Goal: Check status

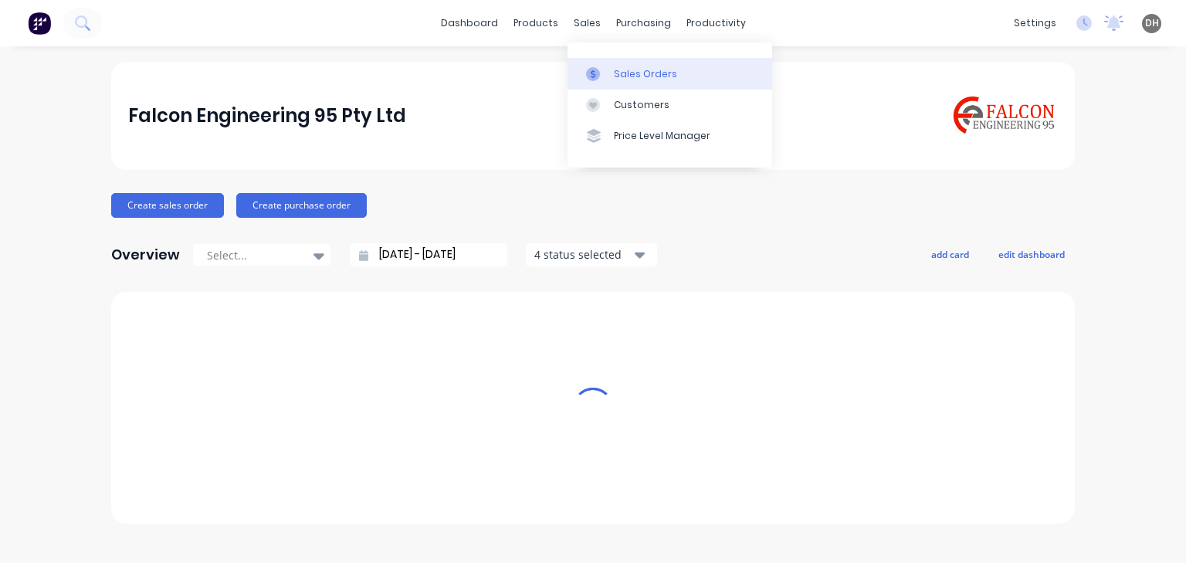
click at [625, 73] on div "Sales Orders" at bounding box center [645, 74] width 63 height 14
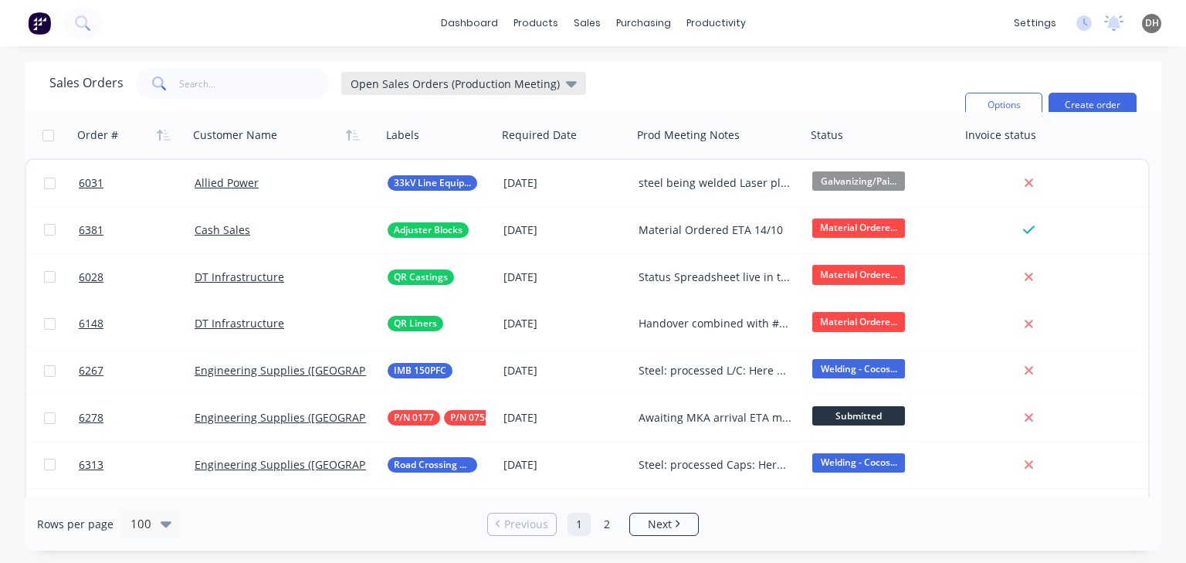
click at [380, 83] on span "Open Sales Orders (Production Meeting)" at bounding box center [455, 84] width 209 height 16
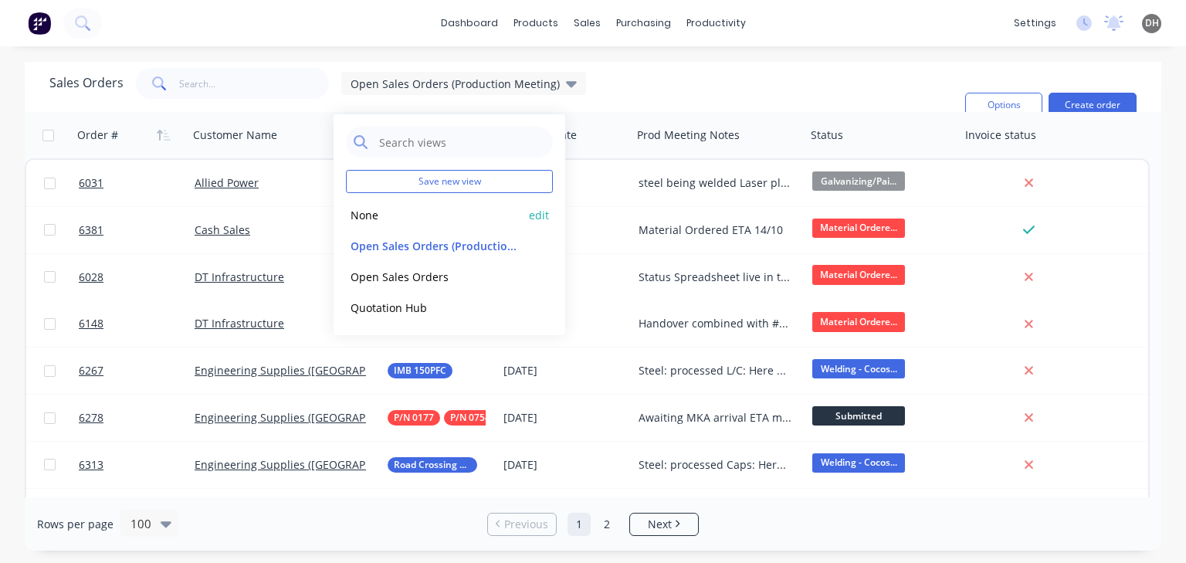
click at [377, 220] on button "None" at bounding box center [434, 215] width 176 height 18
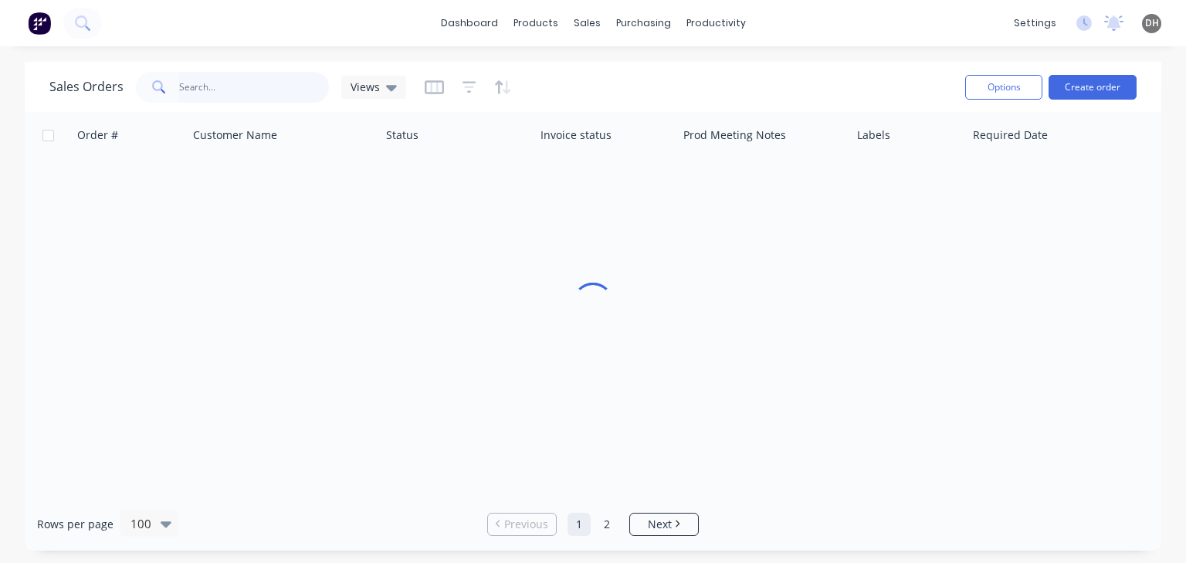
click at [209, 95] on input "text" at bounding box center [254, 87] width 151 height 31
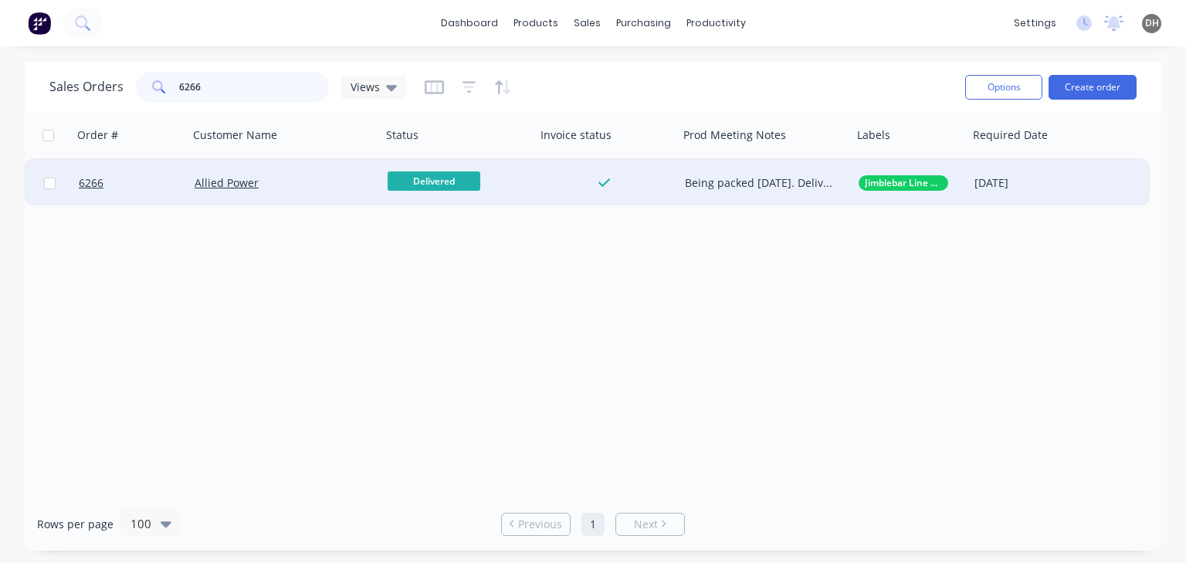
type input "6266"
click at [305, 193] on div "Allied Power" at bounding box center [284, 183] width 193 height 46
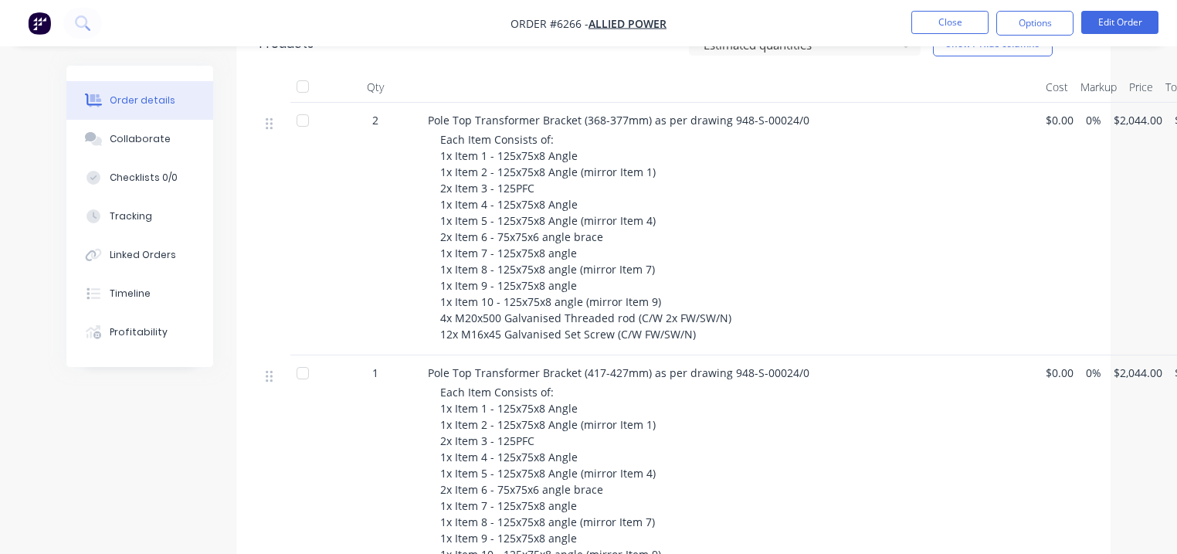
scroll to position [695, 0]
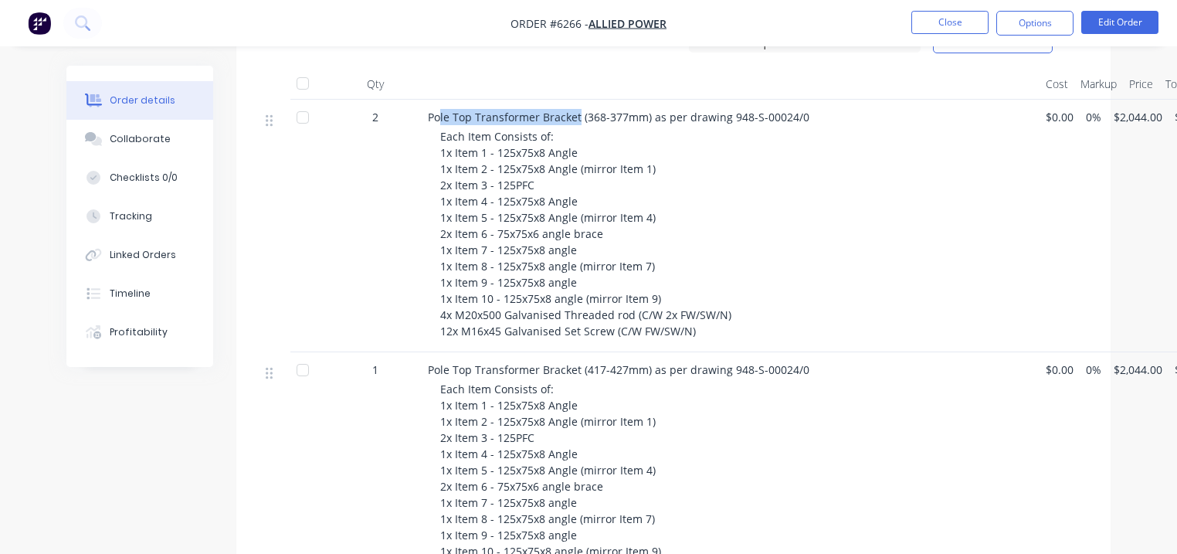
drag, startPoint x: 442, startPoint y: 72, endPoint x: 575, endPoint y: 74, distance: 132.9
click at [575, 110] on span "Pole Top Transformer Bracket (368-377mm) as per drawing 948-S-00024/0" at bounding box center [619, 117] width 382 height 15
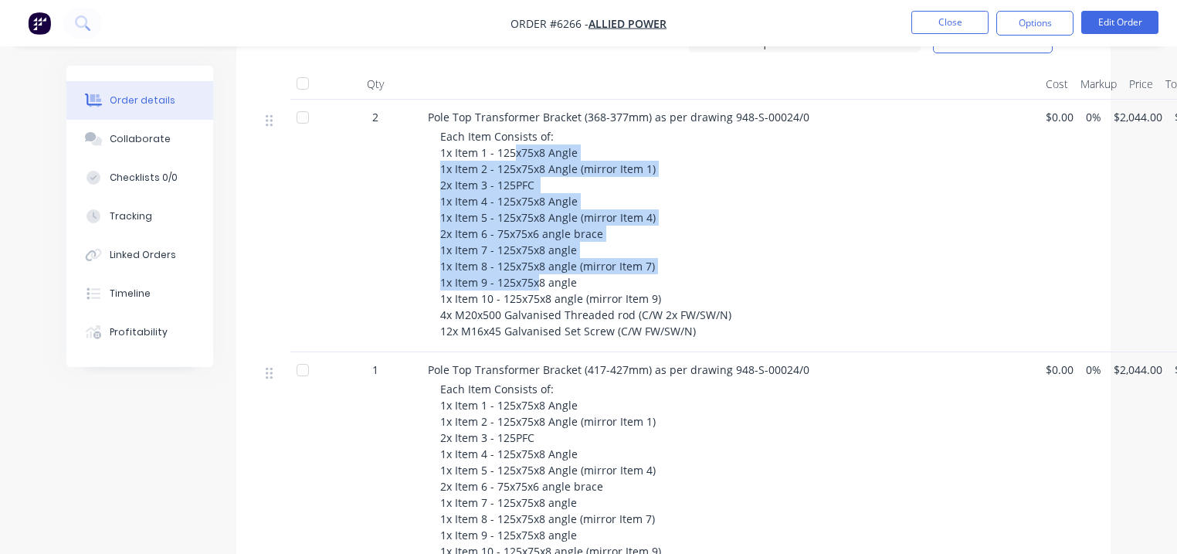
drag, startPoint x: 517, startPoint y: 107, endPoint x: 540, endPoint y: 243, distance: 137.1
click at [540, 243] on span "Each Item Consists of: 1x Item 1 - 125x75x8 Angle 1x Item 2 - 125x75x8 Angle (m…" at bounding box center [585, 233] width 291 height 209
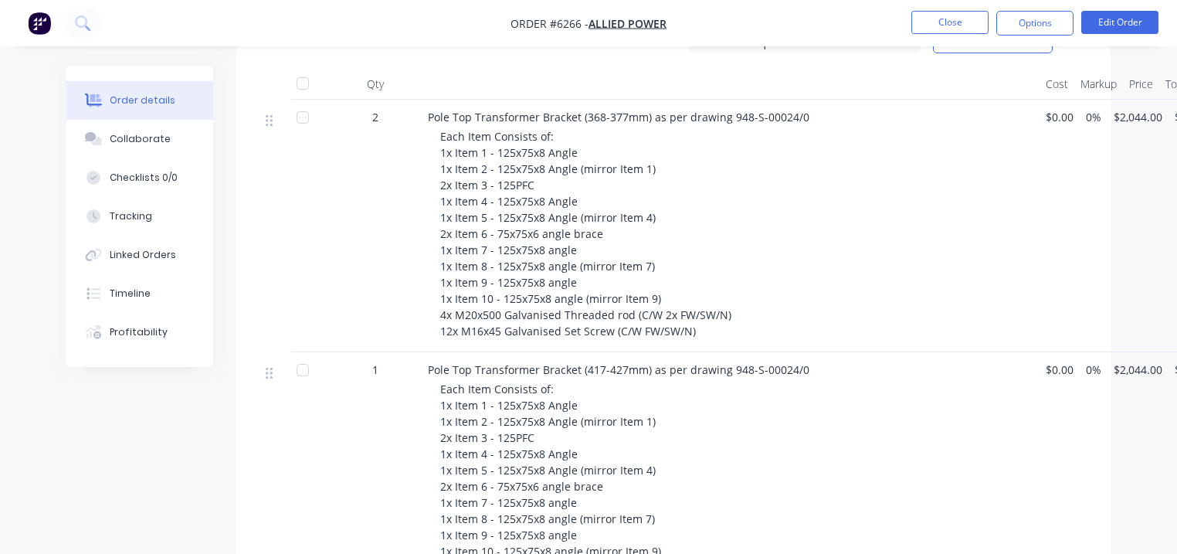
click at [643, 287] on span "Each Item Consists of: 1x Item 1 - 125x75x8 Angle 1x Item 2 - 125x75x8 Angle (m…" at bounding box center [585, 233] width 291 height 209
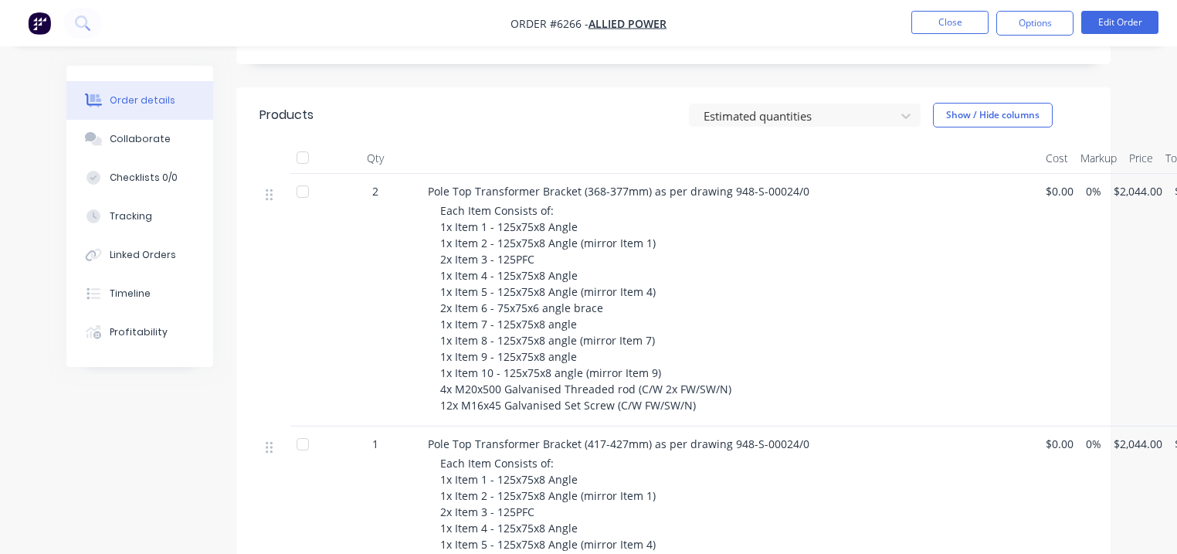
scroll to position [618, 0]
drag, startPoint x: 605, startPoint y: 148, endPoint x: 648, endPoint y: 148, distance: 43.3
click at [648, 187] on span "Pole Top Transformer Bracket (368-377mm) as per drawing 948-S-00024/0" at bounding box center [619, 194] width 382 height 15
click at [637, 187] on span "Pole Top Transformer Bracket (368-377mm) as per drawing 948-S-00024/0" at bounding box center [619, 194] width 382 height 15
drag, startPoint x: 645, startPoint y: 151, endPoint x: 582, endPoint y: 152, distance: 62.6
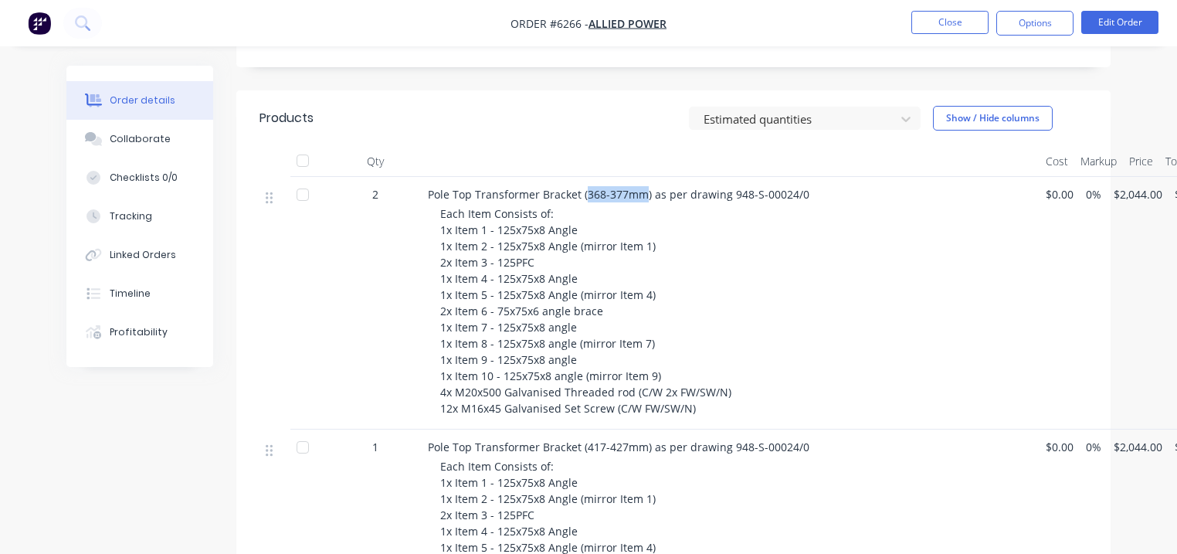
click at [582, 187] on span "Pole Top Transformer Bracket (368-377mm) as per drawing 948-S-00024/0" at bounding box center [619, 194] width 382 height 15
click at [602, 236] on div "Each Item Consists of: 1x Item 1 - 125x75x8 Angle 1x Item 2 - 125x75x8 Angle (m…" at bounding box center [736, 310] width 593 height 211
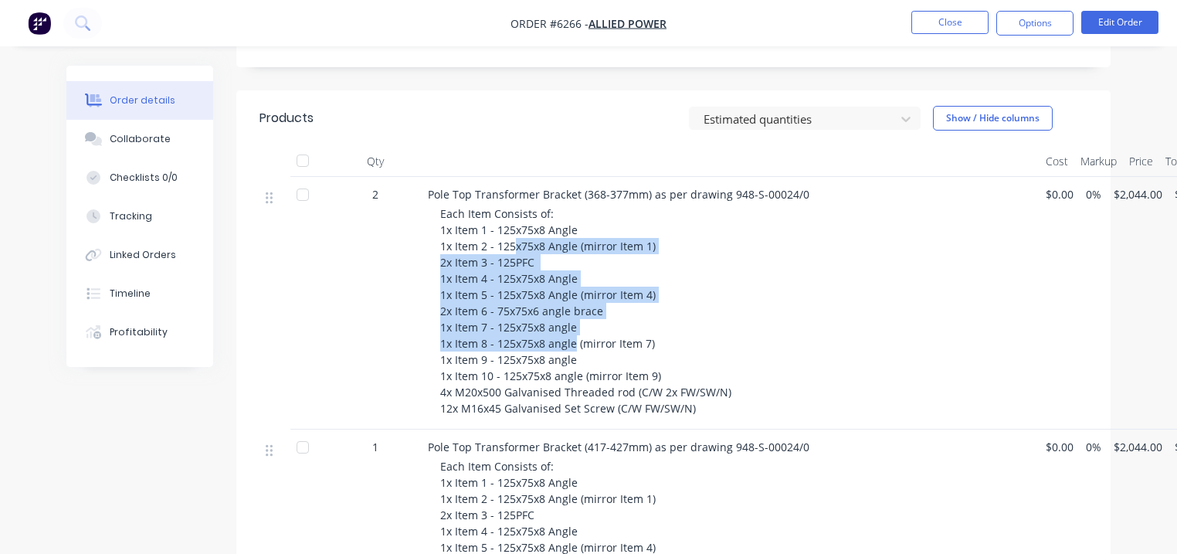
drag, startPoint x: 516, startPoint y: 200, endPoint x: 573, endPoint y: 307, distance: 121.0
click at [573, 307] on div "Each Item Consists of: 1x Item 1 - 125x75x8 Angle 1x Item 2 - 125x75x8 Angle (m…" at bounding box center [736, 310] width 593 height 211
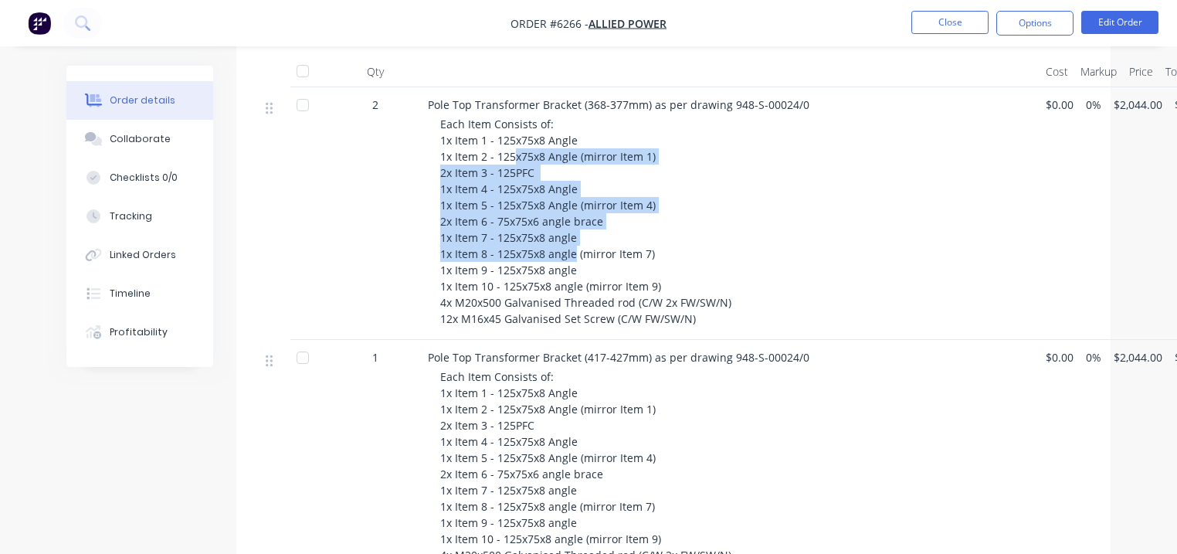
scroll to position [711, 0]
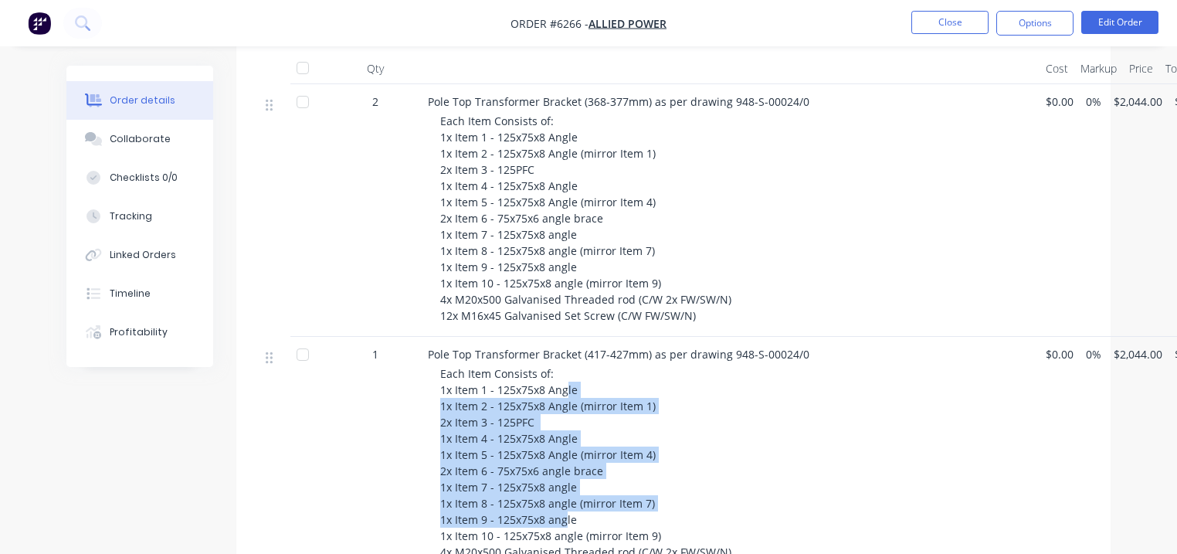
drag, startPoint x: 565, startPoint y: 341, endPoint x: 564, endPoint y: 479, distance: 138.3
click at [564, 479] on span "Each Item Consists of: 1x Item 1 - 125x75x8 Angle 1x Item 2 - 125x75x8 Angle (m…" at bounding box center [585, 470] width 291 height 209
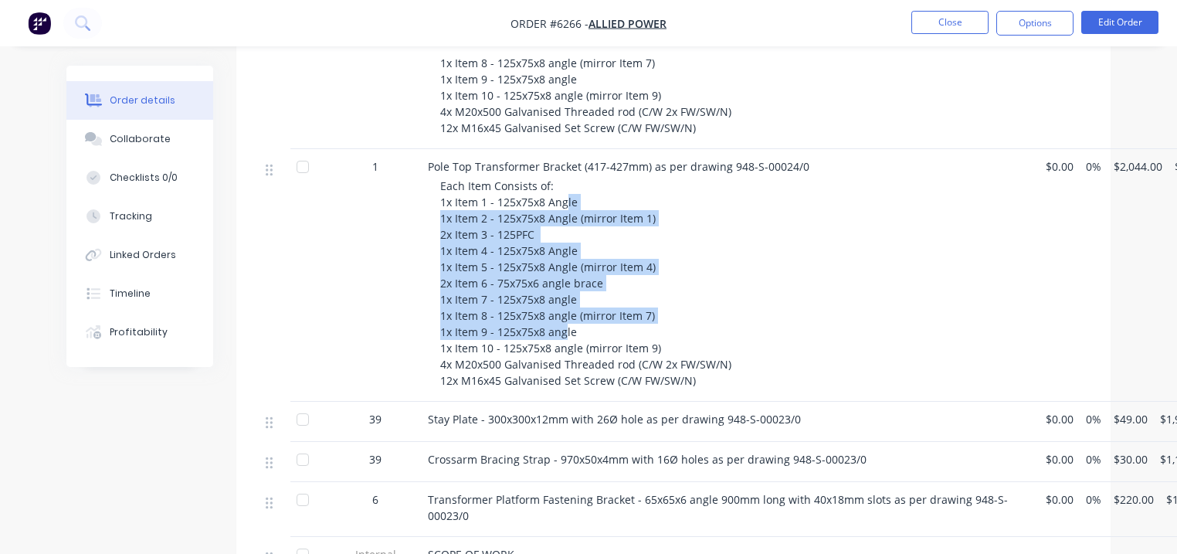
scroll to position [896, 0]
click at [580, 213] on div "Each Item Consists of: 1x Item 1 - 125x75x8 Angle 1x Item 2 - 125x75x8 Angle (m…" at bounding box center [736, 285] width 593 height 211
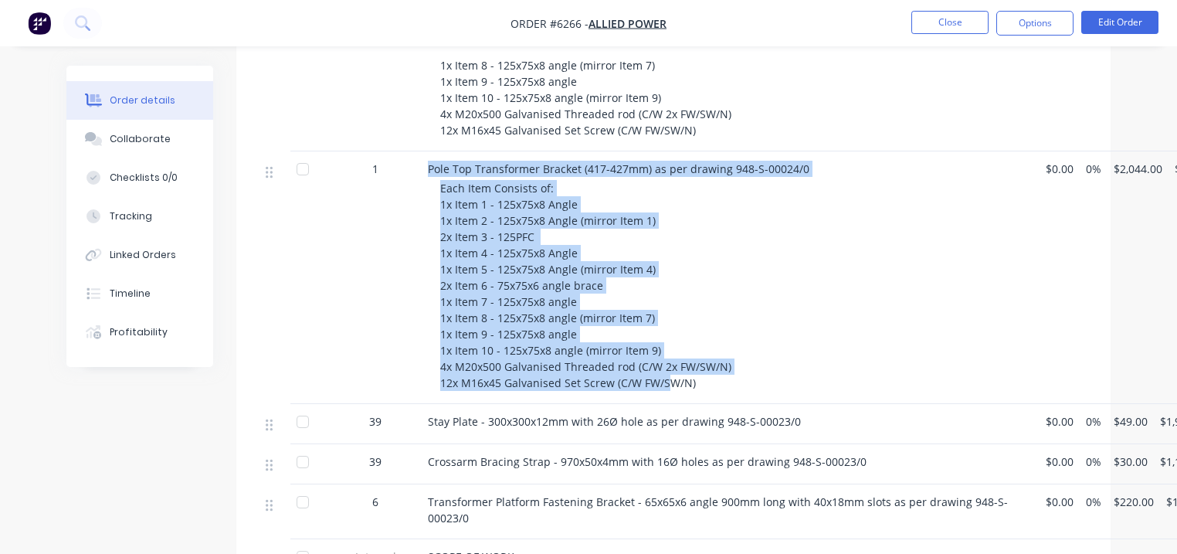
drag, startPoint x: 426, startPoint y: 118, endPoint x: 667, endPoint y: 334, distance: 323.8
click at [667, 334] on div "Pole Top Transformer Bracket (417-427mm) as per drawing 948-S-00024/0 Each Item…" at bounding box center [731, 277] width 618 height 253
click at [613, 294] on div "Each Item Consists of: 1x Item 1 - 125x75x8 Angle 1x Item 2 - 125x75x8 Angle (m…" at bounding box center [736, 285] width 593 height 211
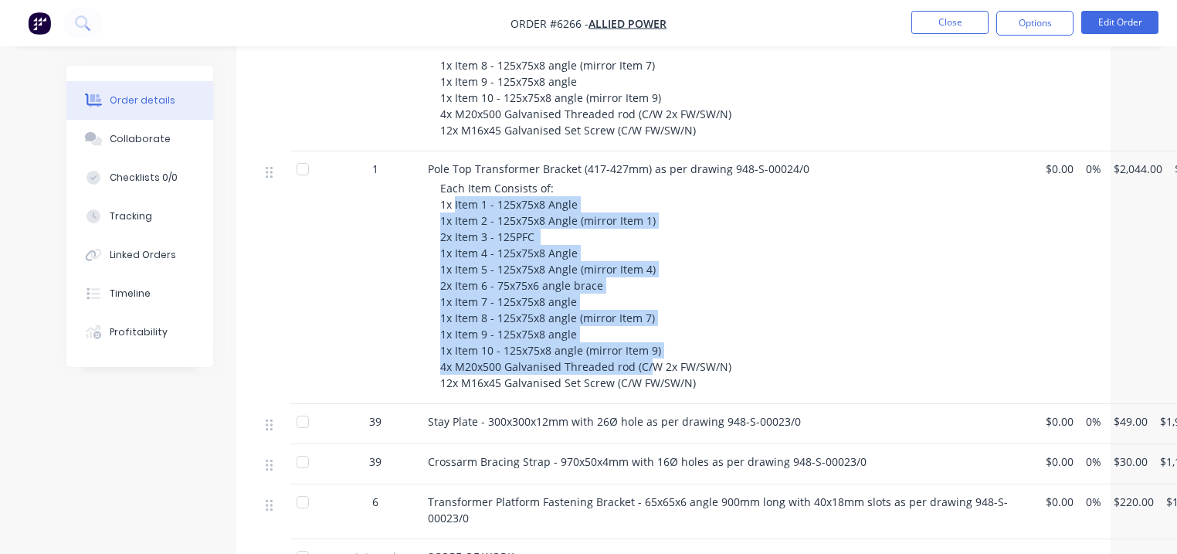
drag, startPoint x: 454, startPoint y: 156, endPoint x: 649, endPoint y: 314, distance: 250.9
click at [649, 314] on div "Each Item Consists of: 1x Item 1 - 125x75x8 Angle 1x Item 2 - 125x75x8 Angle (m…" at bounding box center [736, 285] width 593 height 211
click at [527, 237] on span "Each Item Consists of: 1x Item 1 - 125x75x8 Angle 1x Item 2 - 125x75x8 Angle (m…" at bounding box center [585, 285] width 291 height 209
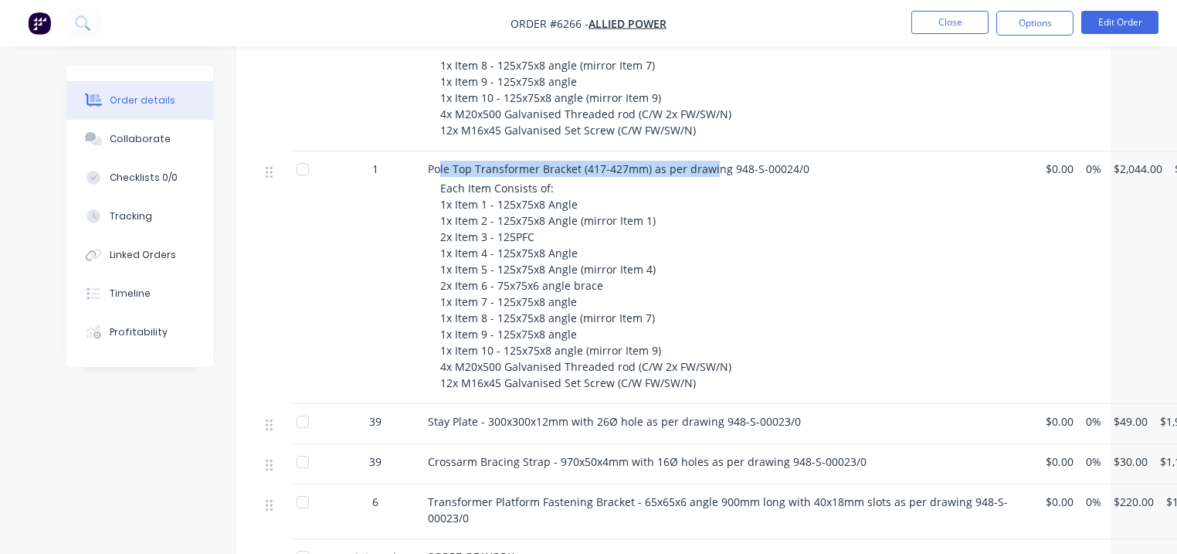
drag, startPoint x: 439, startPoint y: 124, endPoint x: 714, endPoint y: 126, distance: 275.0
click at [714, 161] on span "Pole Top Transformer Bracket (417-427mm) as per drawing 948-S-00024/0" at bounding box center [619, 168] width 382 height 15
click at [680, 161] on span "Pole Top Transformer Bracket (417-427mm) as per drawing 948-S-00024/0" at bounding box center [619, 168] width 382 height 15
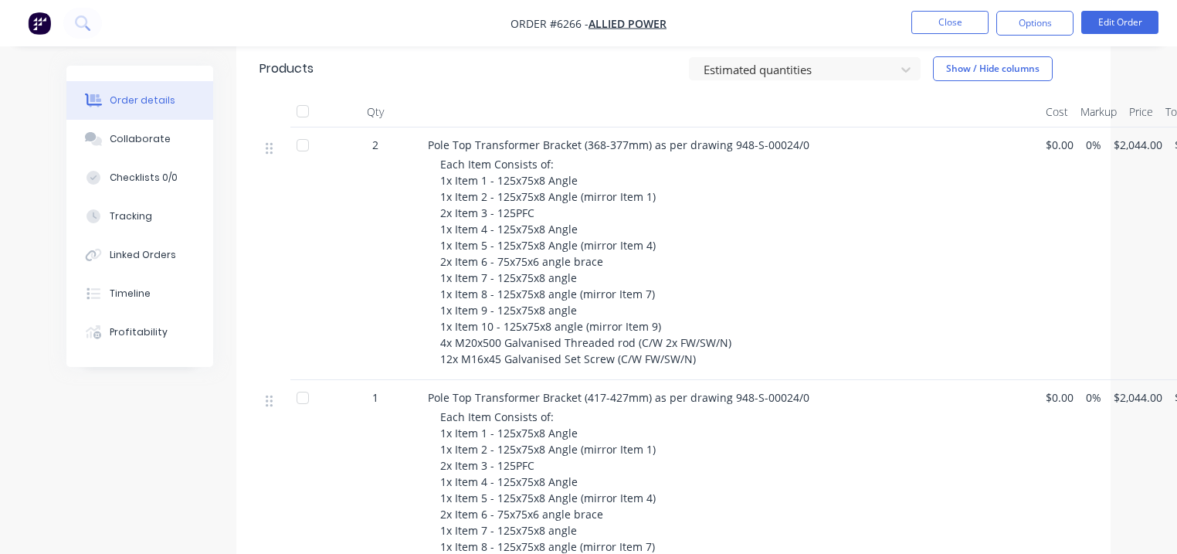
scroll to position [664, 0]
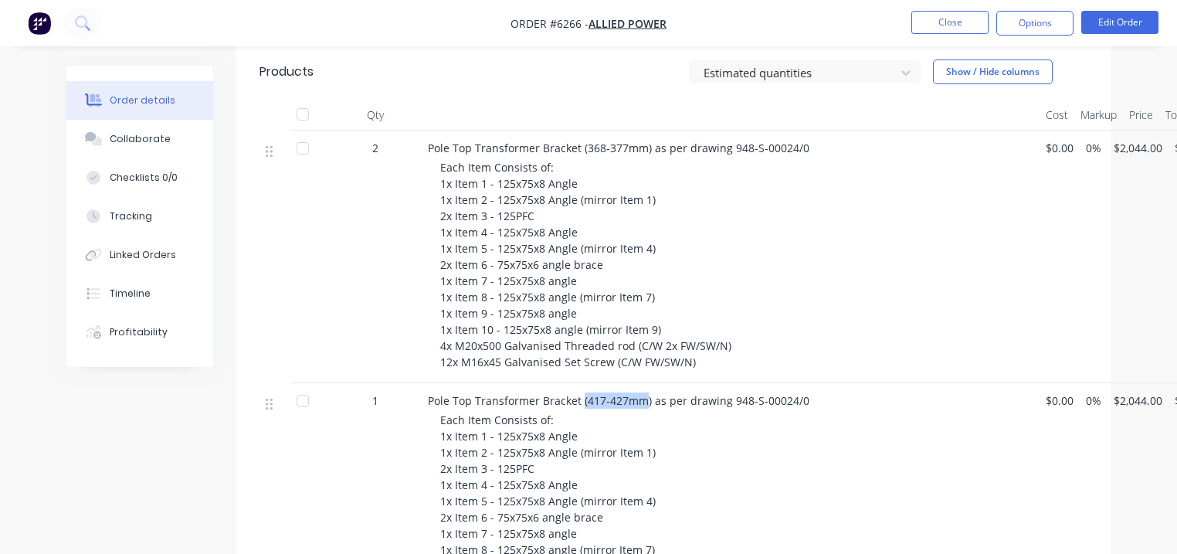
drag, startPoint x: 580, startPoint y: 362, endPoint x: 641, endPoint y: 361, distance: 61.0
click at [641, 393] on span "Pole Top Transformer Bracket (417-427mm) as per drawing 948-S-00024/0" at bounding box center [619, 400] width 382 height 15
drag, startPoint x: 579, startPoint y: 104, endPoint x: 646, endPoint y: 108, distance: 66.5
click at [646, 141] on span "Pole Top Transformer Bracket (368-377mm) as per drawing 948-S-00024/0" at bounding box center [619, 148] width 382 height 15
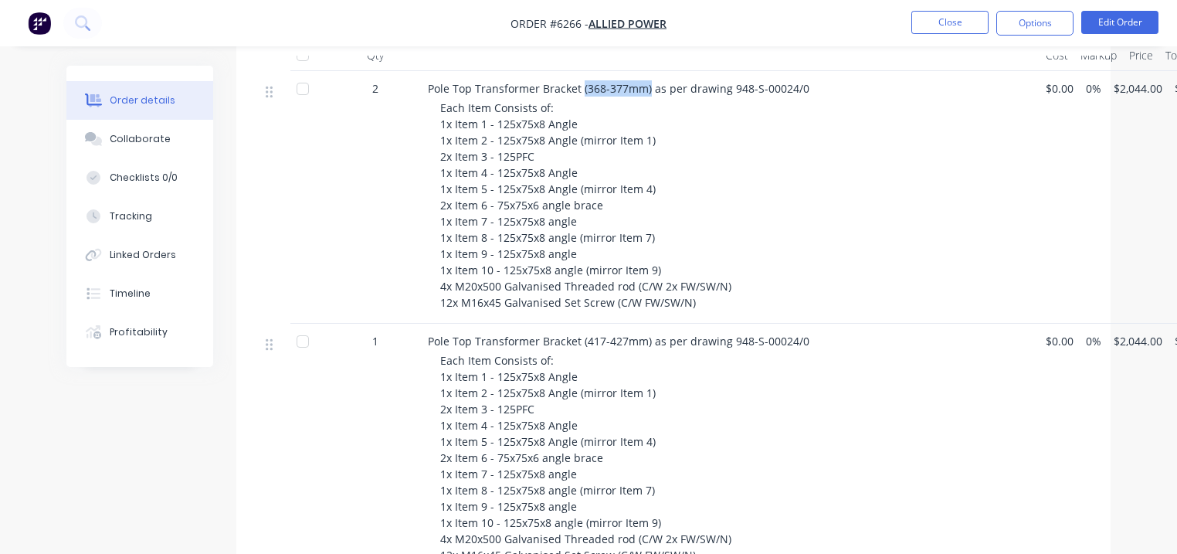
scroll to position [726, 0]
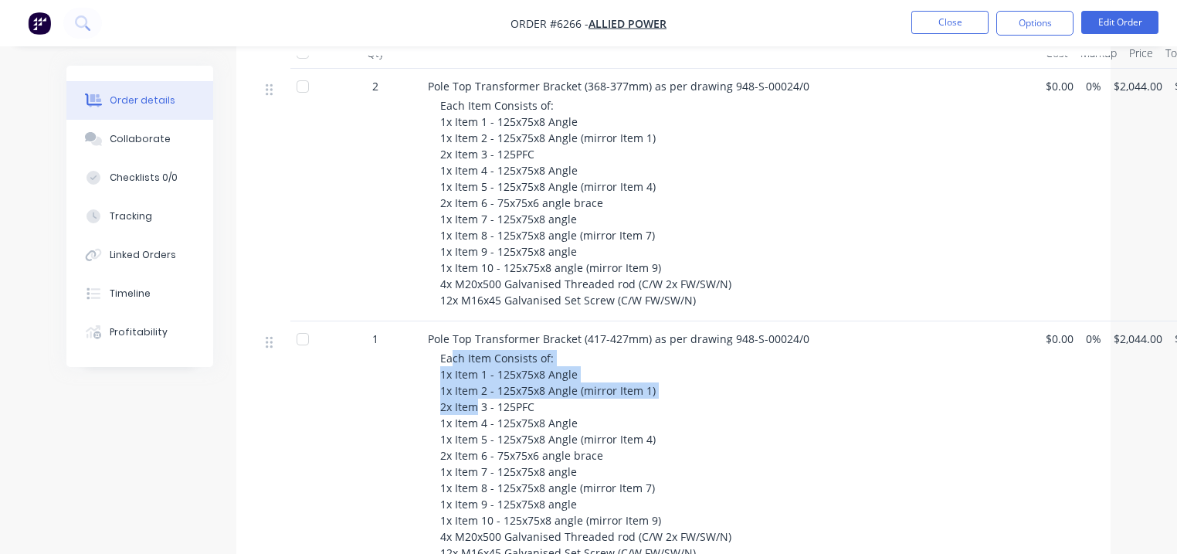
drag, startPoint x: 450, startPoint y: 311, endPoint x: 476, endPoint y: 365, distance: 59.8
click at [476, 365] on span "Each Item Consists of: 1x Item 1 - 125x75x8 Angle 1x Item 2 - 125x75x8 Angle (m…" at bounding box center [585, 455] width 291 height 209
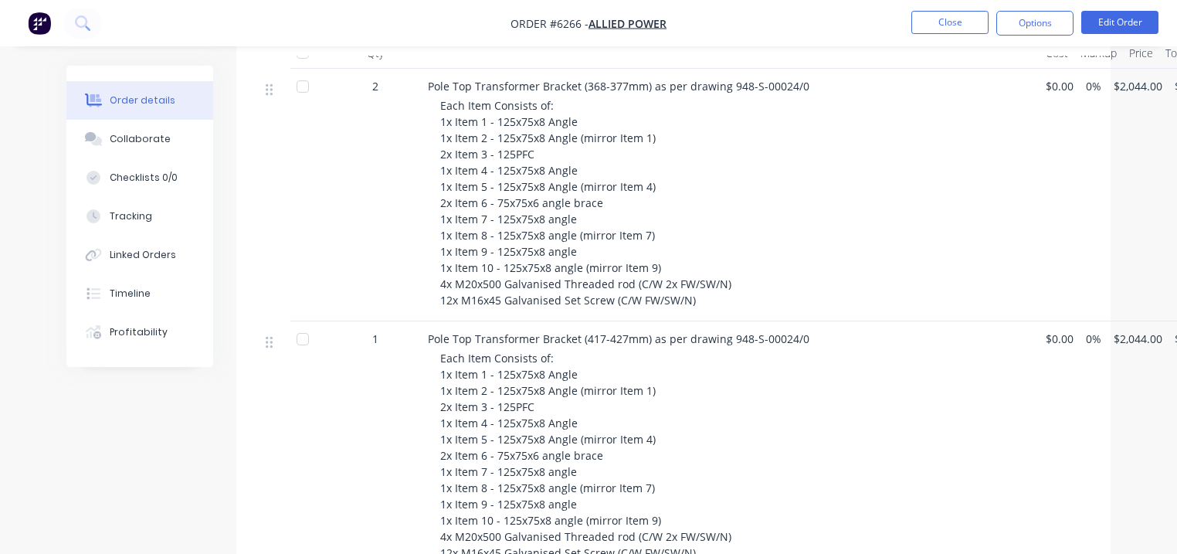
click at [444, 321] on div "Pole Top Transformer Bracket (417-427mm) as per drawing 948-S-00024/0 Each Item…" at bounding box center [731, 447] width 618 height 253
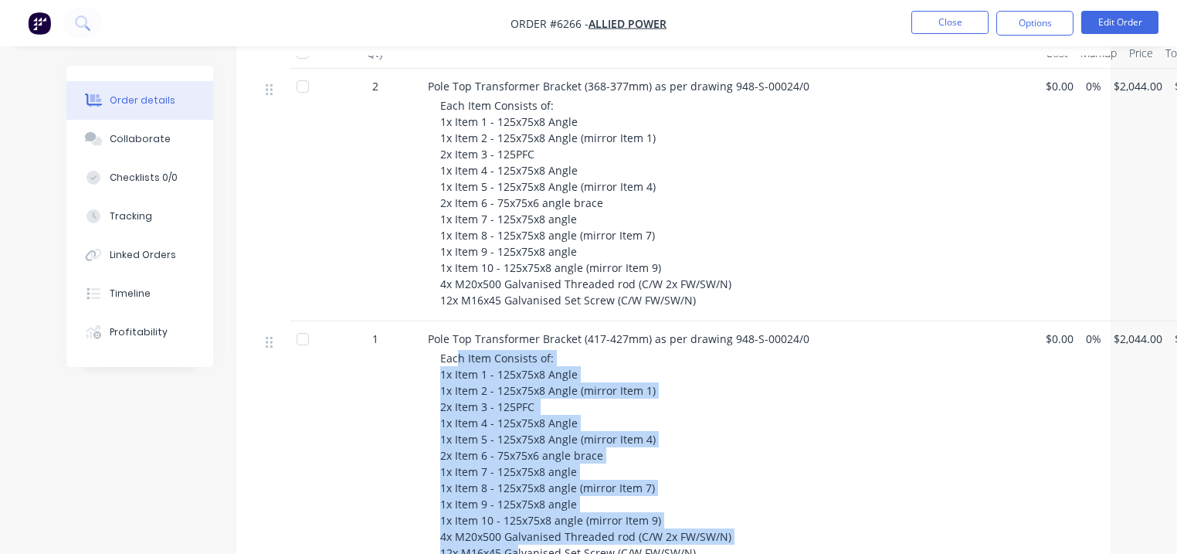
drag, startPoint x: 467, startPoint y: 343, endPoint x: 516, endPoint y: 504, distance: 168.1
click at [516, 504] on span "Each Item Consists of: 1x Item 1 - 125x75x8 Angle 1x Item 2 - 125x75x8 Angle (m…" at bounding box center [585, 455] width 291 height 209
click at [528, 472] on span "Each Item Consists of: 1x Item 1 - 125x75x8 Angle 1x Item 2 - 125x75x8 Angle (m…" at bounding box center [585, 455] width 291 height 209
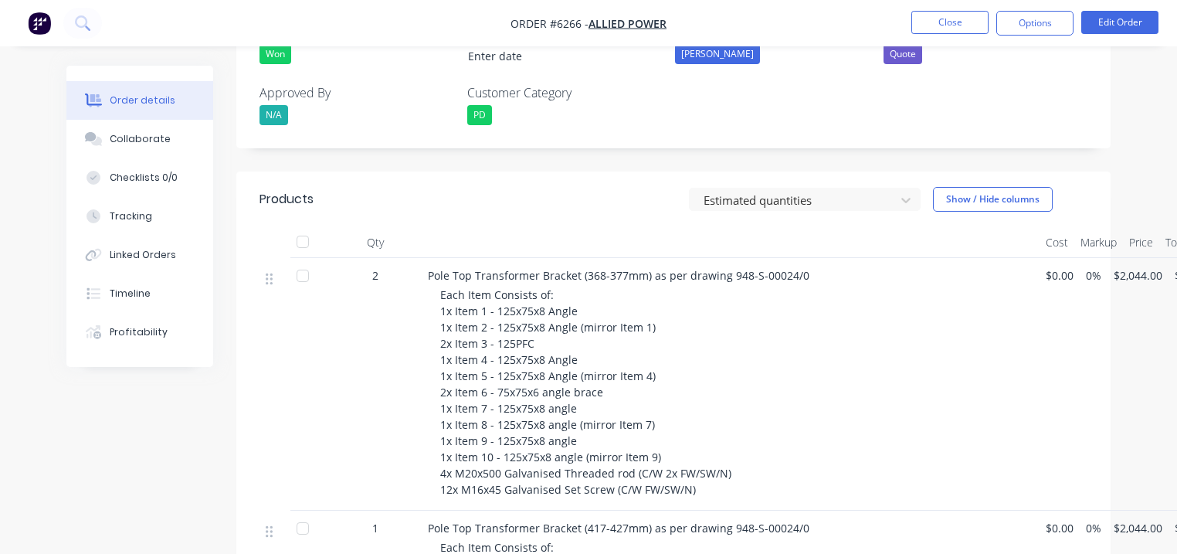
scroll to position [664, 0]
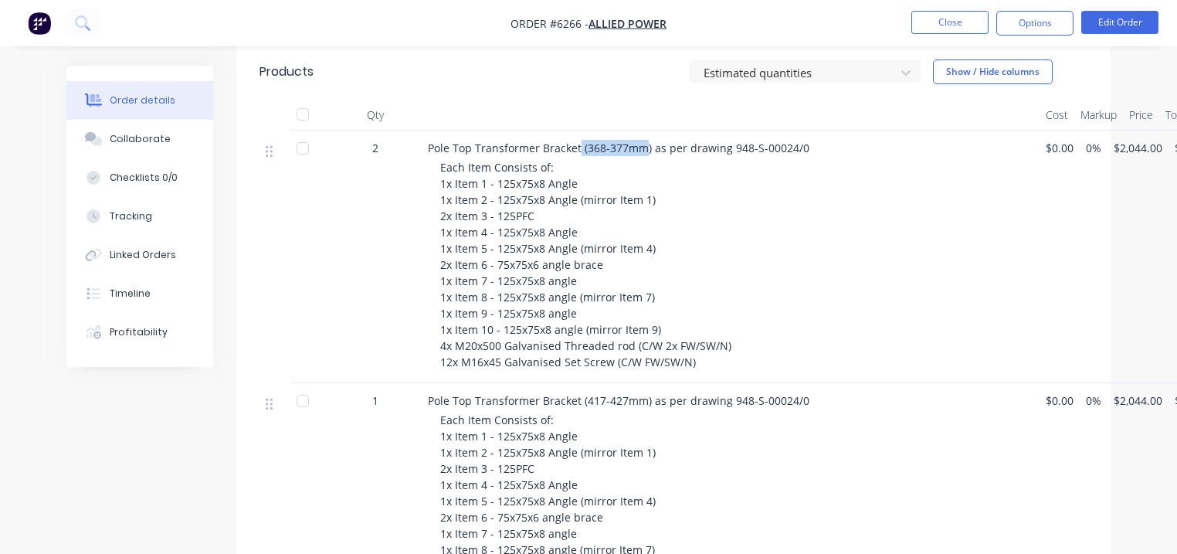
drag, startPoint x: 645, startPoint y: 105, endPoint x: 575, endPoint y: 104, distance: 70.3
click at [575, 141] on span "Pole Top Transformer Bracket (368-377mm) as per drawing 948-S-00024/0" at bounding box center [619, 148] width 382 height 15
drag, startPoint x: 906, startPoint y: 22, endPoint x: 927, endPoint y: 26, distance: 21.2
click at [908, 23] on ul "Close Options Edit Order" at bounding box center [1035, 23] width 284 height 25
click at [927, 26] on button "Close" at bounding box center [949, 22] width 77 height 23
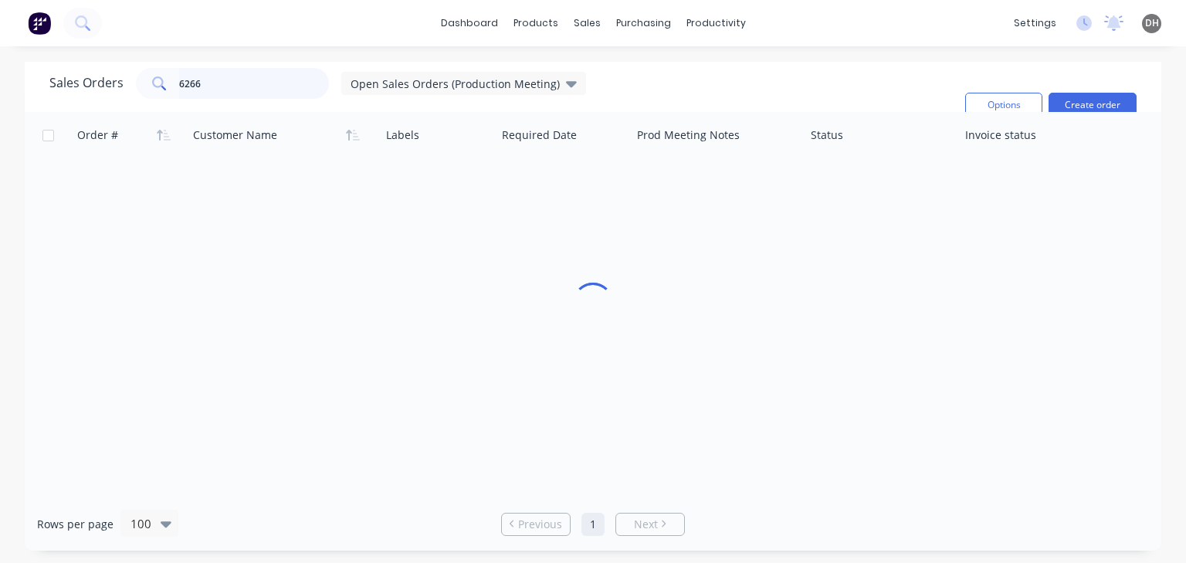
click at [278, 80] on input "6266" at bounding box center [254, 83] width 151 height 31
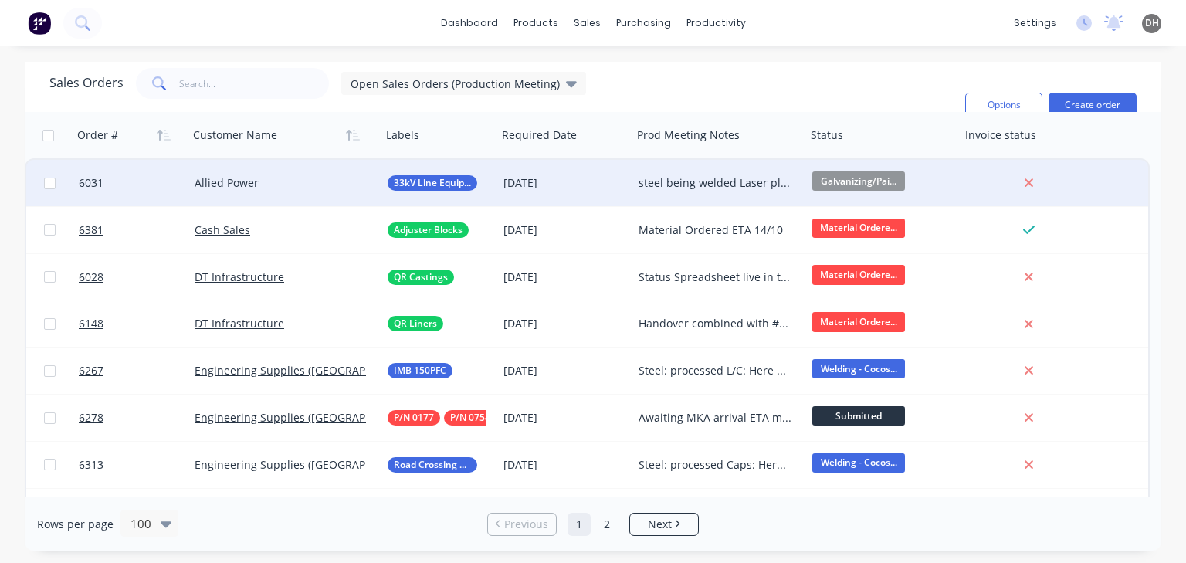
click at [684, 176] on div "steel being welded Laser plates here Copper plates: at plating NDT booked for 0…" at bounding box center [716, 182] width 154 height 15
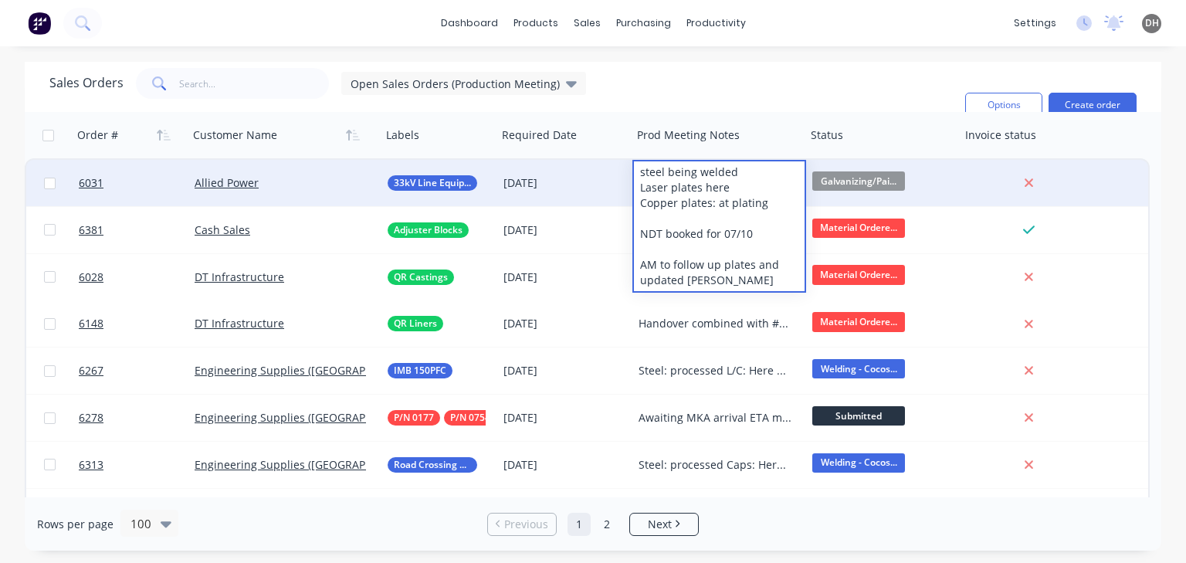
click at [707, 281] on div "steel being welded Laser plates here Copper plates: at plating NDT booked for 0…" at bounding box center [719, 226] width 171 height 130
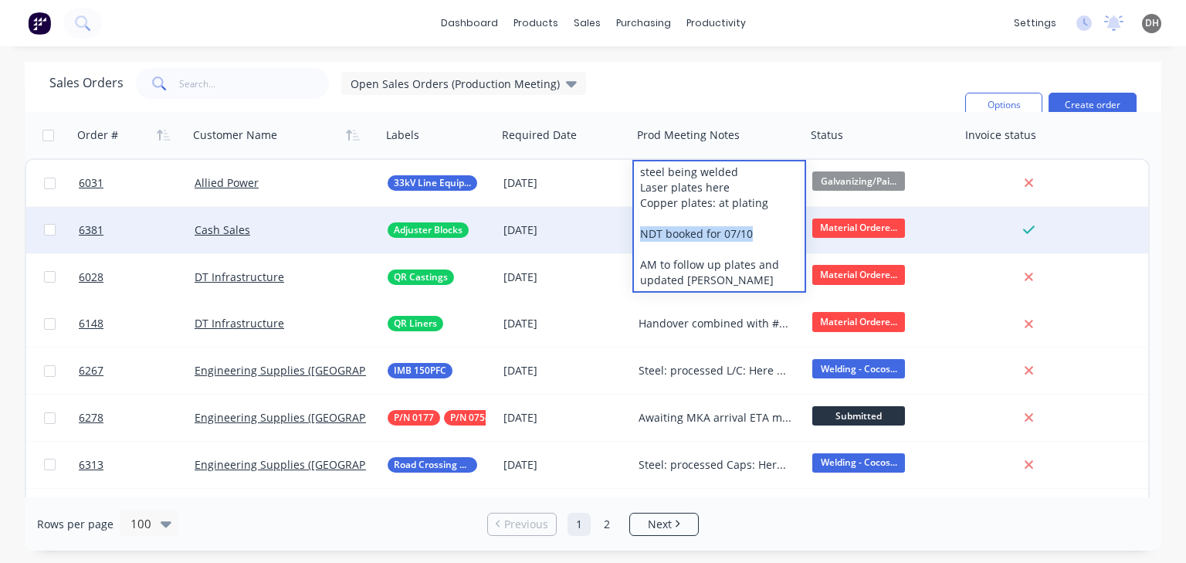
drag, startPoint x: 763, startPoint y: 229, endPoint x: 631, endPoint y: 229, distance: 132.1
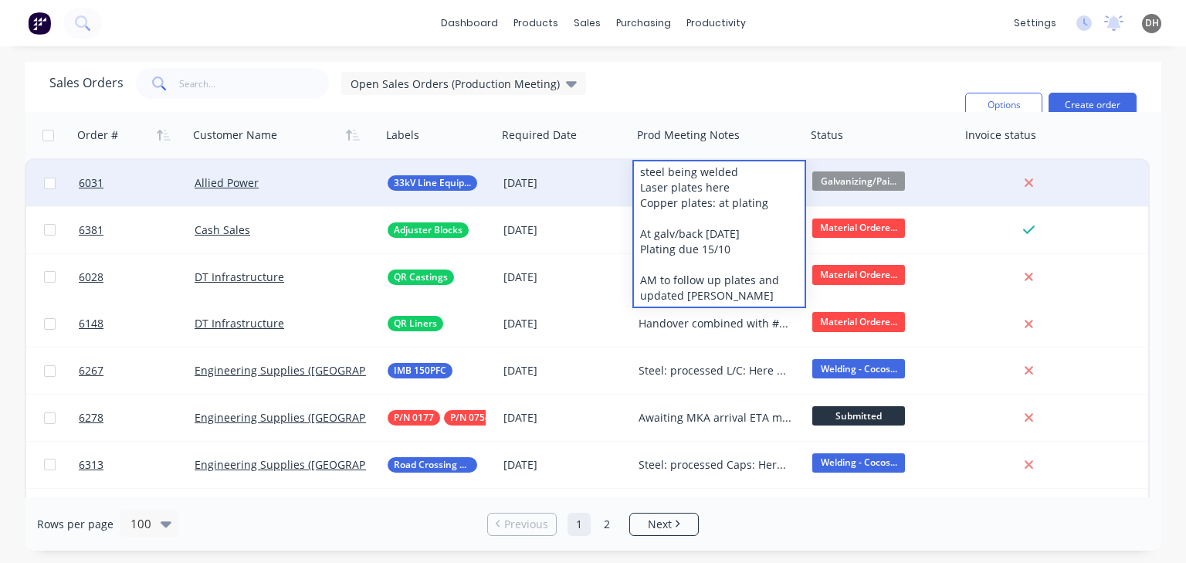
click at [738, 229] on div "steel being welded Laser plates here Copper plates: at plating At galv/back [DA…" at bounding box center [719, 233] width 171 height 145
drag, startPoint x: 755, startPoint y: 236, endPoint x: 688, endPoint y: 250, distance: 68.0
click at [646, 239] on div "steel being welded Laser plates here Copper plates: at plating At galv/back [DA…" at bounding box center [719, 233] width 171 height 145
drag, startPoint x: 719, startPoint y: 249, endPoint x: 638, endPoint y: 249, distance: 81.1
click at [638, 249] on div "steel being welded Laser plates here Copper plates: at plating At galv/back [DA…" at bounding box center [719, 233] width 171 height 145
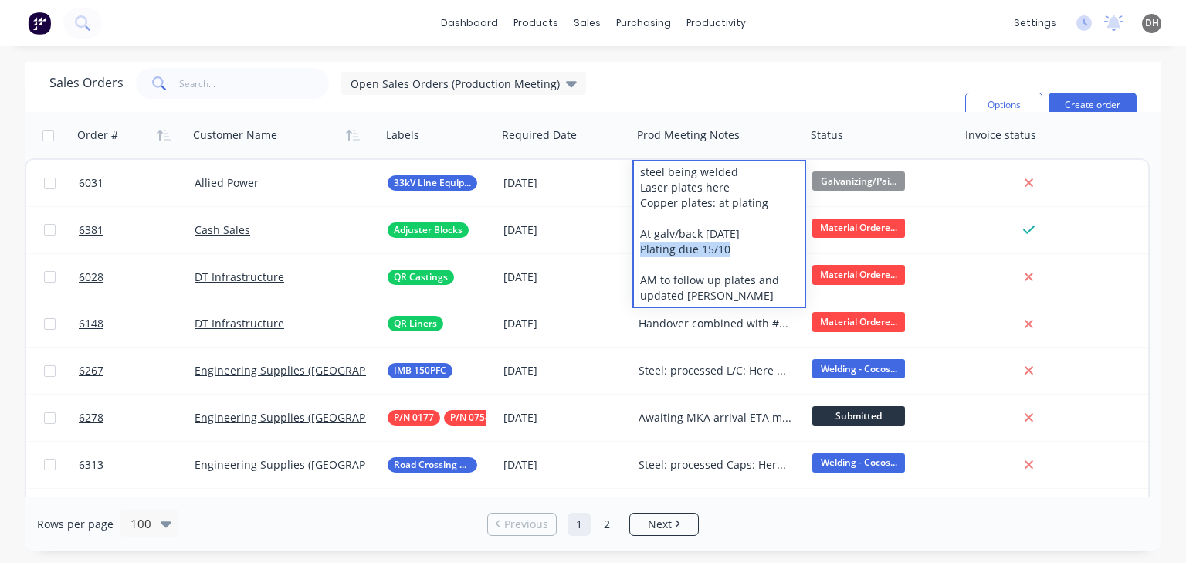
click at [757, 73] on div "Sales Orders Open Sales Orders (Production Meeting) Filters: Status Sorting: Cu…" at bounding box center [501, 105] width 904 height 74
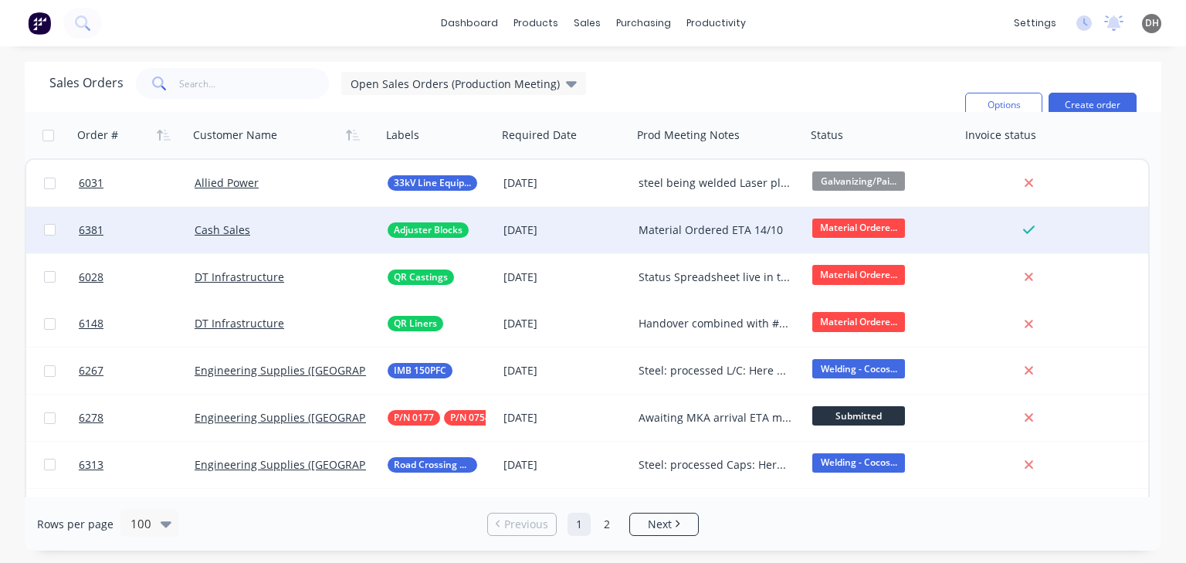
click at [724, 226] on div "Material Ordered ETA 14/10" at bounding box center [716, 229] width 154 height 15
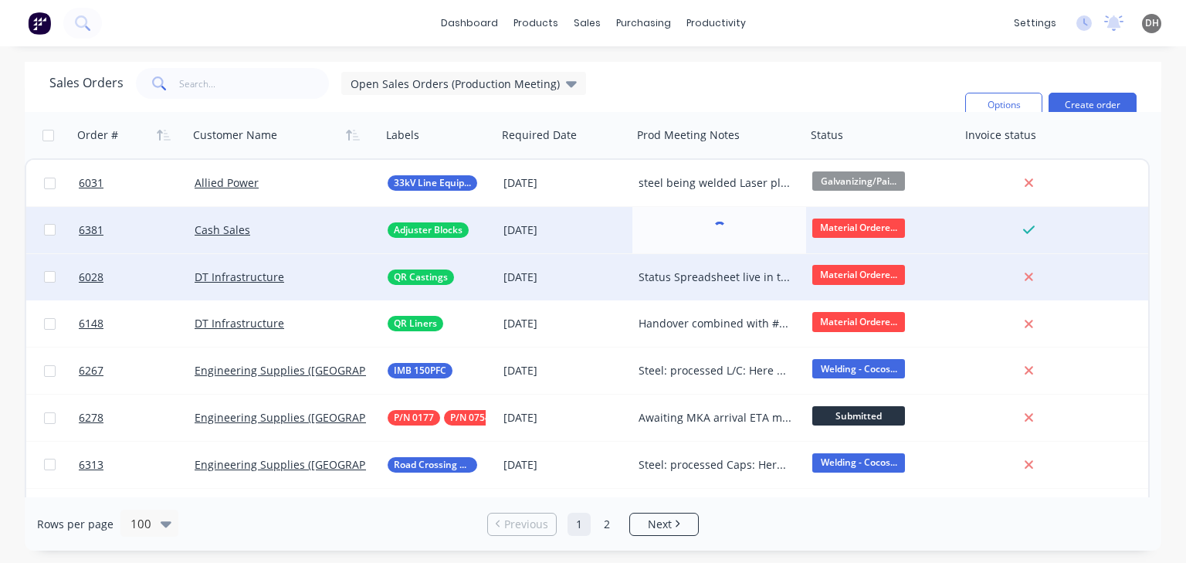
click at [715, 278] on div "Status Spreadsheet live in the production folder QR Castings Tooling Underway E…" at bounding box center [716, 277] width 154 height 15
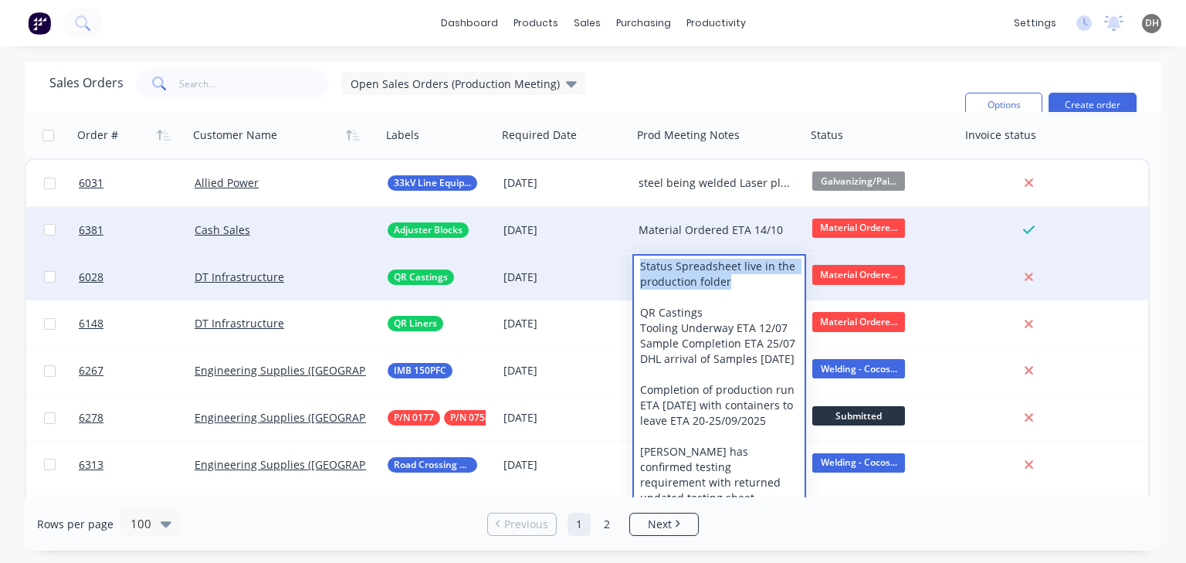
drag, startPoint x: 728, startPoint y: 285, endPoint x: 633, endPoint y: 271, distance: 95.3
click at [634, 271] on div "Status Spreadsheet live in the production folder QR Castings Tooling Underway E…" at bounding box center [719, 413] width 171 height 315
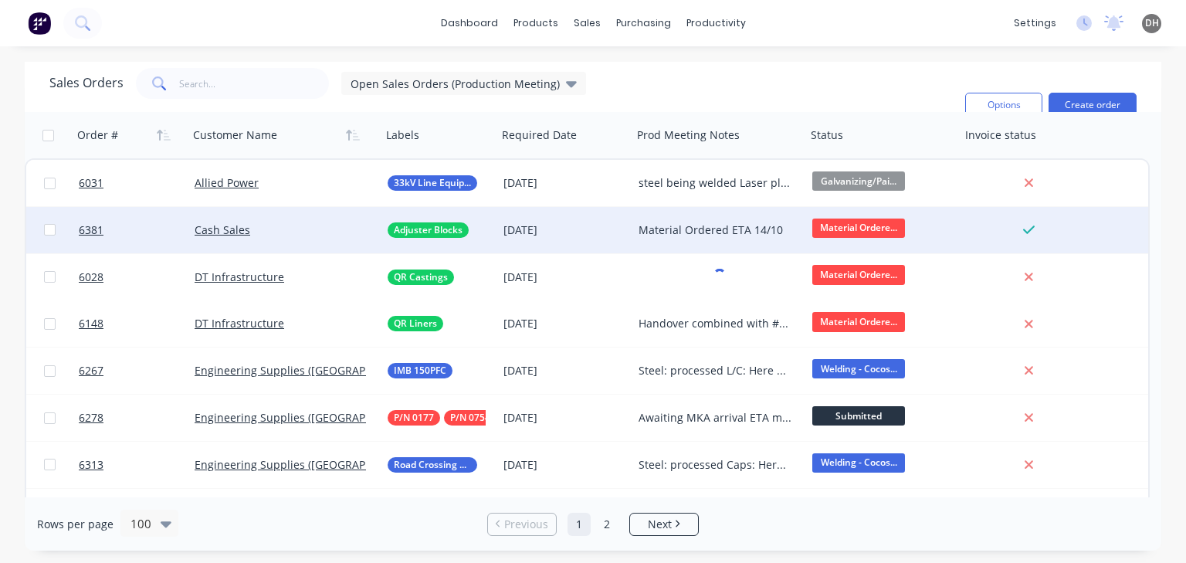
click at [717, 61] on div "dashboard products sales purchasing productivity dashboard products Product Cat…" at bounding box center [593, 281] width 1186 height 563
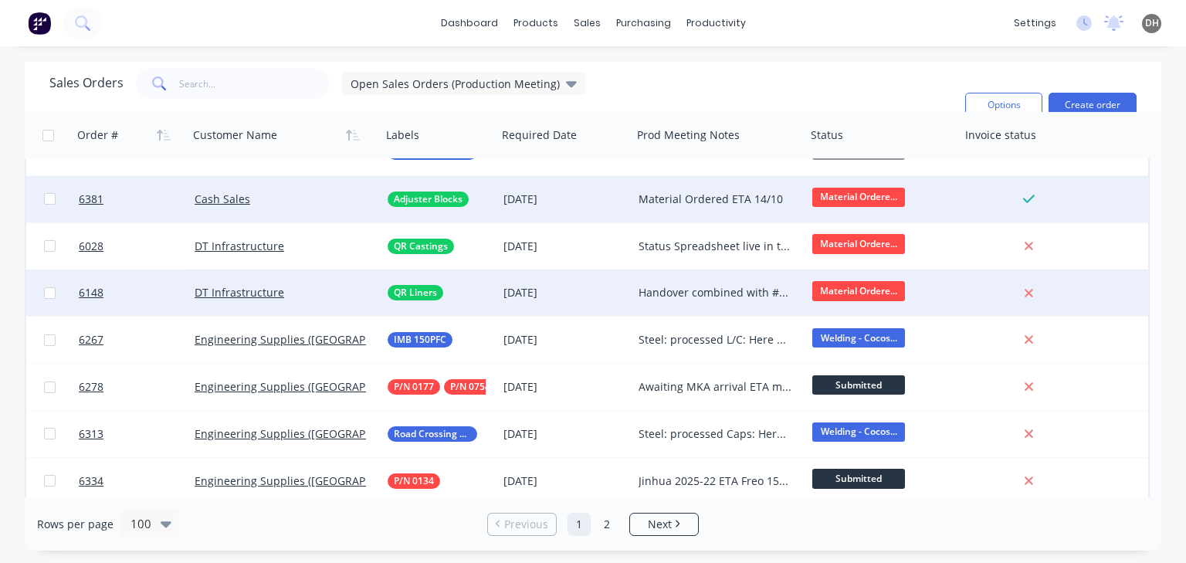
scroll to position [62, 0]
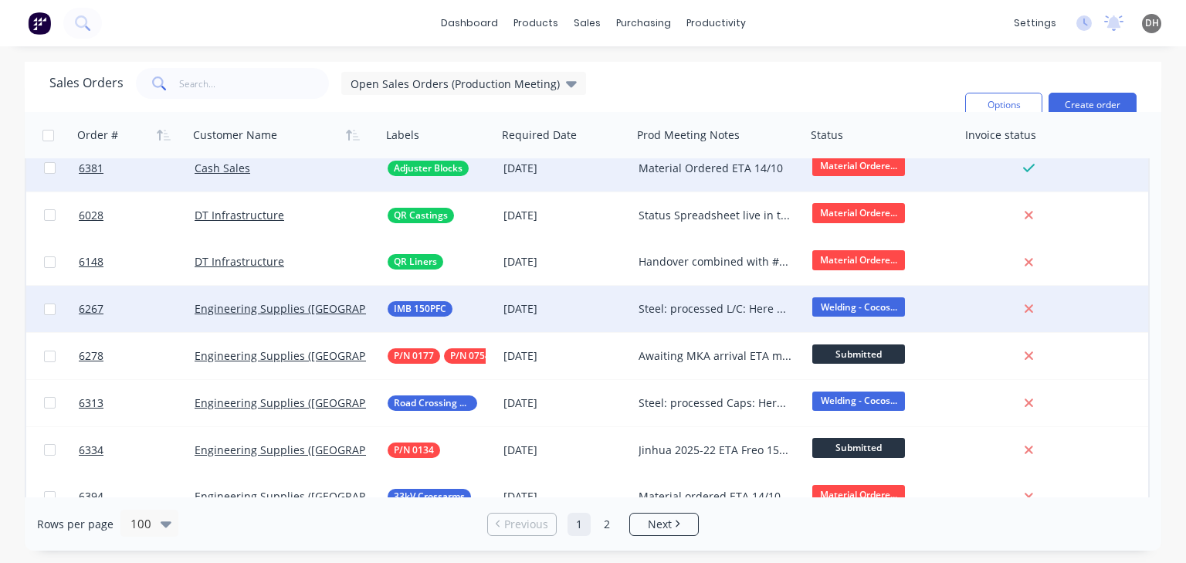
click at [714, 308] on div "Steel: processed L/C: Here Being welded. NDT booked for [DATE]" at bounding box center [716, 308] width 154 height 15
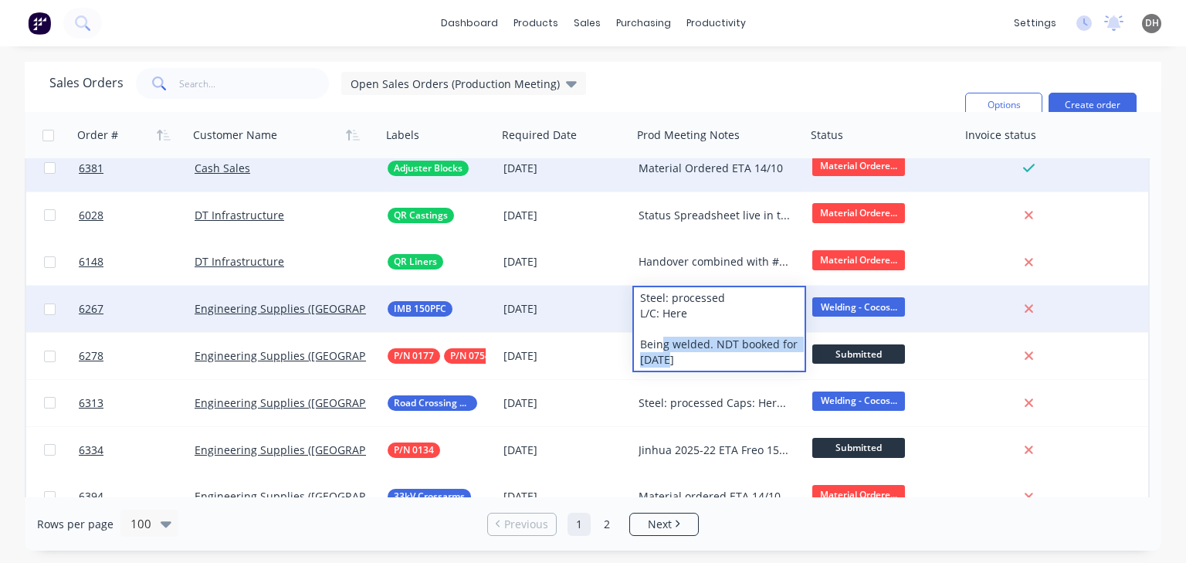
drag, startPoint x: 697, startPoint y: 355, endPoint x: 663, endPoint y: 349, distance: 34.5
click at [663, 349] on div "Steel: processed L/C: Here Being welded. NDT booked for [DATE]" at bounding box center [719, 328] width 171 height 83
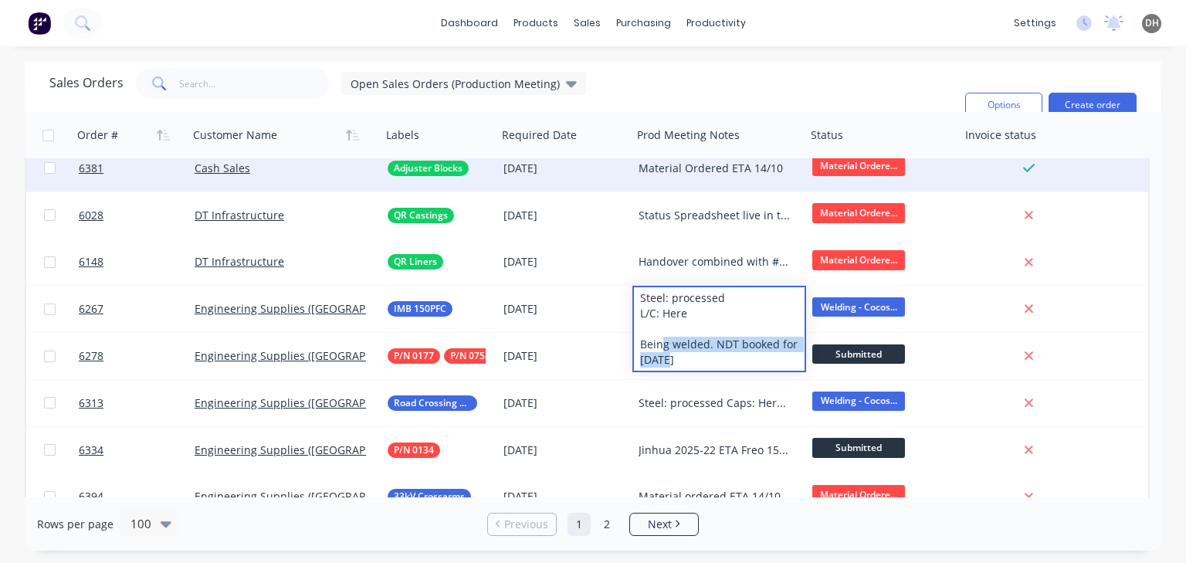
click at [693, 85] on div "Sales Orders Open Sales Orders (Production Meeting) Filters: Status Sorting: Cu…" at bounding box center [501, 105] width 904 height 74
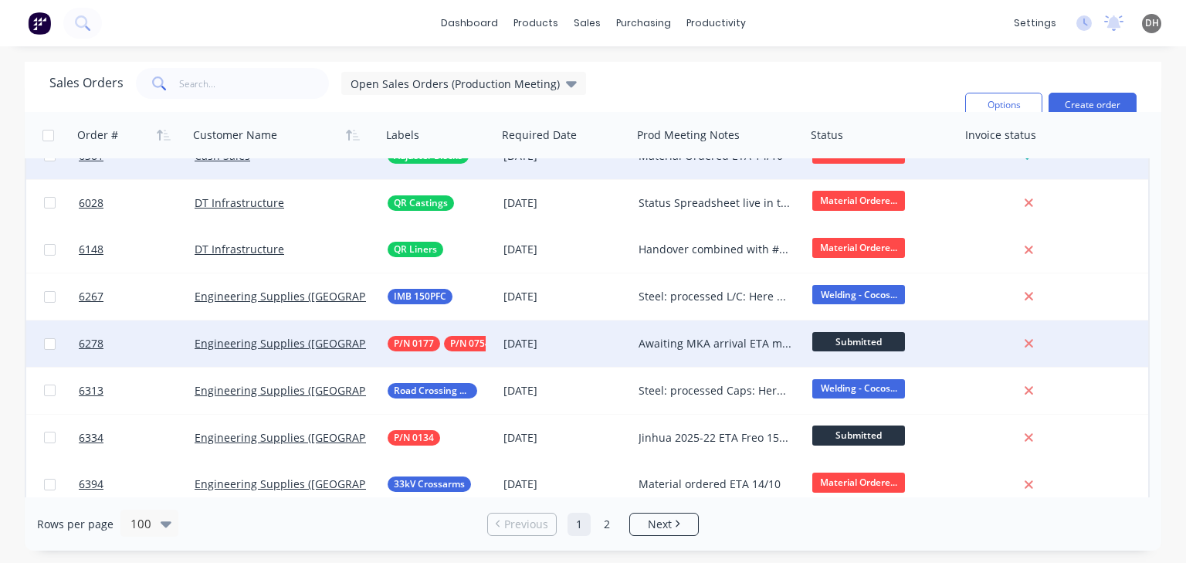
scroll to position [77, 0]
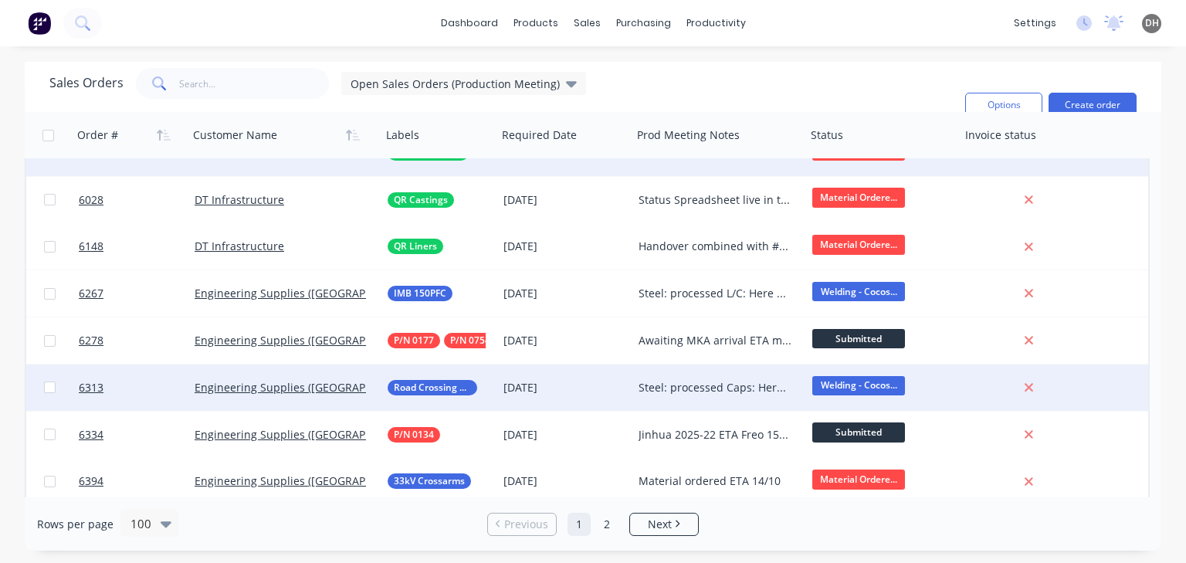
click at [697, 383] on div "Steel: processed Caps: Here Being welded this week On track" at bounding box center [716, 387] width 154 height 15
click at [735, 93] on div "Sales Orders Open Sales Orders (Production Meeting) Filters: Status Sorting: Cu…" at bounding box center [501, 105] width 904 height 74
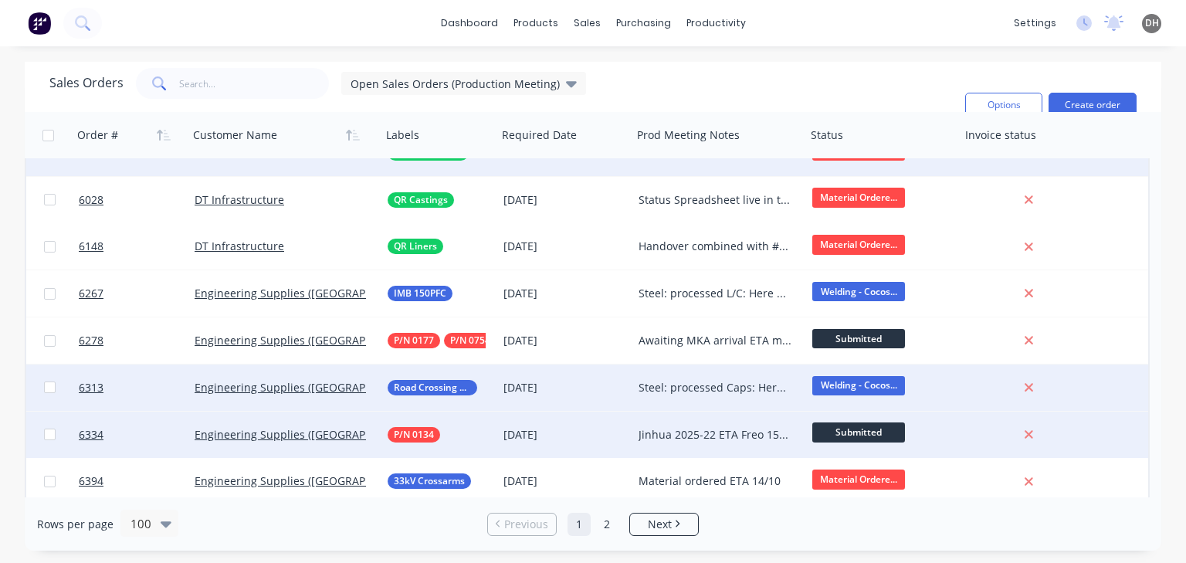
click at [668, 435] on div "Jinhua 2025-22 ETA Freo 15/10" at bounding box center [716, 434] width 154 height 15
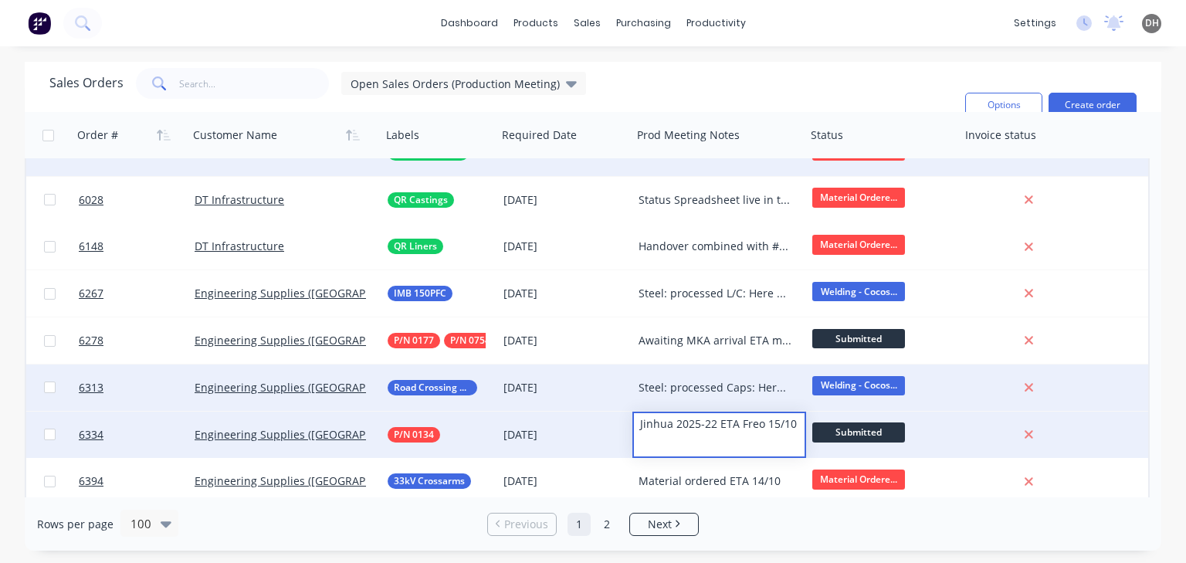
click at [785, 531] on div "Rows per page 100 Previous 1 2 Next" at bounding box center [593, 523] width 1137 height 53
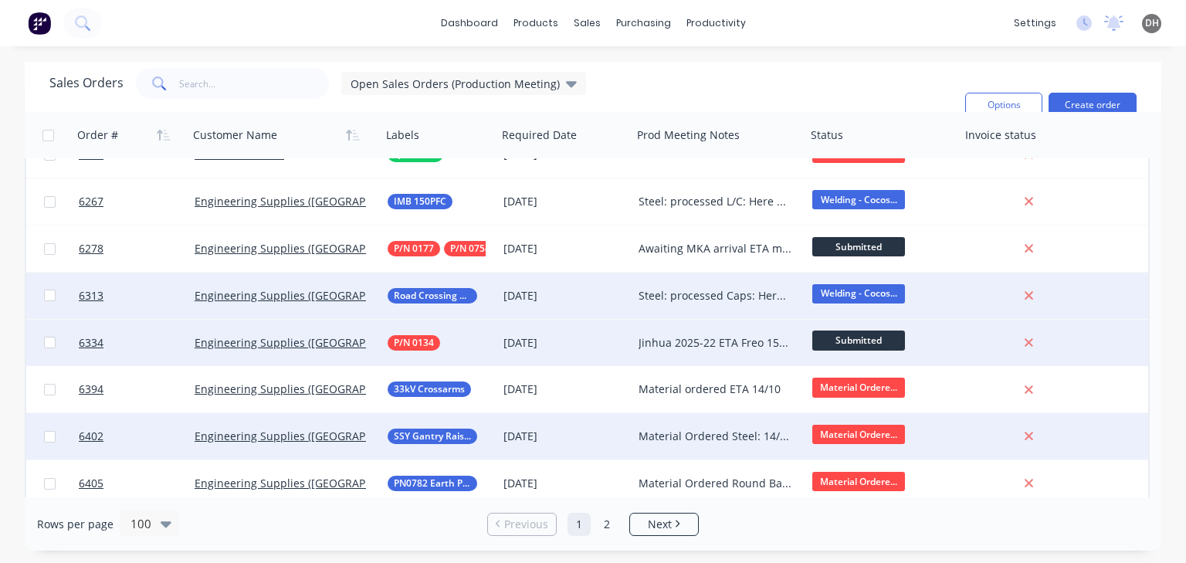
scroll to position [170, 0]
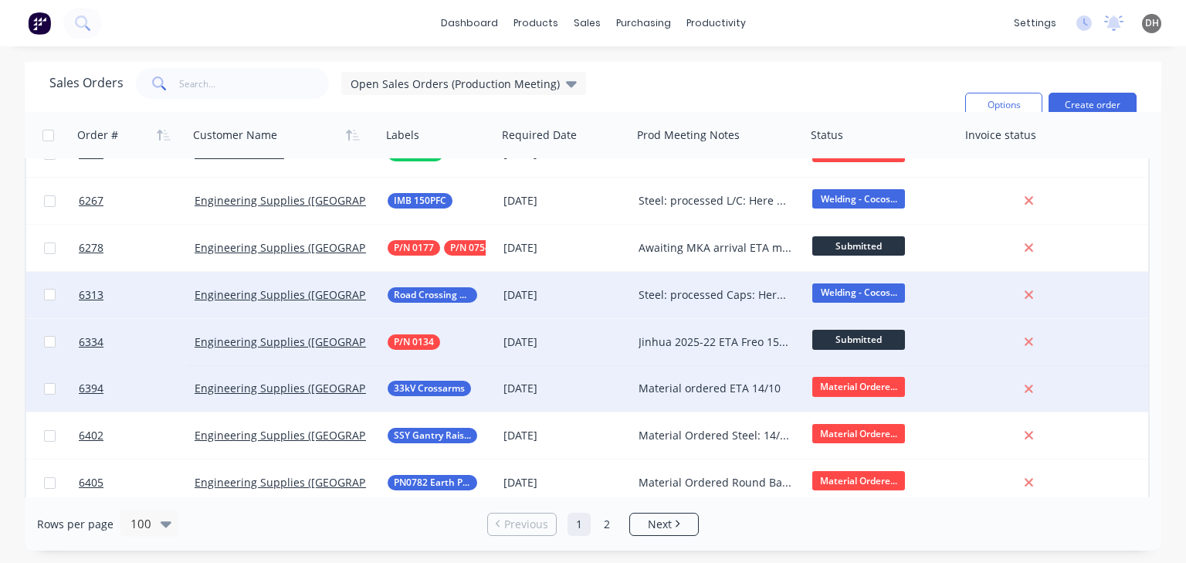
click at [708, 390] on div "Material ordered ETA 14/10" at bounding box center [716, 388] width 154 height 15
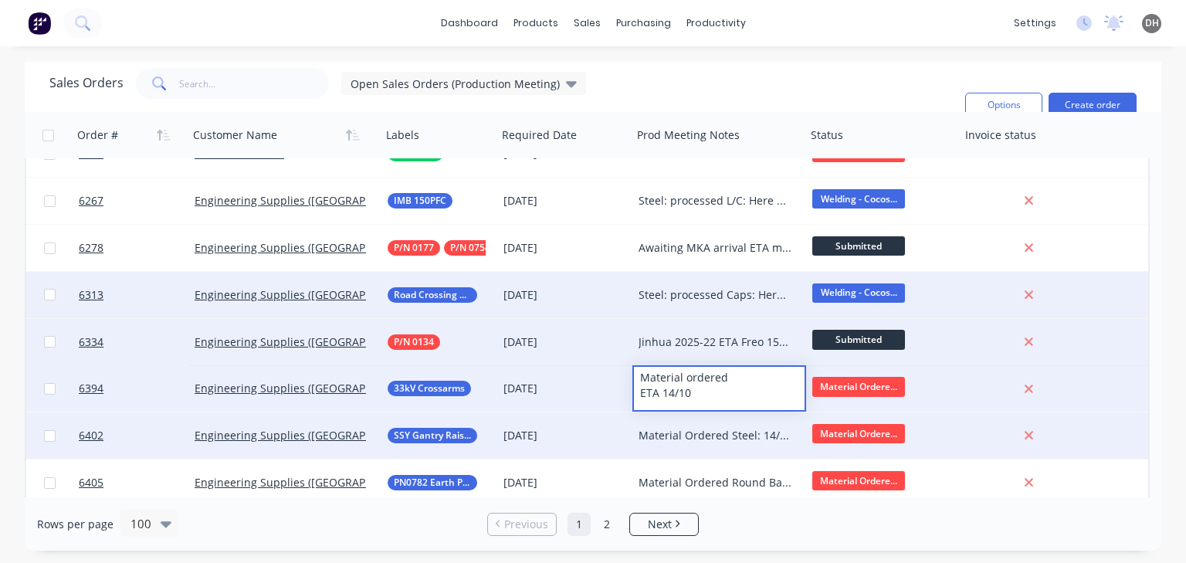
click at [727, 436] on div "Material Ordered Steel: 14/10 (CD) Fasteners: 14/10 (PP)" at bounding box center [716, 435] width 154 height 15
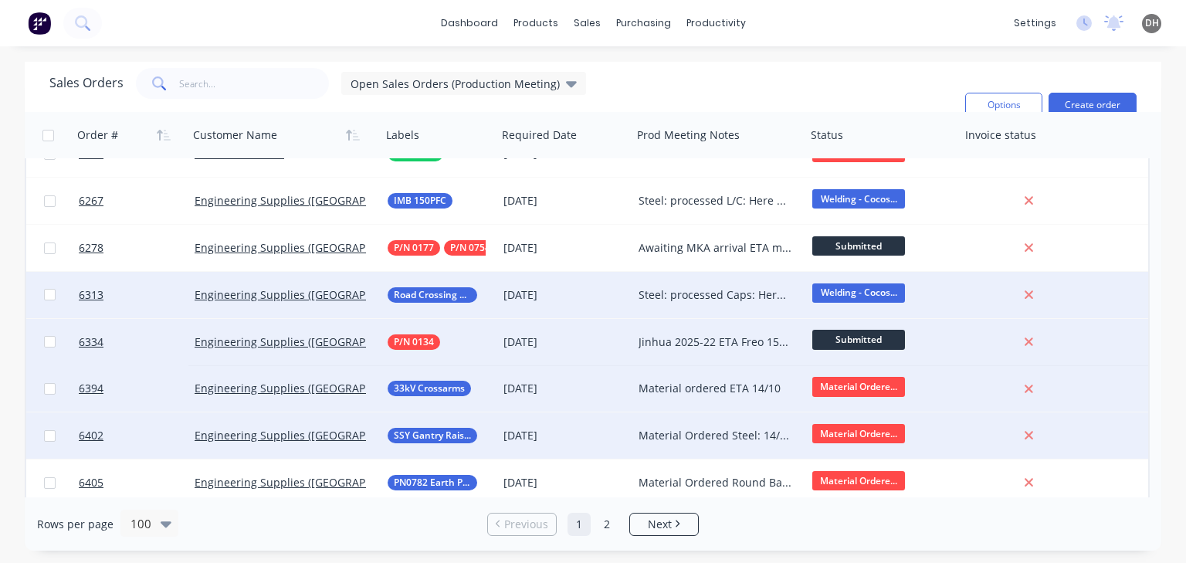
click at [727, 436] on div "Material Ordered Steel: 14/10 (CD) Fasteners: 14/10 (PP)" at bounding box center [716, 435] width 154 height 15
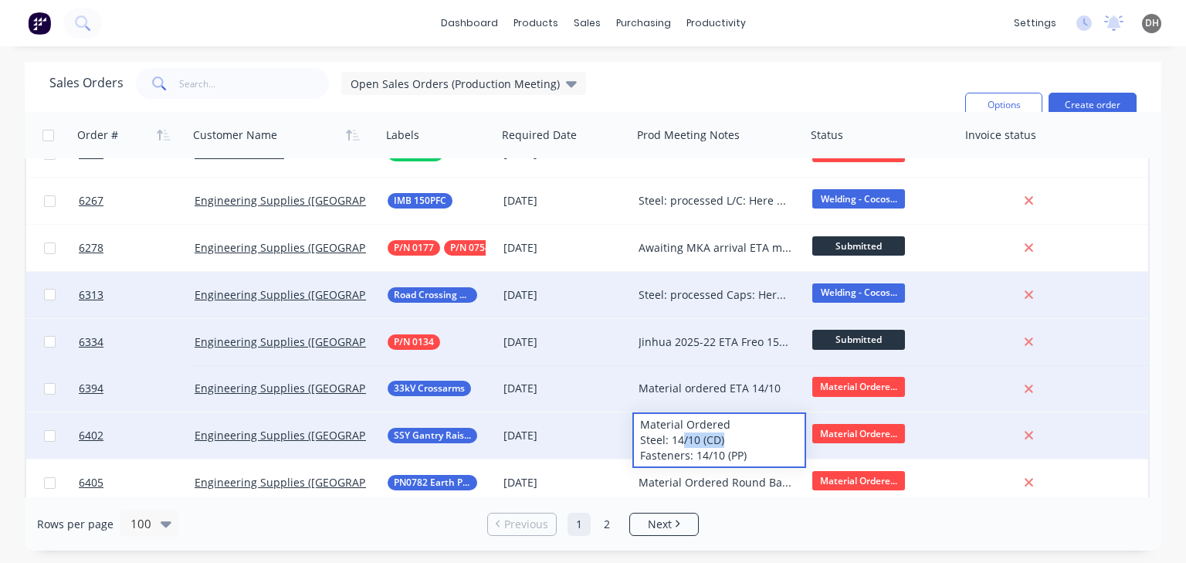
drag, startPoint x: 716, startPoint y: 438, endPoint x: 683, endPoint y: 436, distance: 33.3
click at [683, 436] on div "Material Ordered Steel: 14/10 (CD) Fasteners: 14/10 (PP)" at bounding box center [719, 440] width 171 height 53
drag, startPoint x: 744, startPoint y: 454, endPoint x: 695, endPoint y: 451, distance: 48.8
click at [695, 451] on div "Material Ordered Steel: 14/10 (CD) Fasteners: 14/10 (PP)" at bounding box center [719, 440] width 171 height 53
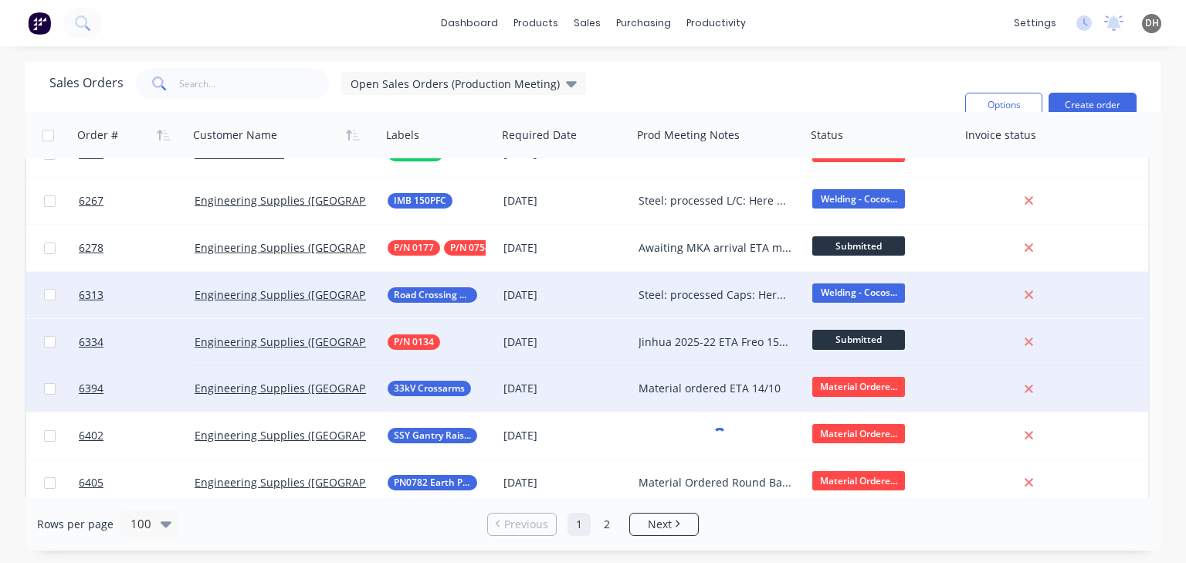
click at [782, 522] on div "Rows per page 100 Previous 1 2 Next" at bounding box center [593, 523] width 1137 height 53
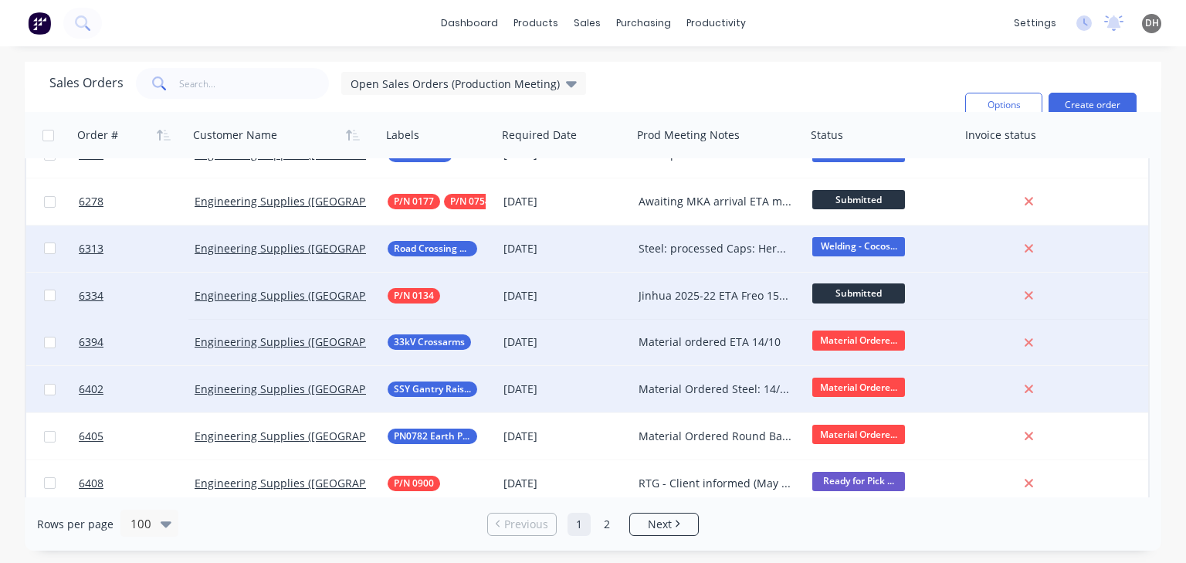
scroll to position [232, 0]
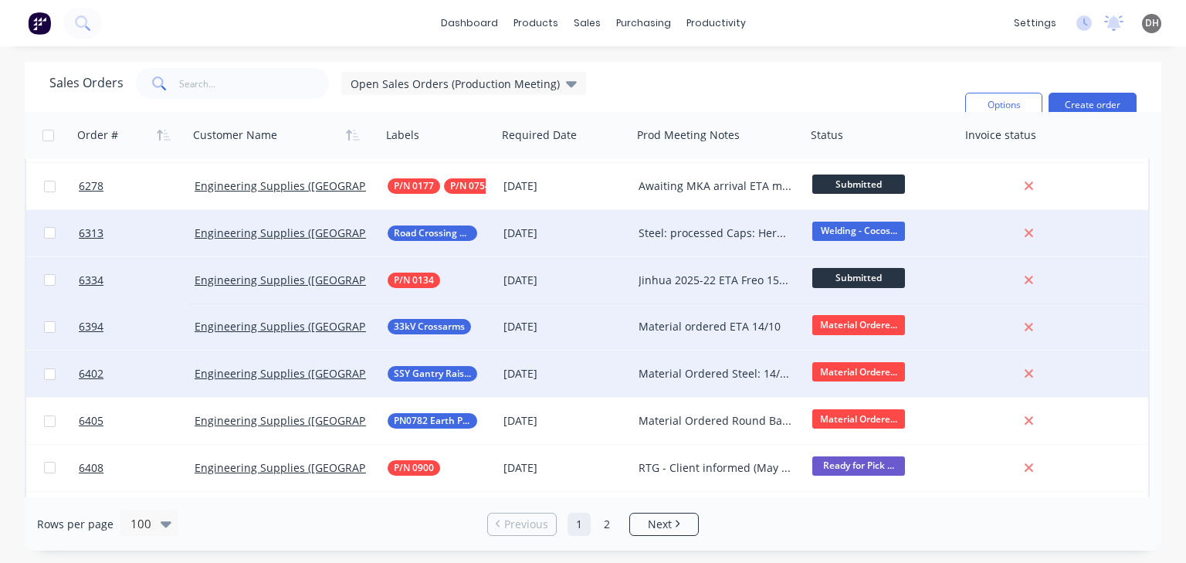
click at [670, 383] on div "Material Ordered Steel: 14/10 (CD) Fasteners: 14/10 (PP)" at bounding box center [720, 374] width 174 height 46
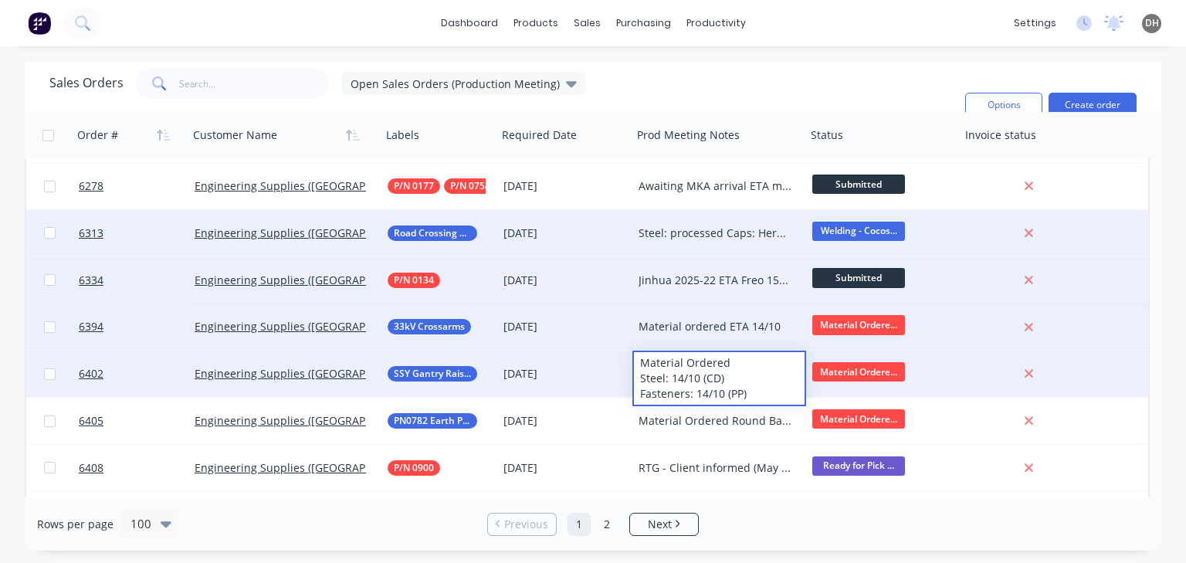
click at [737, 378] on div "Material Ordered Steel: 14/10 (CD) Fasteners: 14/10 (PP)" at bounding box center [719, 378] width 171 height 53
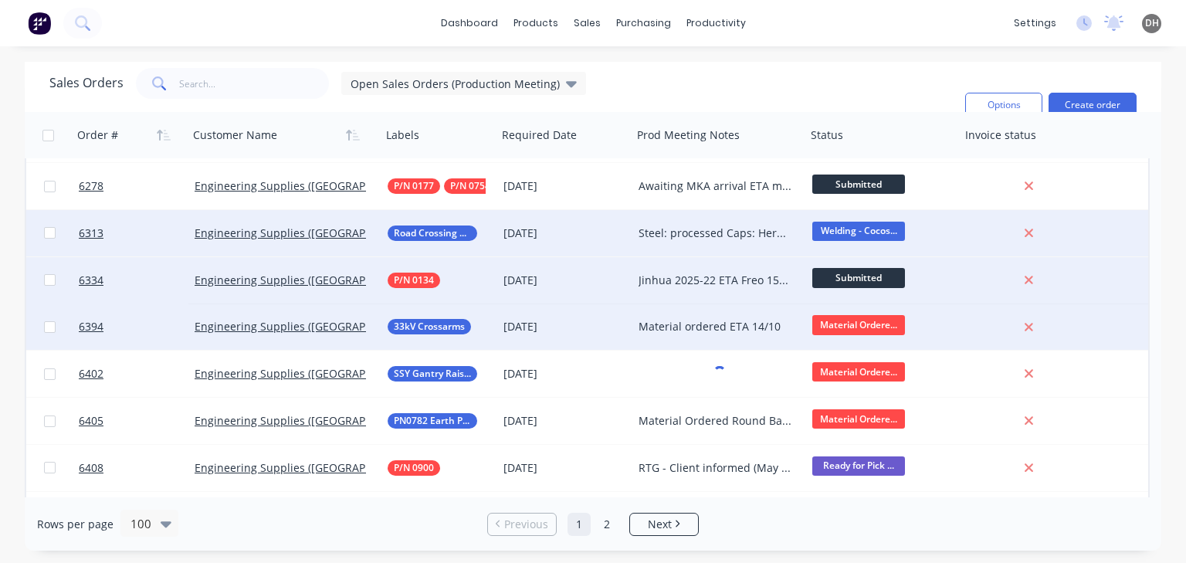
click at [725, 100] on div "Sales Orders Open Sales Orders (Production Meeting) Filters: Status Sorting: Cu…" at bounding box center [501, 105] width 904 height 74
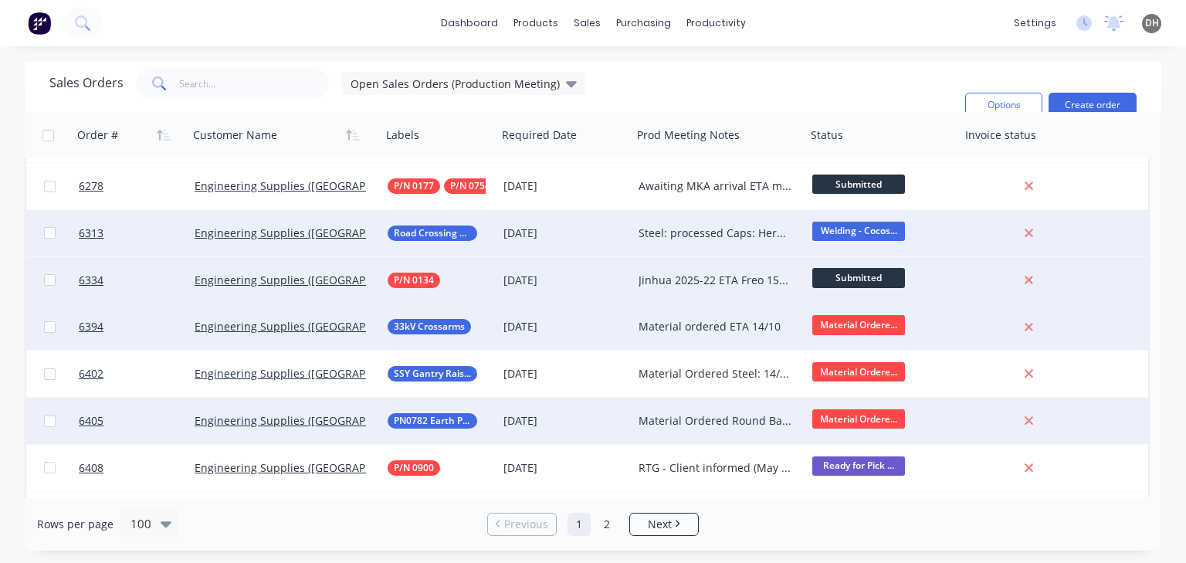
click at [705, 423] on div "Material Ordered Round Bar: 15/10 Plates: 16/10 Fasteners: 14/10 (PP)" at bounding box center [716, 420] width 154 height 15
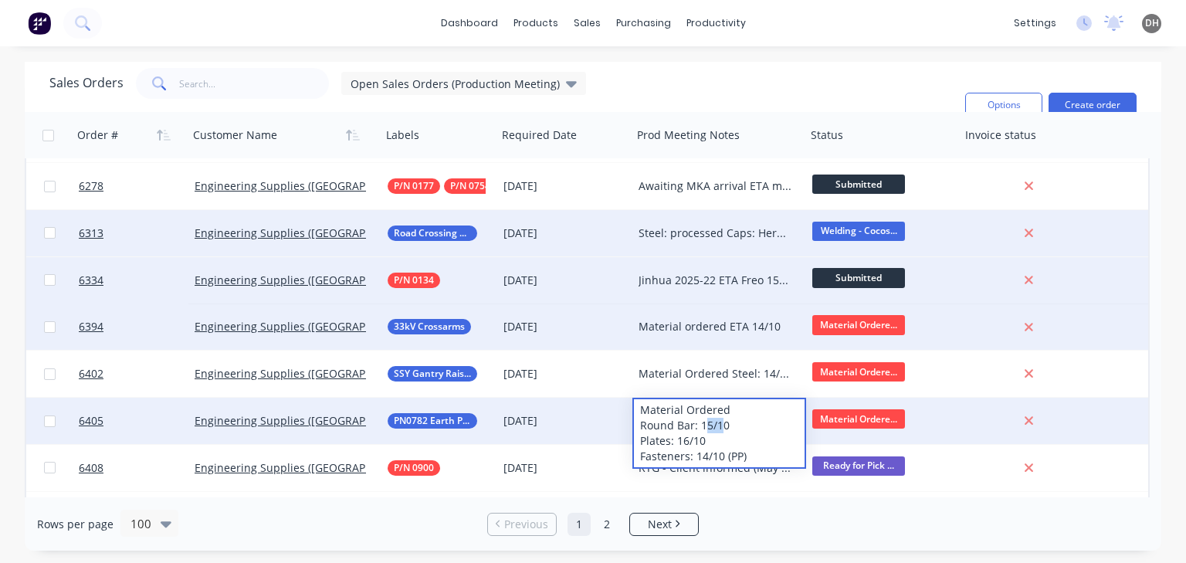
drag, startPoint x: 723, startPoint y: 431, endPoint x: 707, endPoint y: 429, distance: 16.3
click at [707, 429] on div "Material Ordered Round Bar: 15/10 Plates: 16/10 Fasteners: 14/10 (PP)" at bounding box center [719, 433] width 171 height 68
click at [718, 444] on div "Material Ordered Round Bar: 15/10 Plates: 16/10 Fasteners: 14/10 (PP)" at bounding box center [719, 433] width 171 height 68
drag, startPoint x: 731, startPoint y: 457, endPoint x: 699, endPoint y: 457, distance: 31.7
click at [699, 457] on div "Material Ordered Round Bar: 15/10 Plates: 16/10 Fasteners: 14/10 (PP)" at bounding box center [719, 433] width 171 height 68
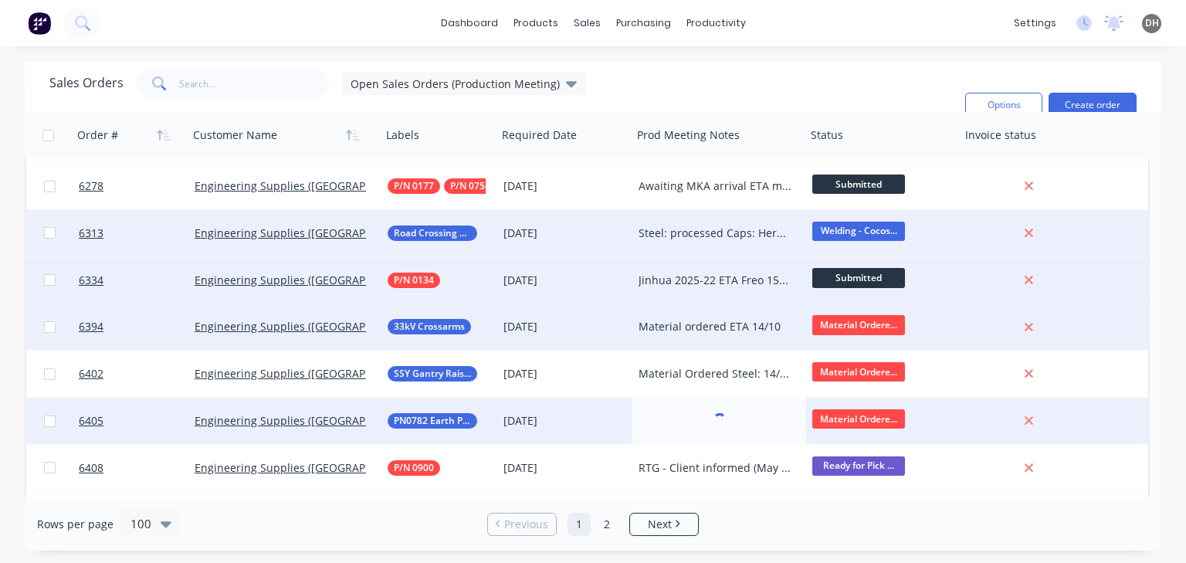
click at [766, 519] on div "Rows per page 100 Previous 1 2 Next" at bounding box center [593, 523] width 1137 height 53
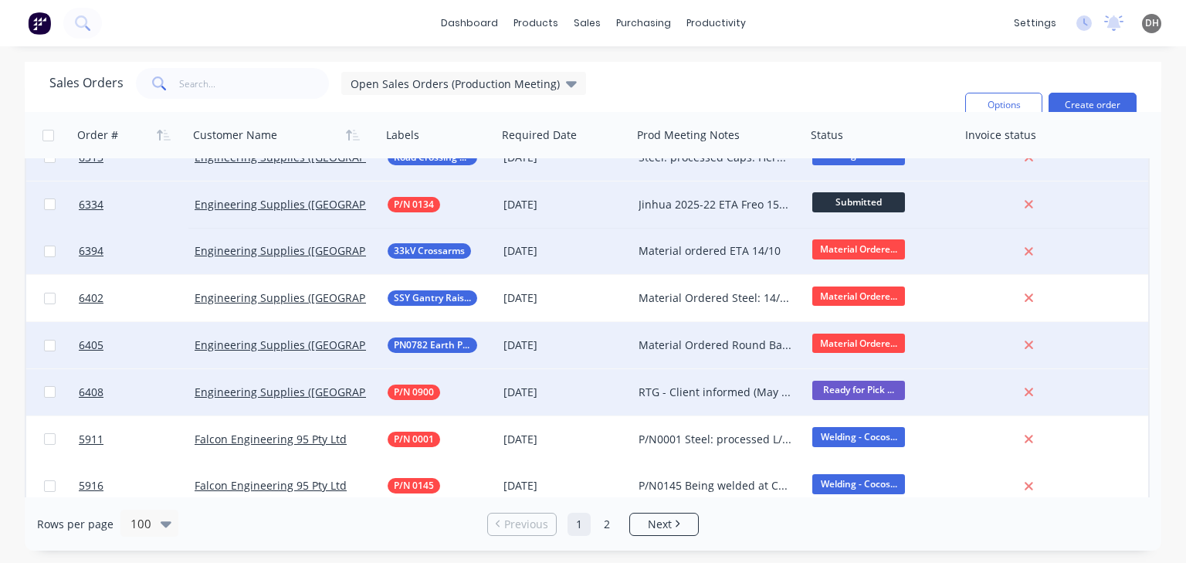
scroll to position [309, 0]
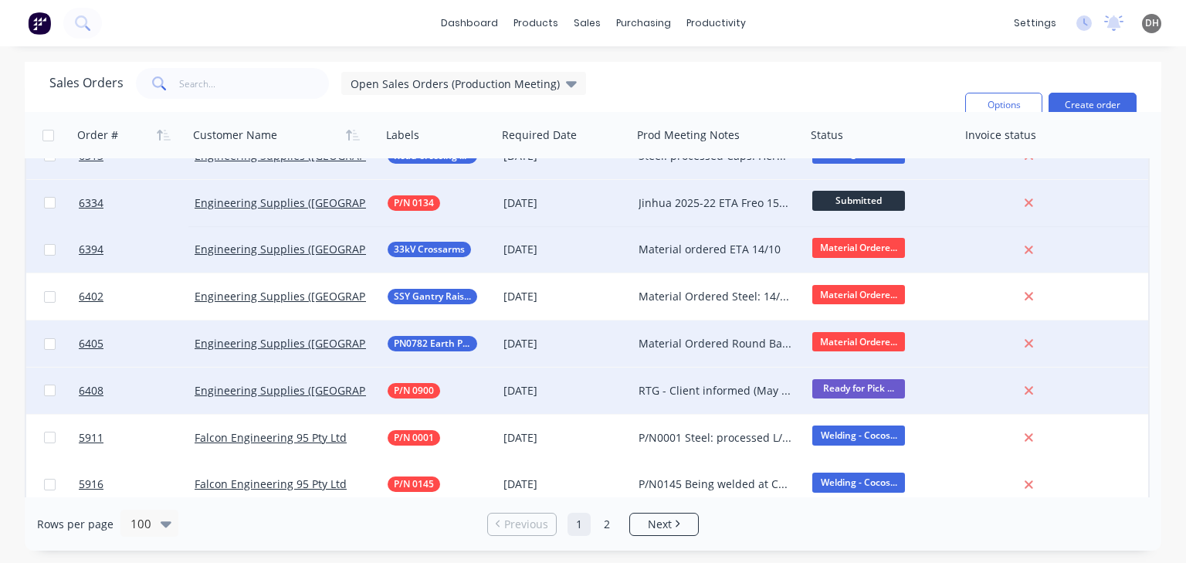
click at [745, 393] on div "RTG - Client informed (May have picked up)" at bounding box center [716, 390] width 154 height 15
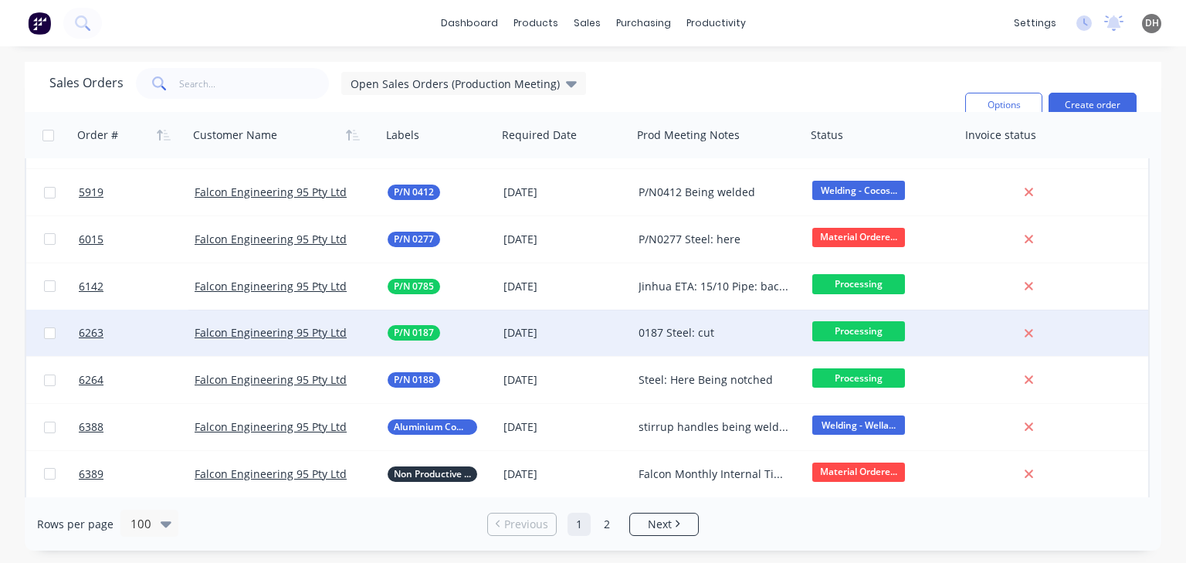
scroll to position [726, 0]
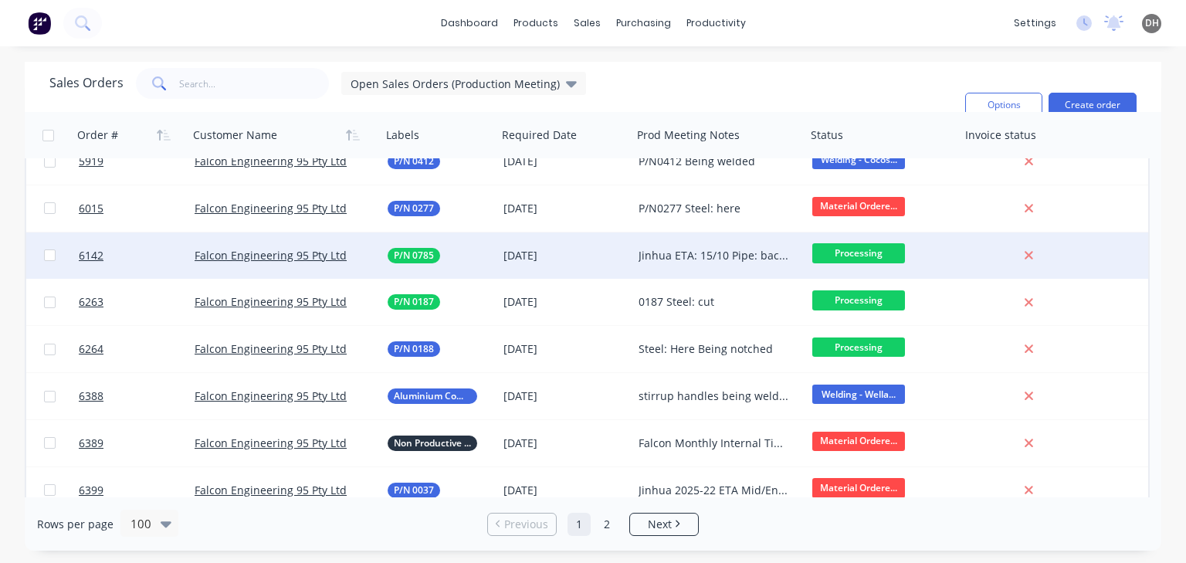
click at [677, 253] on div "Jinhua ETA: 15/10 Pipe: back from galv Brass: being machined Fasteners: here 35…" at bounding box center [716, 255] width 154 height 15
click at [677, 256] on div "Jinhua ETA: 15/10 Pipe: back from galv Brass: being machined Fasteners: here 35…" at bounding box center [716, 255] width 154 height 15
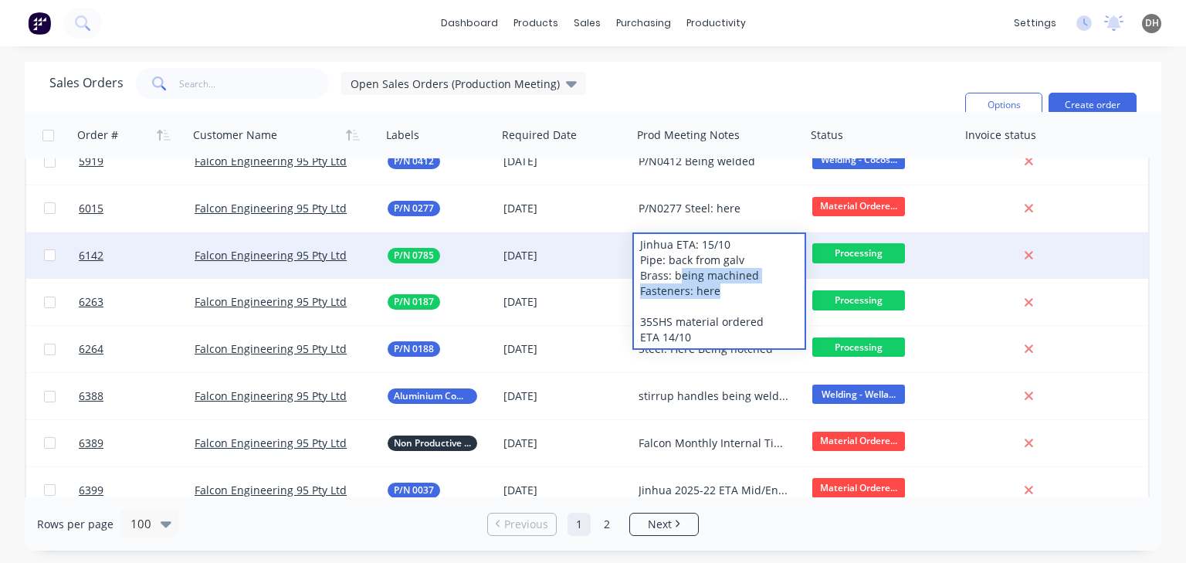
drag, startPoint x: 679, startPoint y: 276, endPoint x: 726, endPoint y: 294, distance: 50.4
click at [726, 294] on div "Jinhua ETA: 15/10 Pipe: back from galv Brass: being machined Fasteners: here 35…" at bounding box center [719, 291] width 171 height 114
drag, startPoint x: 695, startPoint y: 339, endPoint x: 636, endPoint y: 326, distance: 60.2
click at [636, 326] on div "Jinhua ETA: 15/10 Pipe: back from galv Brass: being machined Fasteners: here 35…" at bounding box center [719, 291] width 171 height 114
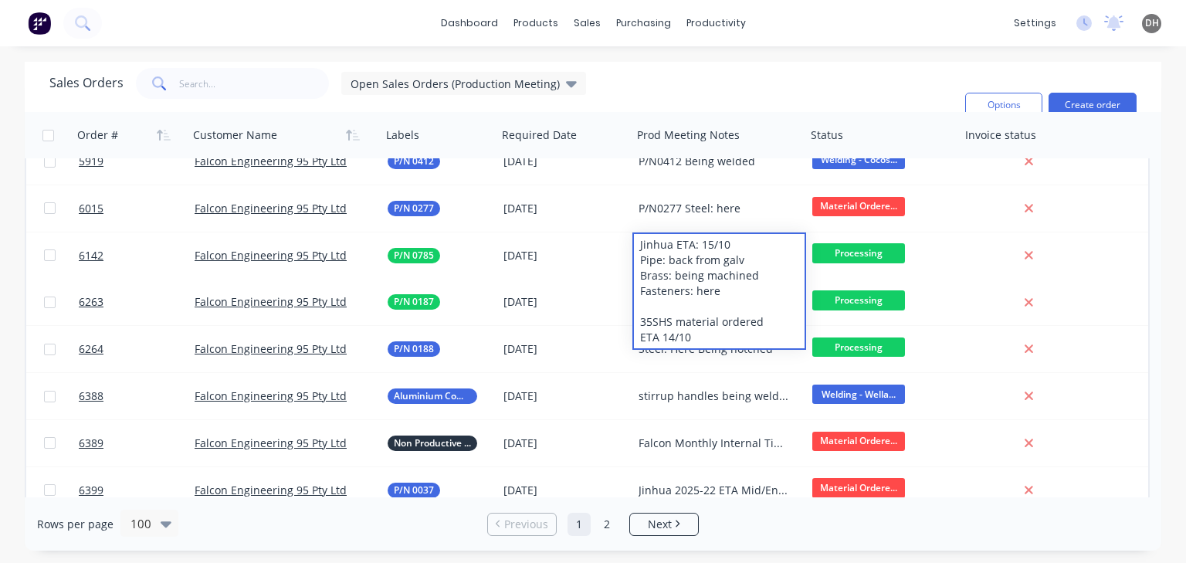
click at [766, 90] on div "Sales Orders Open Sales Orders (Production Meeting) Filters: Status Sorting: Cu…" at bounding box center [501, 105] width 904 height 74
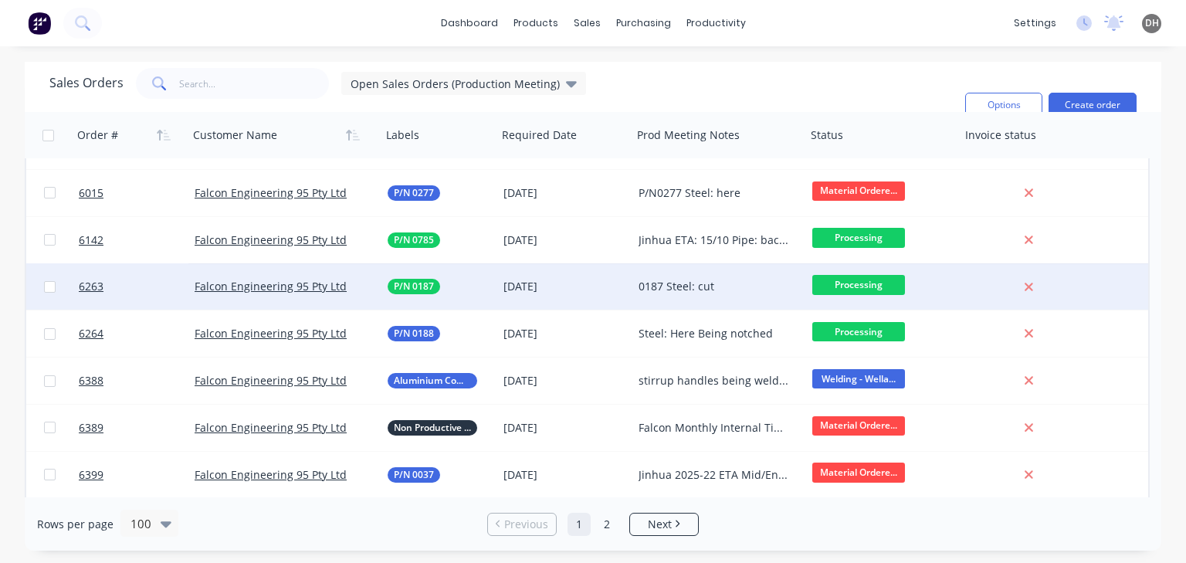
scroll to position [757, 0]
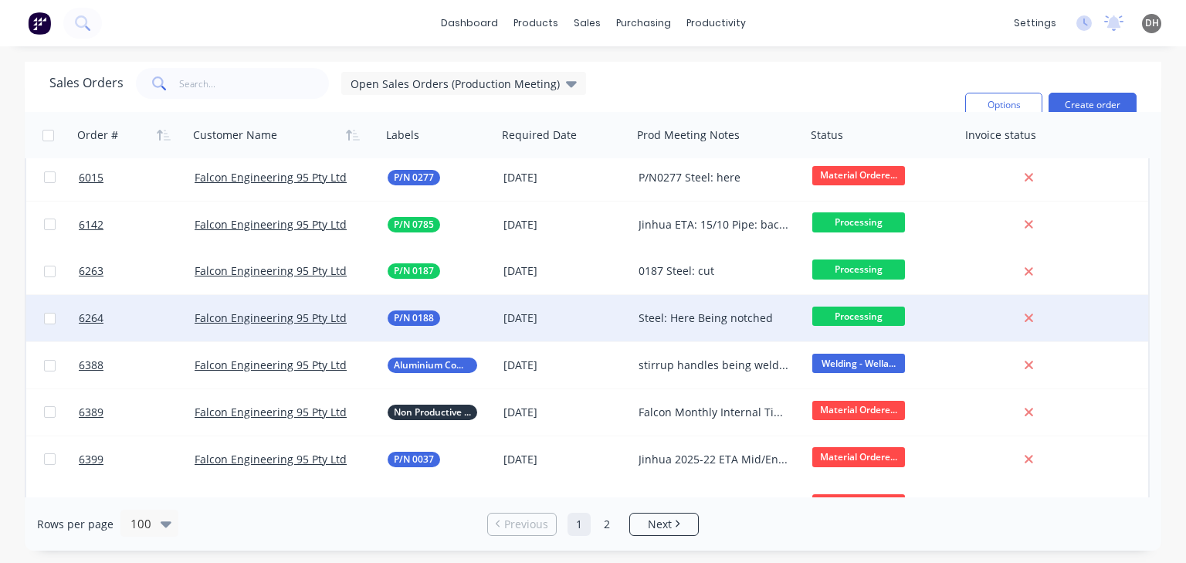
click at [729, 318] on div "Steel: Here Being notched" at bounding box center [716, 318] width 154 height 15
click at [729, 318] on div "Steel: Here Being notched" at bounding box center [719, 315] width 171 height 37
click at [727, 76] on div "Sales Orders Open Sales Orders (Production Meeting) Filters: Status Sorting: Cu…" at bounding box center [501, 105] width 904 height 74
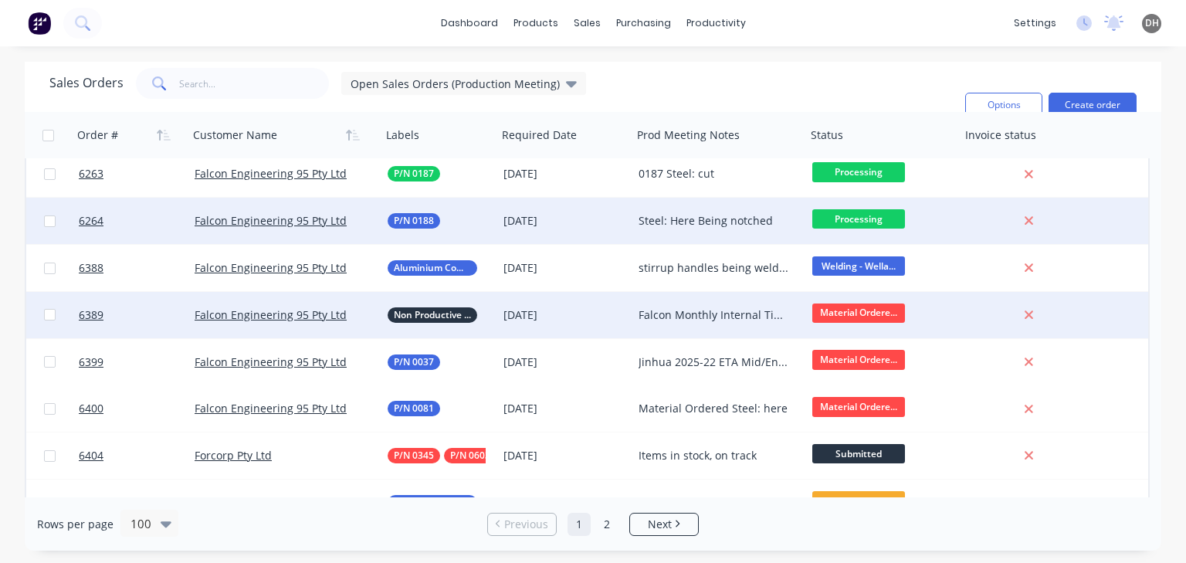
scroll to position [865, 0]
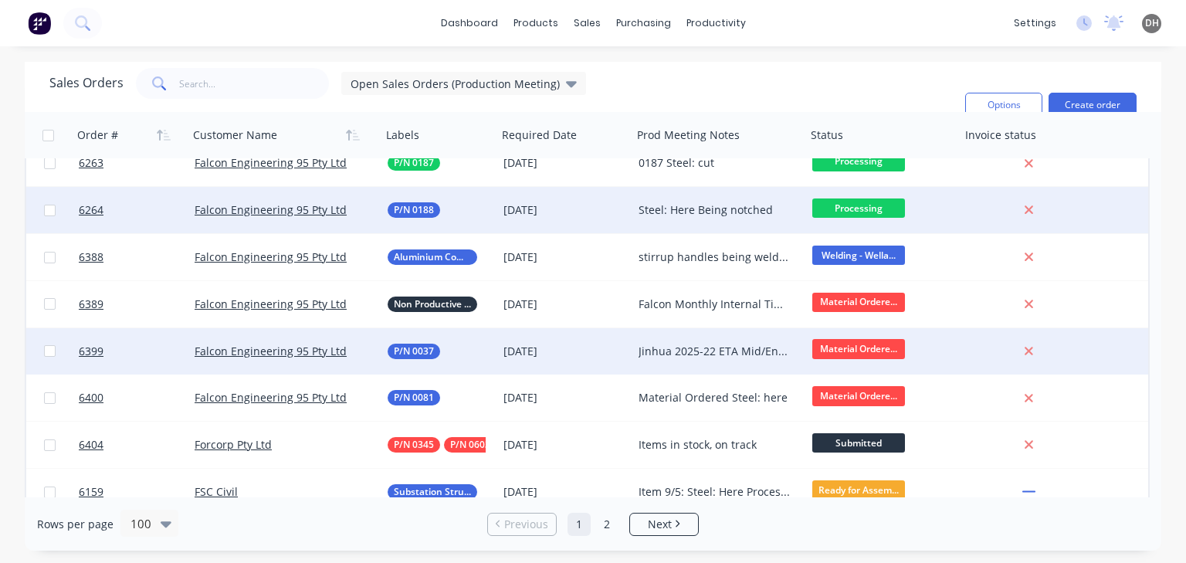
click at [639, 352] on div "Jinhua 2025-22 ETA Mid/End OCt" at bounding box center [716, 351] width 154 height 15
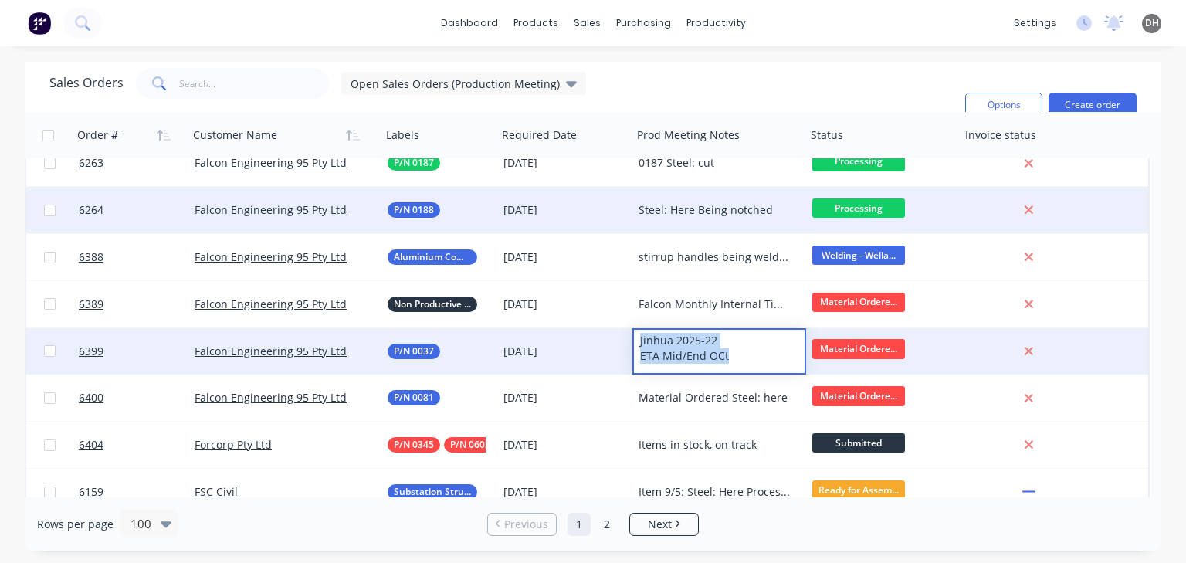
drag, startPoint x: 733, startPoint y: 359, endPoint x: 640, endPoint y: 343, distance: 94.9
click at [640, 343] on div "Jinhua 2025-22 ETA Mid/End OCt" at bounding box center [719, 348] width 171 height 37
click at [705, 358] on div "Jinhua 2025-22 ETA Mid/End OCt" at bounding box center [719, 348] width 171 height 37
click at [726, 360] on div "Jinhua 2025-22 ETA Mid/End OCt" at bounding box center [719, 348] width 171 height 37
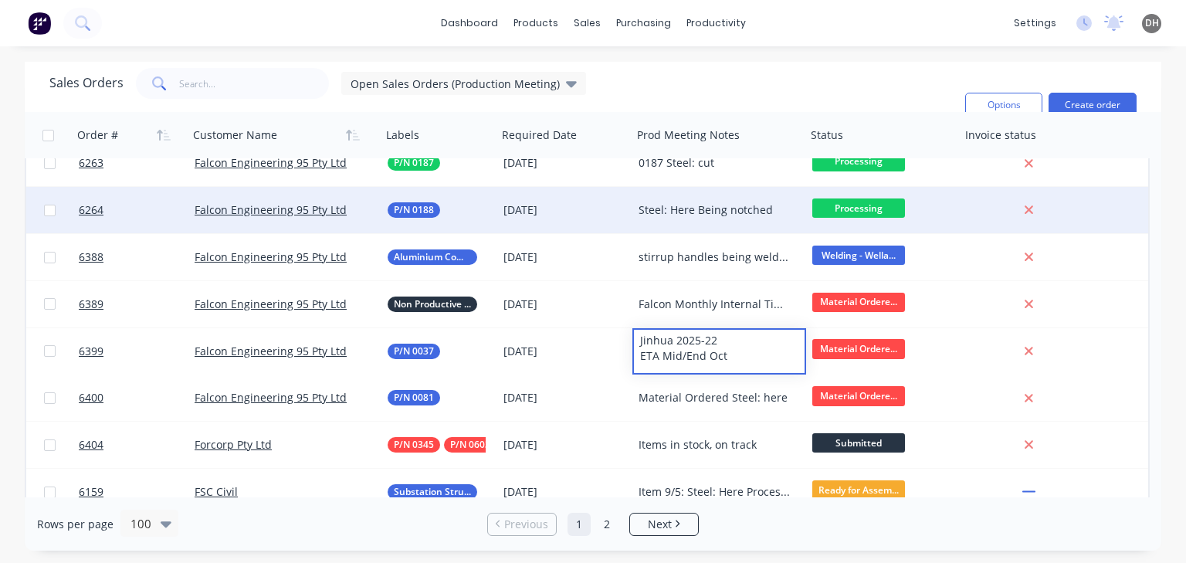
click at [809, 80] on div "Sales Orders Open Sales Orders (Production Meeting) Filters: Status Sorting: Cu…" at bounding box center [501, 105] width 904 height 74
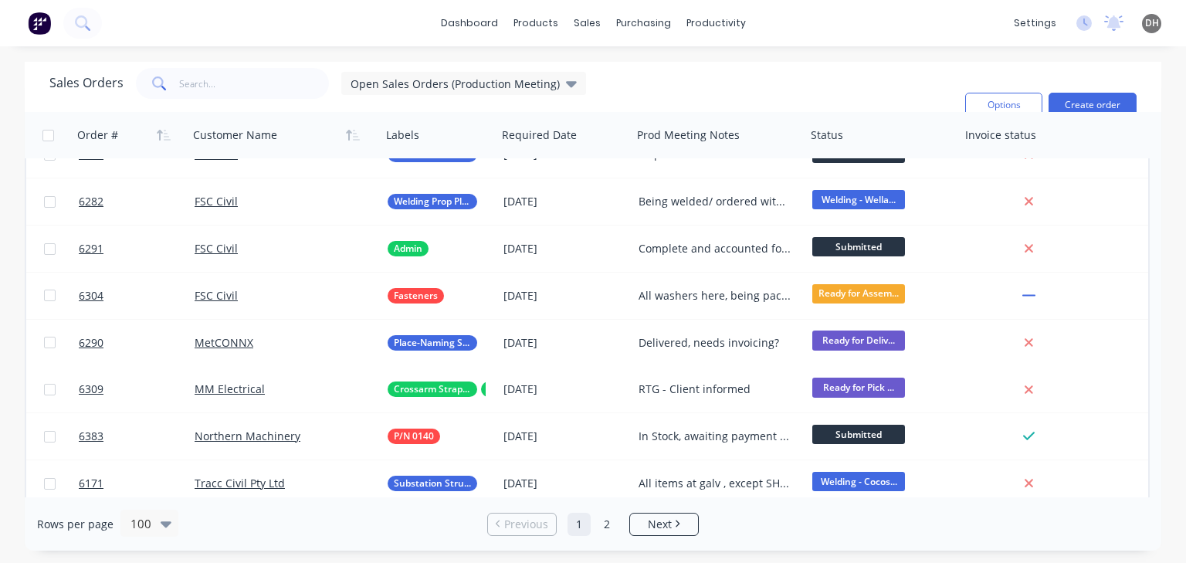
scroll to position [1344, 0]
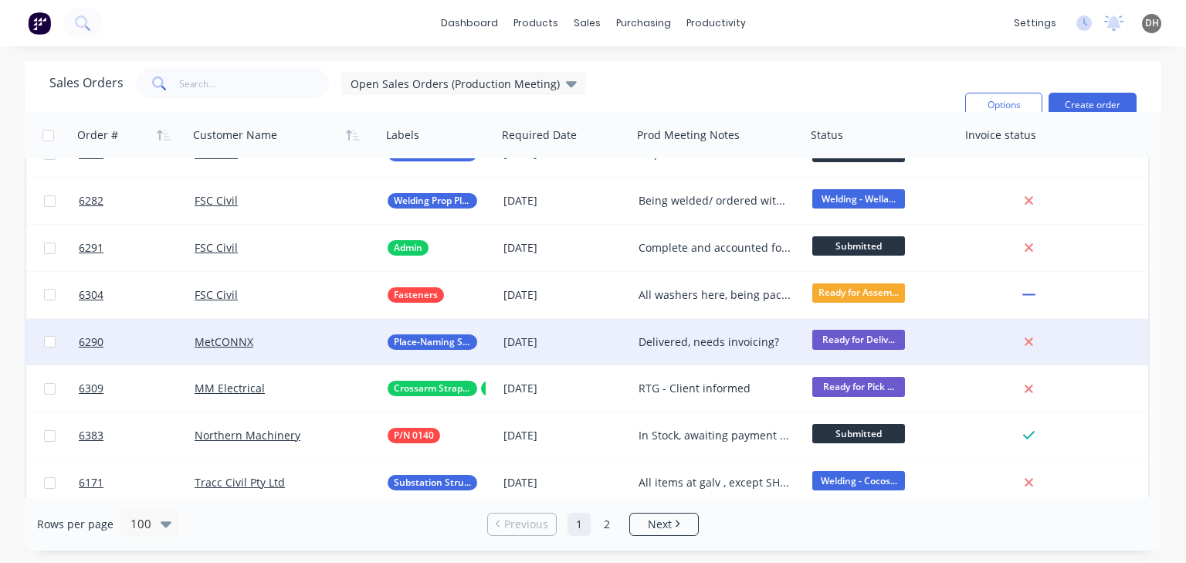
click at [691, 340] on div "Delivered, needs invoicing?" at bounding box center [716, 341] width 154 height 15
drag, startPoint x: 780, startPoint y: 328, endPoint x: 637, endPoint y: 323, distance: 143.0
click at [637, 323] on div "Delivered, needs invoicing?" at bounding box center [719, 332] width 171 height 22
click at [779, 340] on div "Delivered, needs invoicing?" at bounding box center [719, 332] width 171 height 22
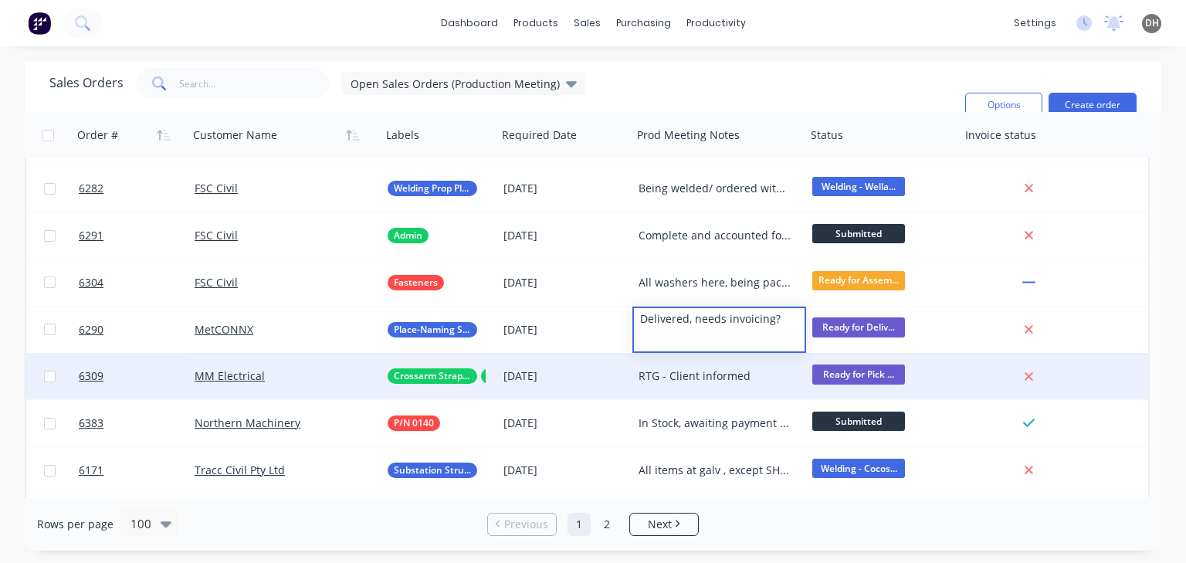
scroll to position [1359, 0]
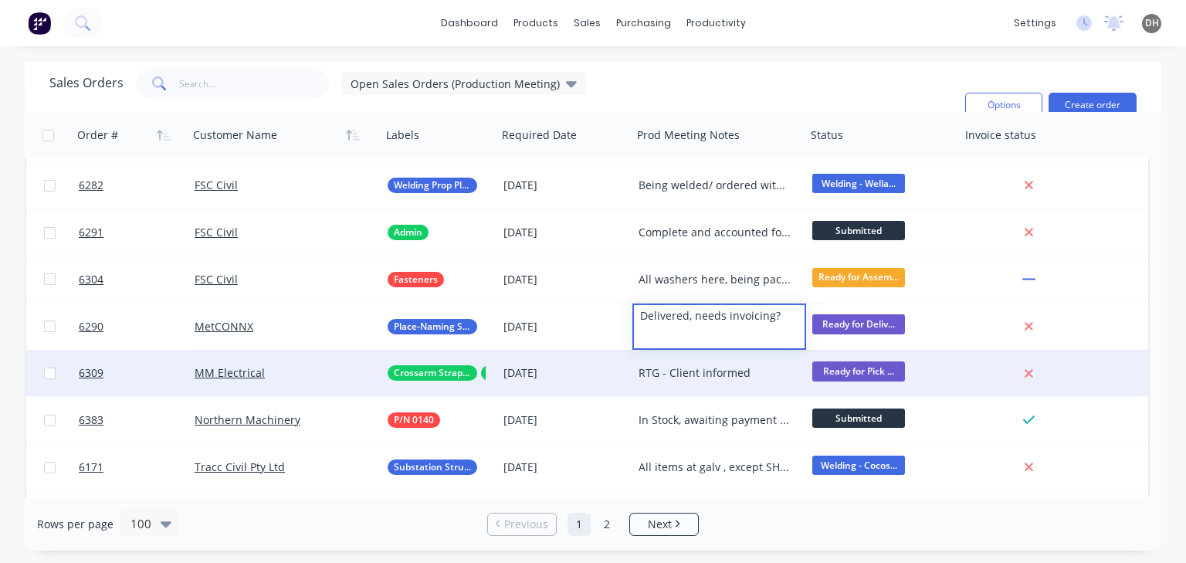
click at [730, 382] on div "RTG - Client informed" at bounding box center [720, 373] width 174 height 46
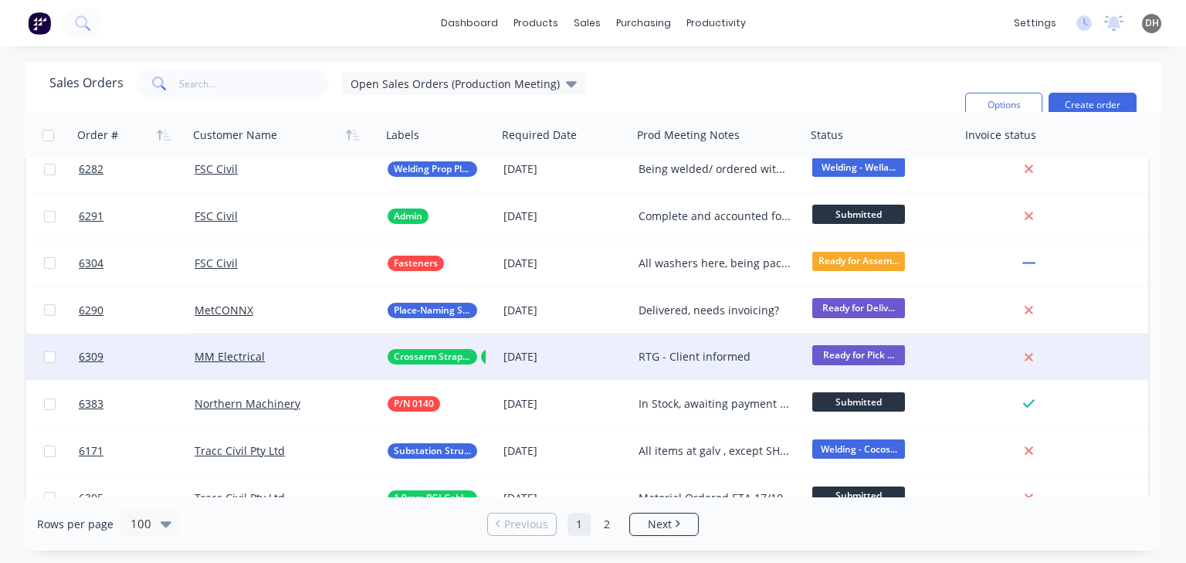
scroll to position [1390, 0]
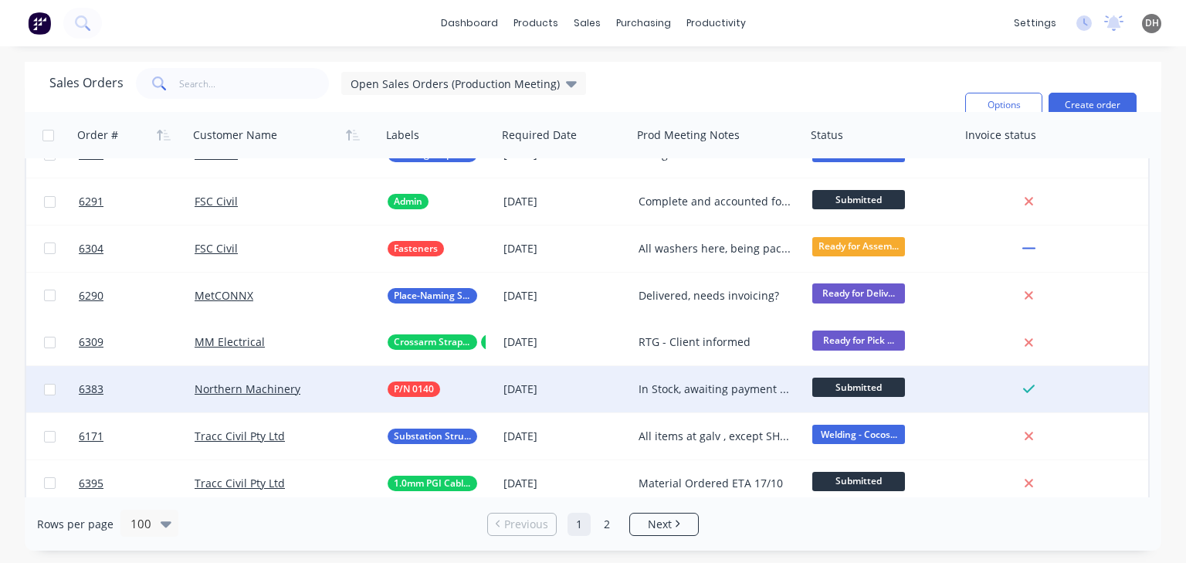
click at [704, 389] on div "In Stock, awaiting payment notice" at bounding box center [716, 389] width 154 height 15
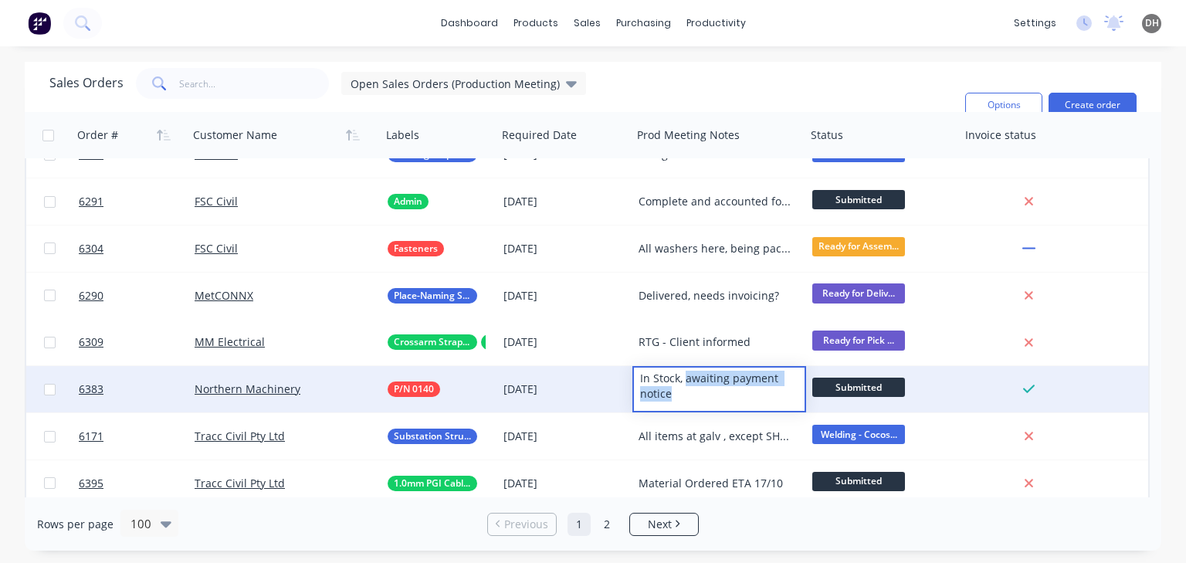
drag, startPoint x: 711, startPoint y: 396, endPoint x: 684, endPoint y: 381, distance: 31.1
click at [684, 381] on div "In Stock, awaiting payment notice" at bounding box center [719, 386] width 171 height 37
click at [678, 399] on div "In Stock, awaiting payment notice" at bounding box center [719, 386] width 171 height 37
drag, startPoint x: 662, startPoint y: 397, endPoint x: 643, endPoint y: 382, distance: 24.3
click at [643, 382] on div "In Stock, awaiting payment notice" at bounding box center [719, 386] width 171 height 37
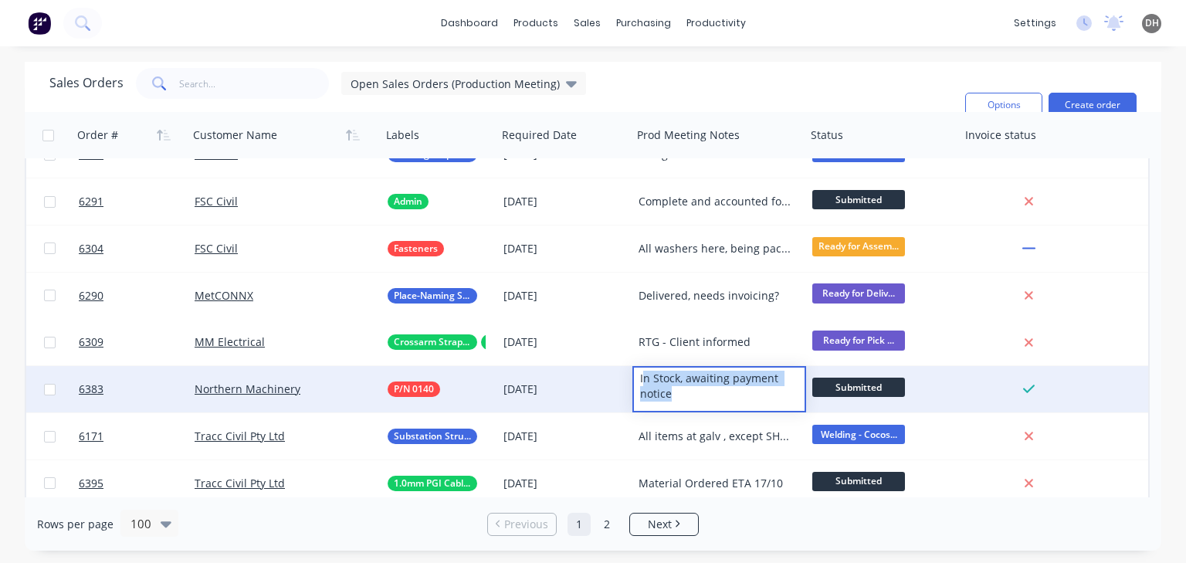
click at [683, 399] on div "In Stock, awaiting payment notice" at bounding box center [719, 386] width 171 height 37
drag, startPoint x: 677, startPoint y: 395, endPoint x: 633, endPoint y: 382, distance: 45.4
click at [634, 382] on div "In Stock, awaiting payment notice" at bounding box center [719, 386] width 171 height 37
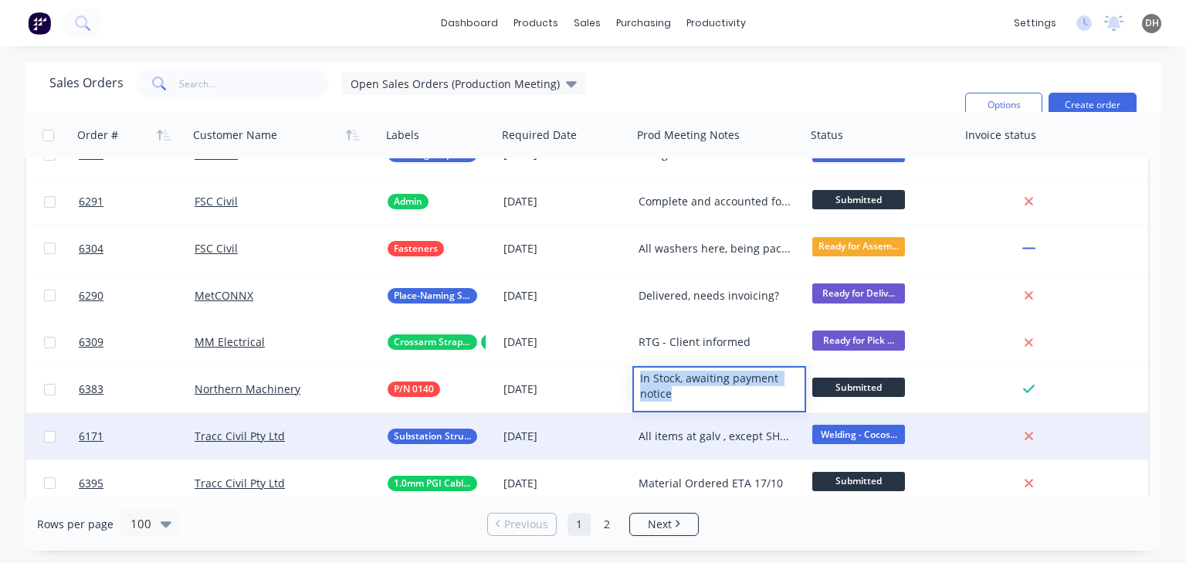
click at [714, 439] on div "All items at galv , except SHS column which we are waiting for clarification on…" at bounding box center [716, 436] width 154 height 15
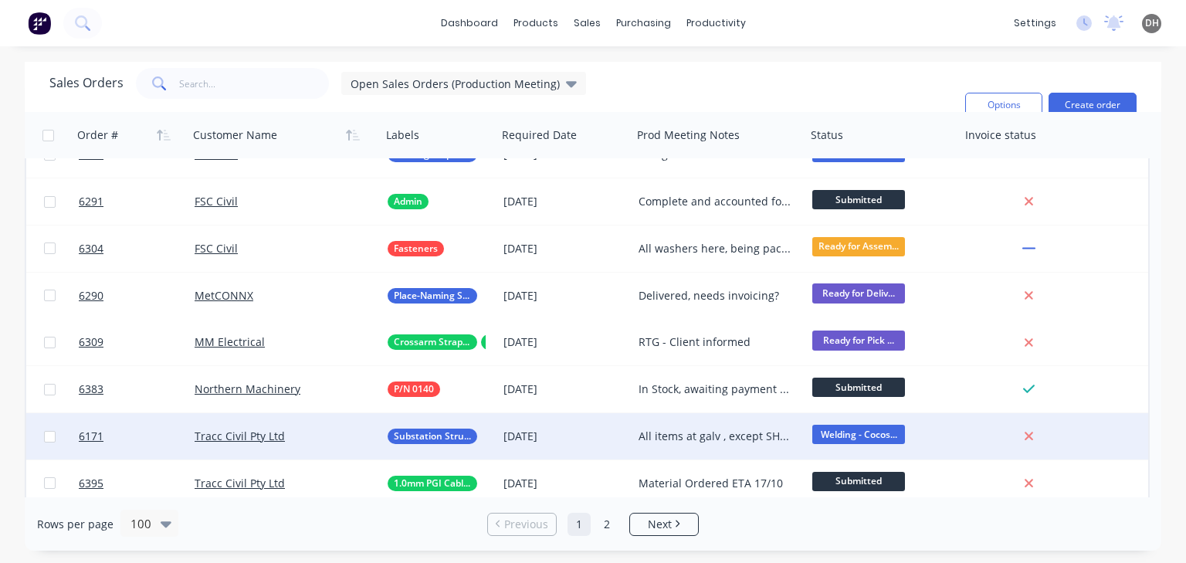
click at [725, 438] on div "All items at galv , except SHS column which we are waiting for clarification on…" at bounding box center [716, 436] width 154 height 15
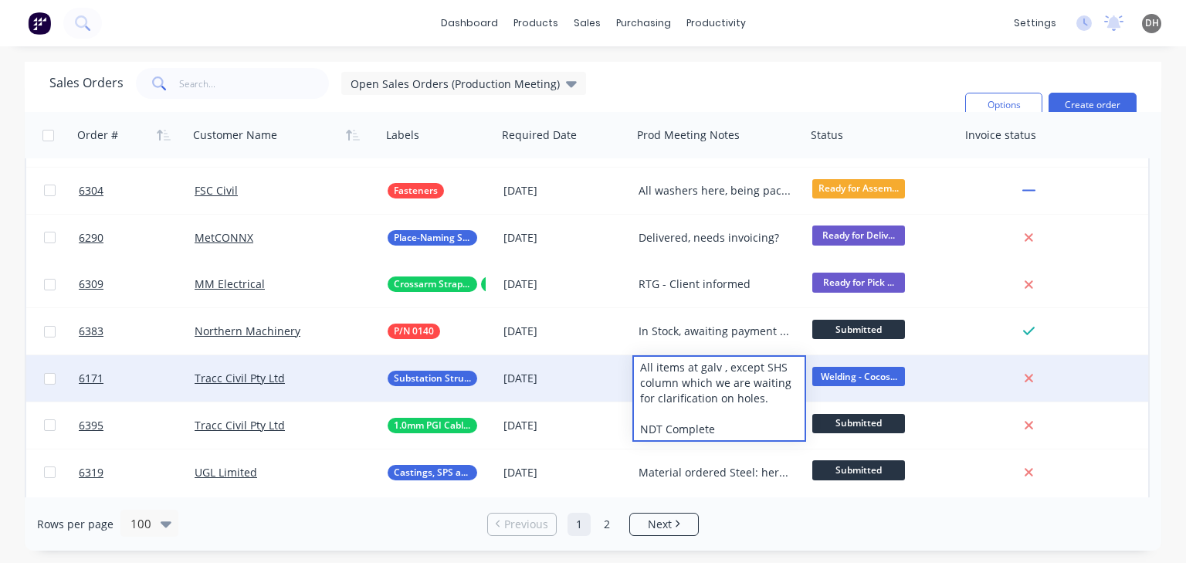
scroll to position [1452, 0]
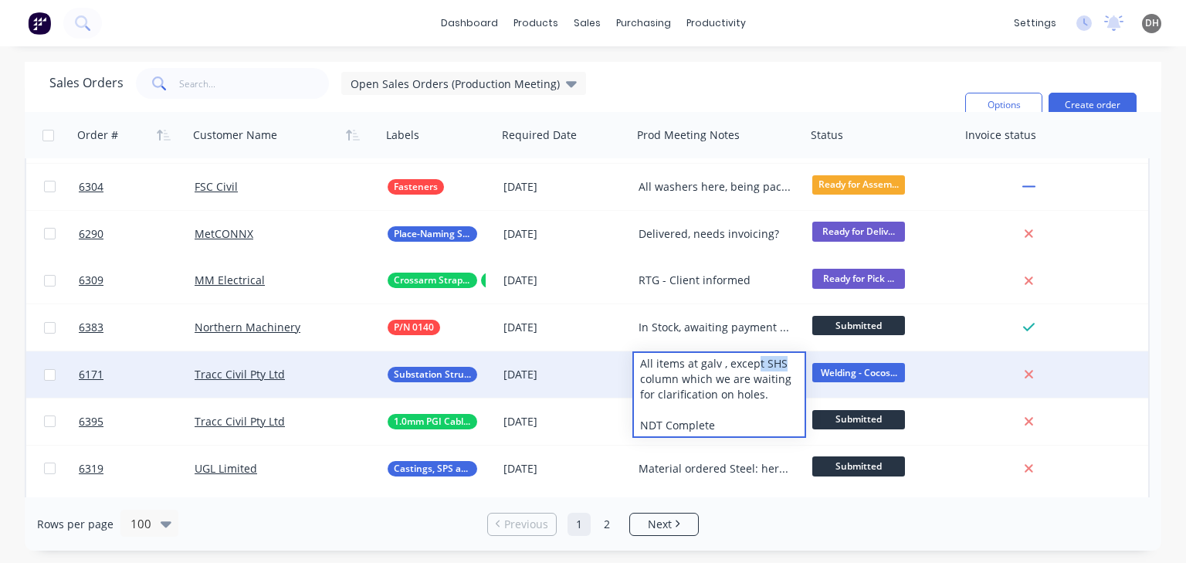
drag, startPoint x: 754, startPoint y: 365, endPoint x: 763, endPoint y: 365, distance: 9.3
click at [780, 365] on div "All items at galv , except SHS column which we are waiting for clarification on…" at bounding box center [719, 394] width 171 height 83
drag, startPoint x: 682, startPoint y: 396, endPoint x: 729, endPoint y: 399, distance: 47.2
click at [729, 399] on div "All items at galv , except SHS column which we are waiting for clarification on…" at bounding box center [719, 394] width 171 height 83
click at [724, 404] on div "All items at galv , except SHS column which we are waiting for clarification on…" at bounding box center [719, 394] width 171 height 83
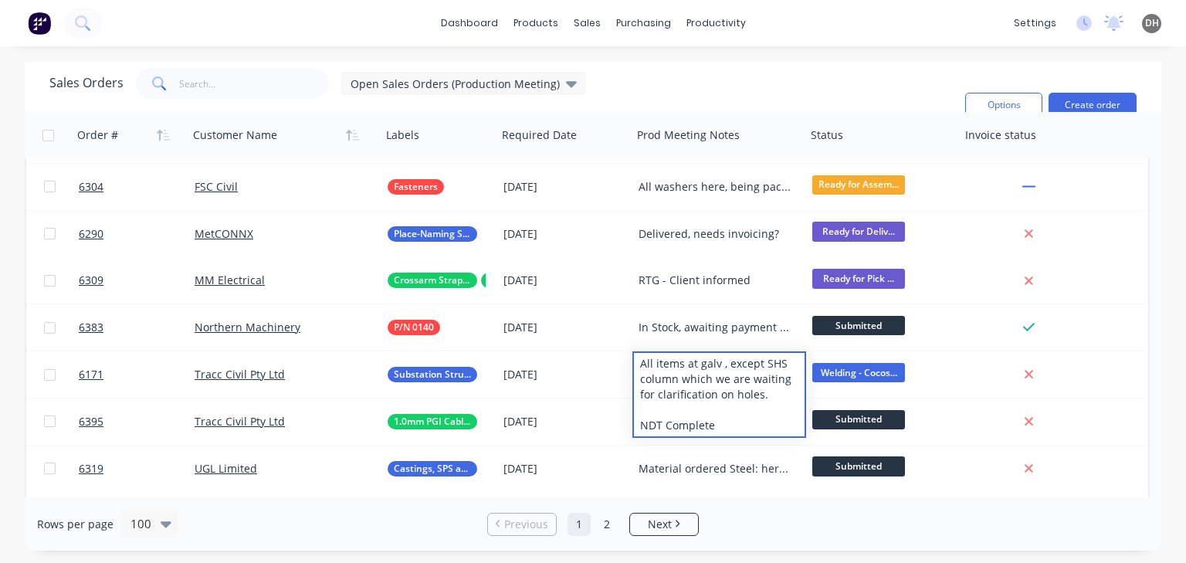
click at [845, 19] on div "dashboard products sales purchasing productivity dashboard products Product Cat…" at bounding box center [593, 23] width 1186 height 46
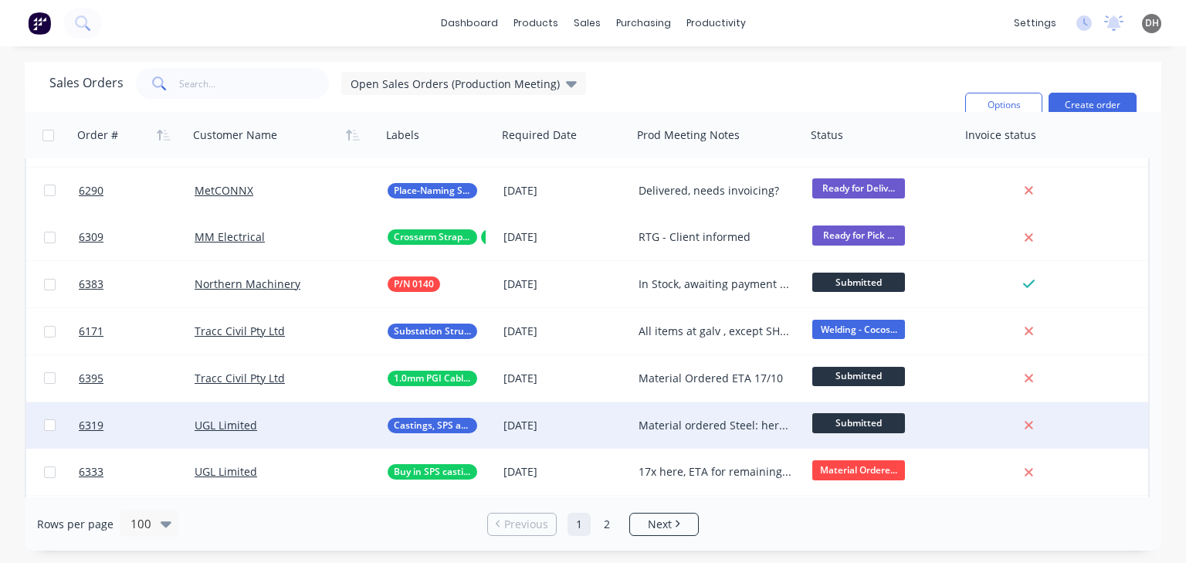
scroll to position [1498, 0]
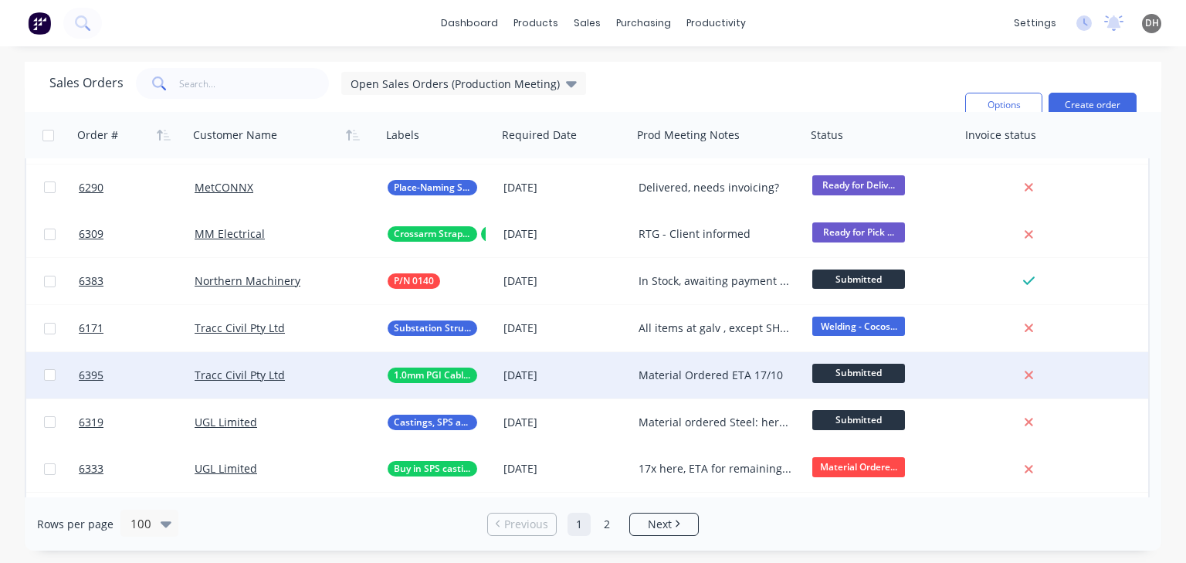
click at [832, 372] on span "Submitted" at bounding box center [859, 373] width 93 height 19
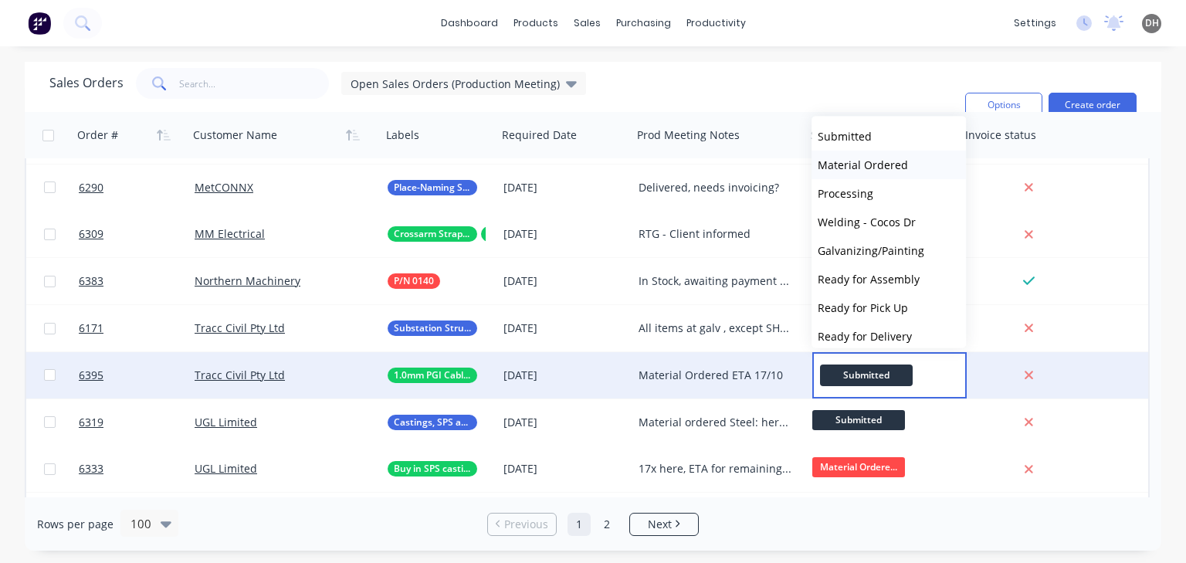
click at [857, 156] on button "Material Ordered" at bounding box center [889, 165] width 154 height 29
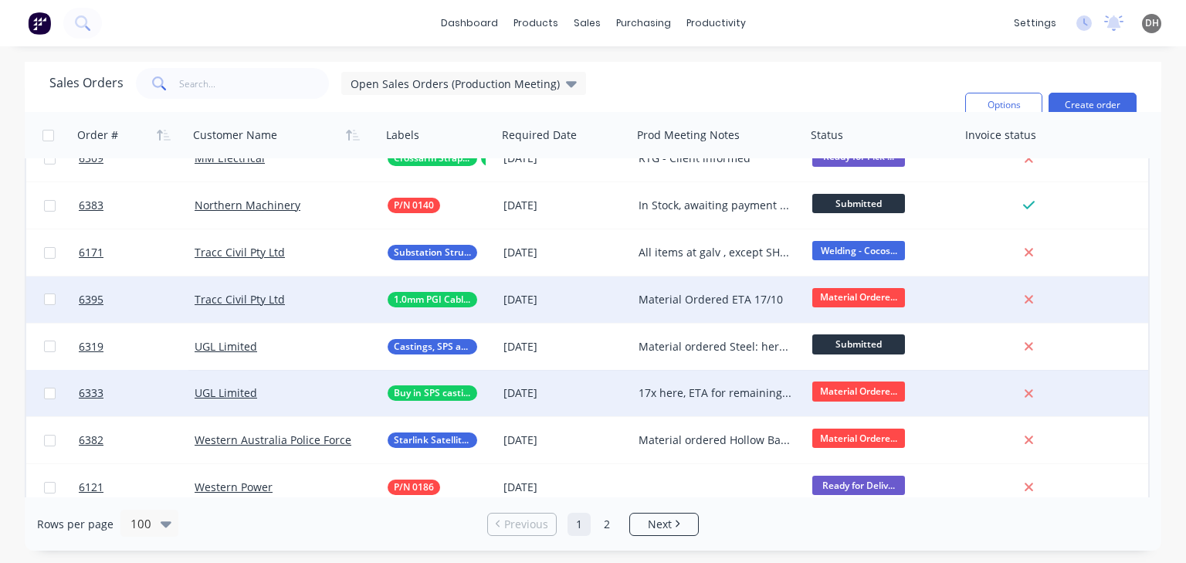
scroll to position [1576, 0]
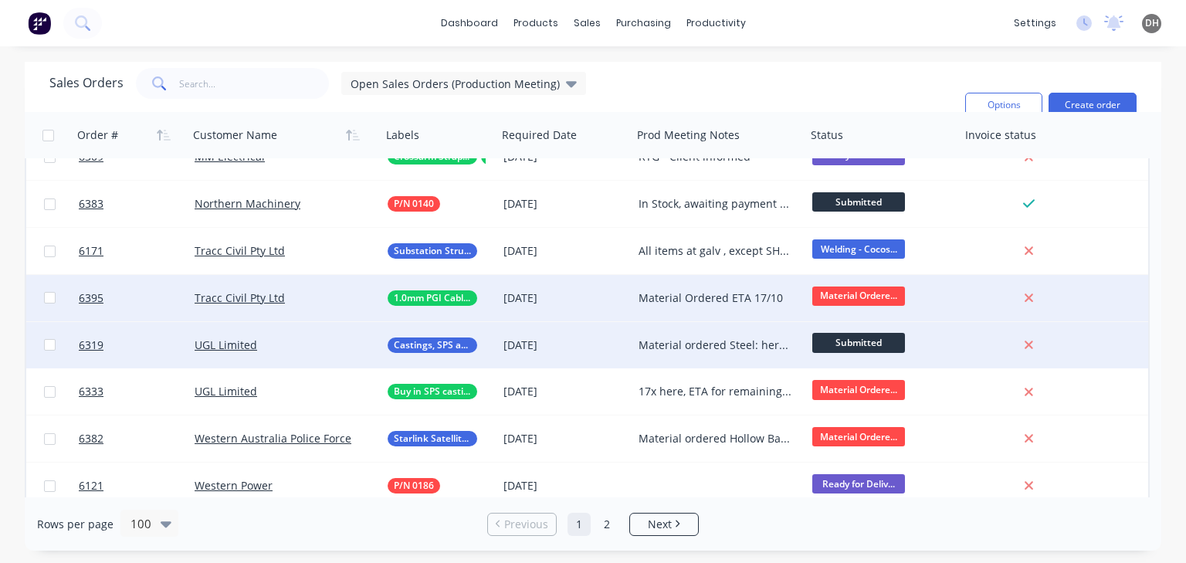
click at [851, 344] on span "Submitted" at bounding box center [859, 342] width 93 height 19
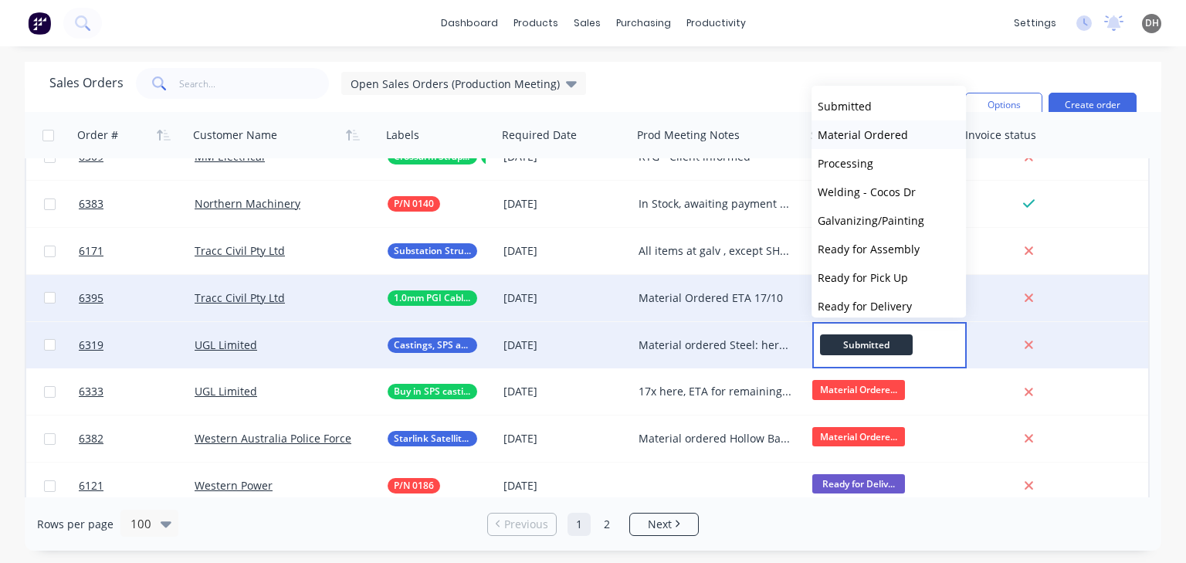
click at [874, 140] on span "Material Ordered" at bounding box center [863, 134] width 90 height 15
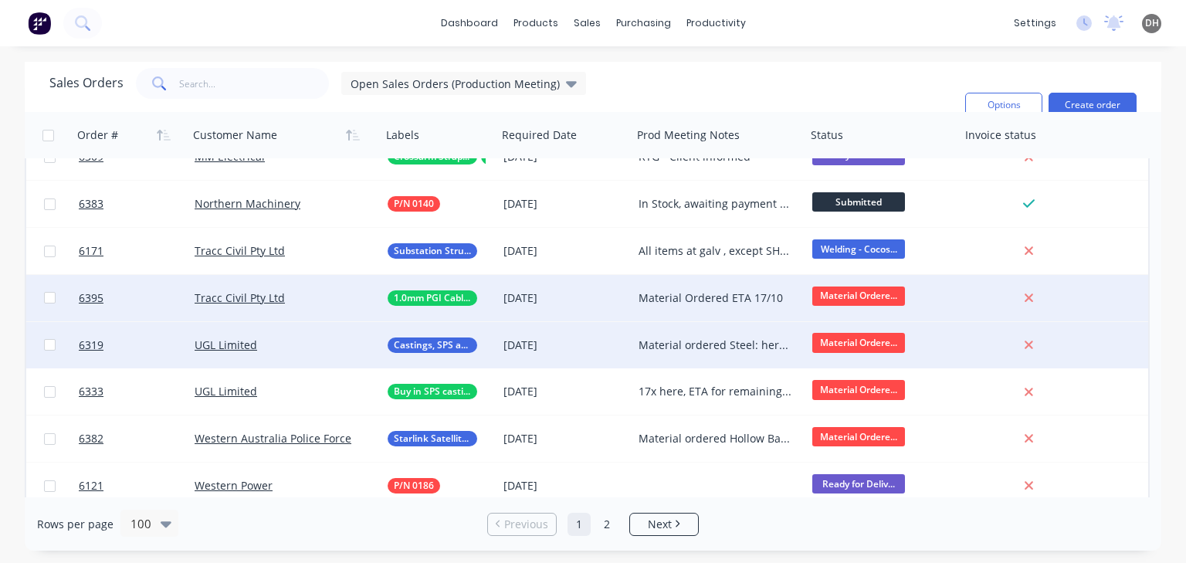
click at [720, 348] on div "Material ordered Steel: here Plates: 13/10 & 17/10 Fasteners: 13/10 Buy in: 13/…" at bounding box center [716, 345] width 154 height 15
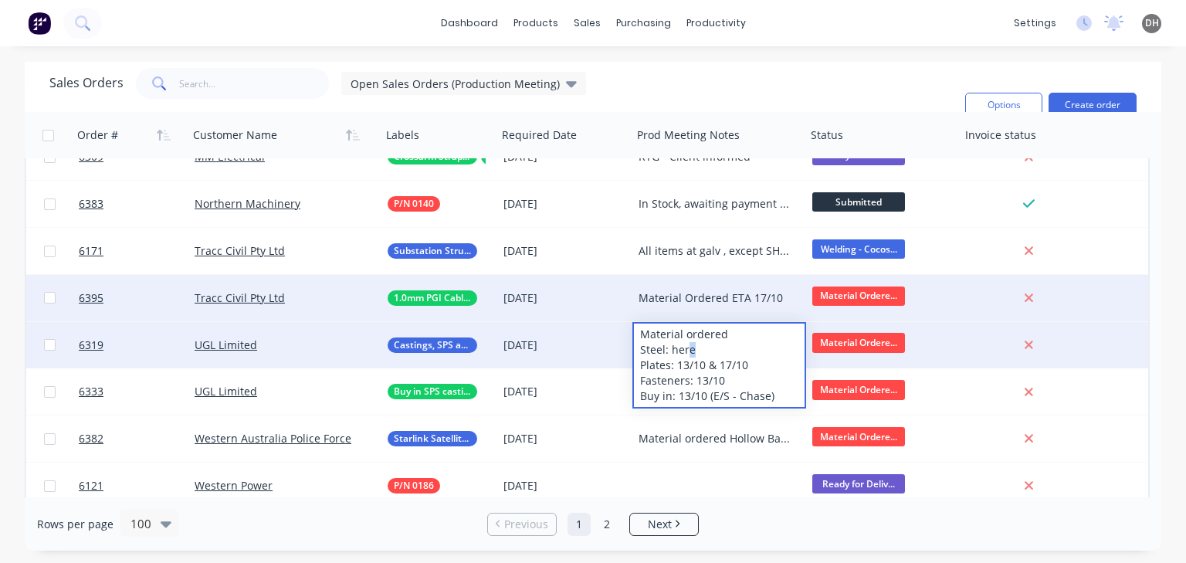
drag, startPoint x: 708, startPoint y: 348, endPoint x: 685, endPoint y: 346, distance: 22.5
click at [685, 346] on div "Material ordered Steel: here Plates: 13/10 & 17/10 Fasteners: 13/10 Buy in: 13/…" at bounding box center [719, 365] width 171 height 83
drag, startPoint x: 751, startPoint y: 363, endPoint x: 714, endPoint y: 362, distance: 37.1
click at [717, 363] on div "Material ordered Steel: here Plates: 13/10 & 17/10 Fasteners: 13/10 Buy in: 13/…" at bounding box center [719, 365] width 171 height 83
click at [698, 362] on div "Material ordered Steel: here Plates: 13/10 & 17/10 Fasteners: 13/10 Buy in: 13/…" at bounding box center [719, 365] width 171 height 83
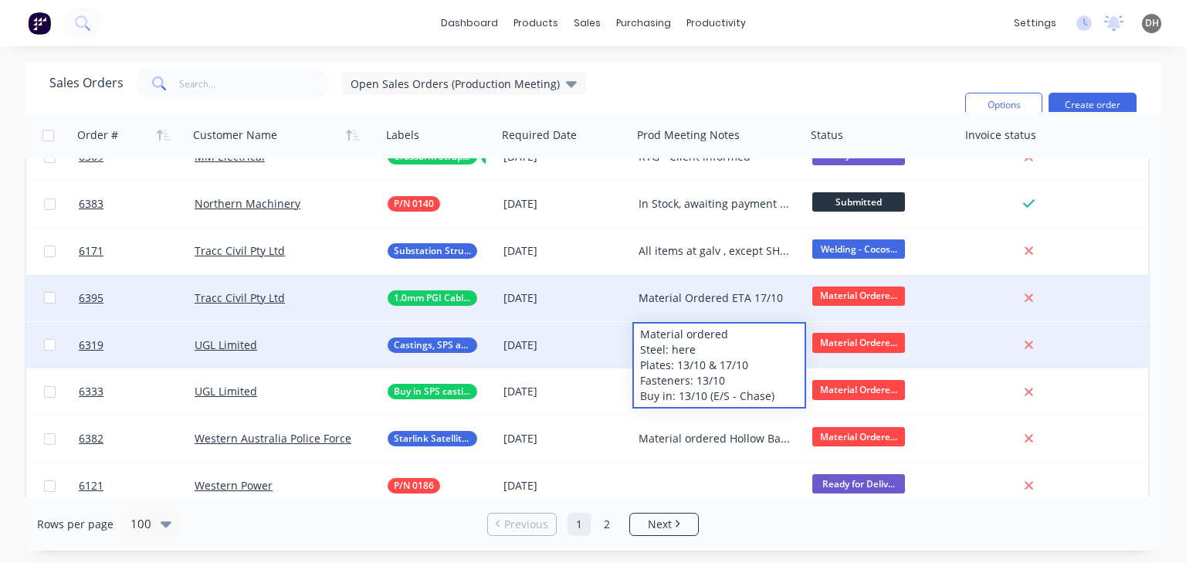
click at [732, 366] on div "Material ordered Steel: here Plates: 13/10 & 17/10 Fasteners: 13/10 Buy in: 13/…" at bounding box center [719, 365] width 171 height 83
drag, startPoint x: 721, startPoint y: 377, endPoint x: 703, endPoint y: 378, distance: 18.6
click at [703, 378] on div "Material ordered Steel: here Plates: 13/10 & 17/10 Fasteners: 13/10 Buy in: 13/…" at bounding box center [719, 365] width 171 height 83
drag, startPoint x: 705, startPoint y: 399, endPoint x: 679, endPoint y: 399, distance: 26.3
click at [679, 399] on div "Material ordered Steel: here Plates: 13/10 & 17/10 Fasteners: 13/10 Buy in: 13/…" at bounding box center [719, 365] width 171 height 83
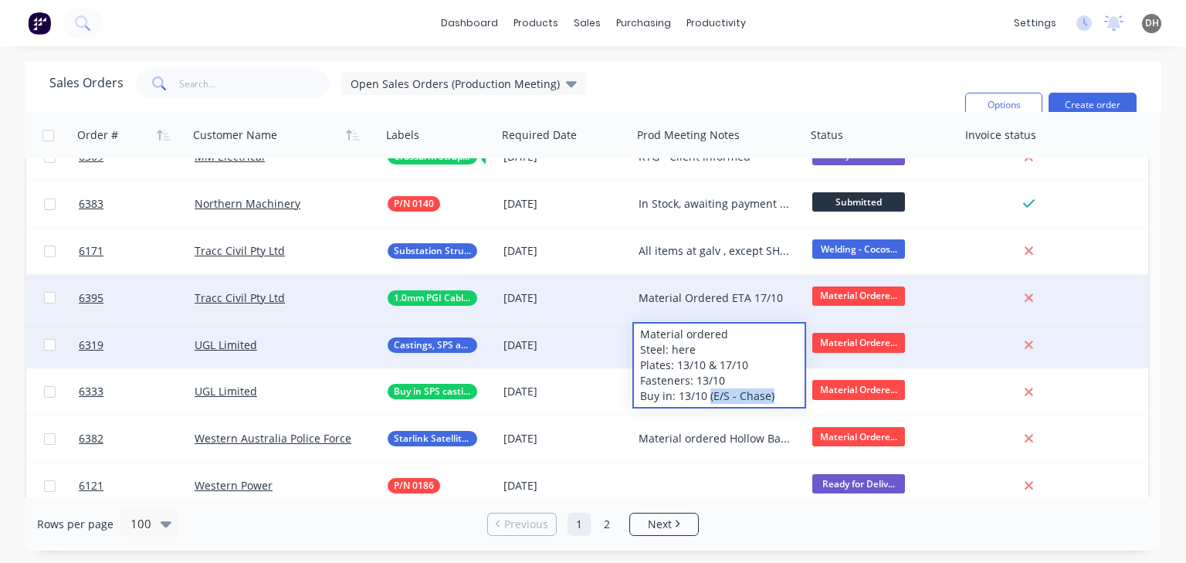
drag, startPoint x: 771, startPoint y: 392, endPoint x: 709, endPoint y: 399, distance: 62.2
click at [709, 399] on div "Material ordered Steel: here Plates: 13/10 & 17/10 Fasteners: 13/10 Buy in: 13/…" at bounding box center [719, 365] width 171 height 83
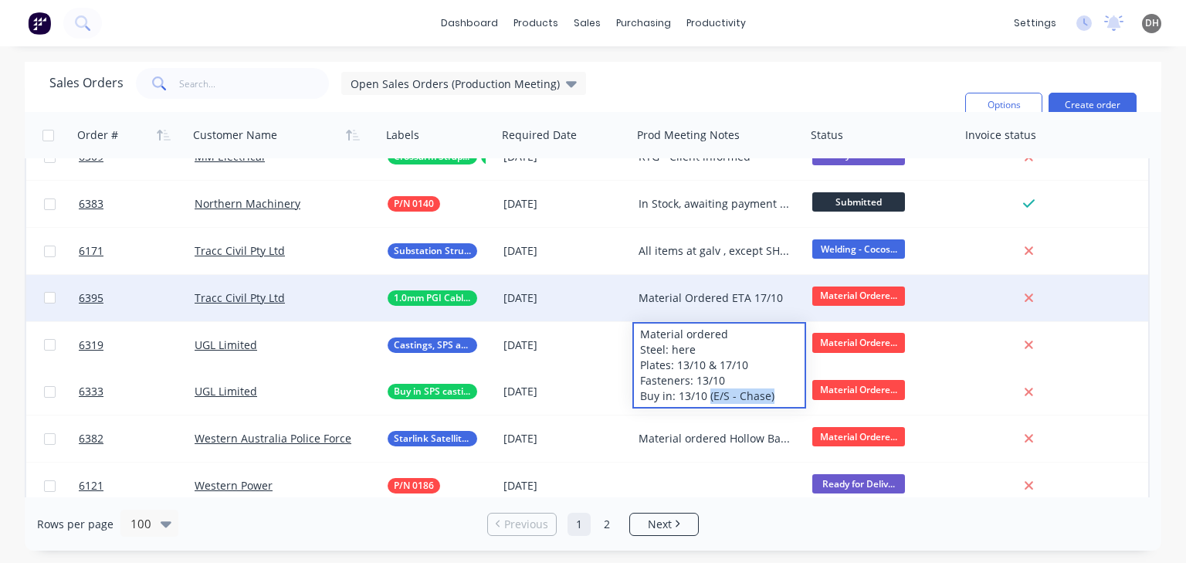
click at [725, 80] on div "Sales Orders Open Sales Orders (Production Meeting) Filters: Status Sorting: Cu…" at bounding box center [501, 105] width 904 height 74
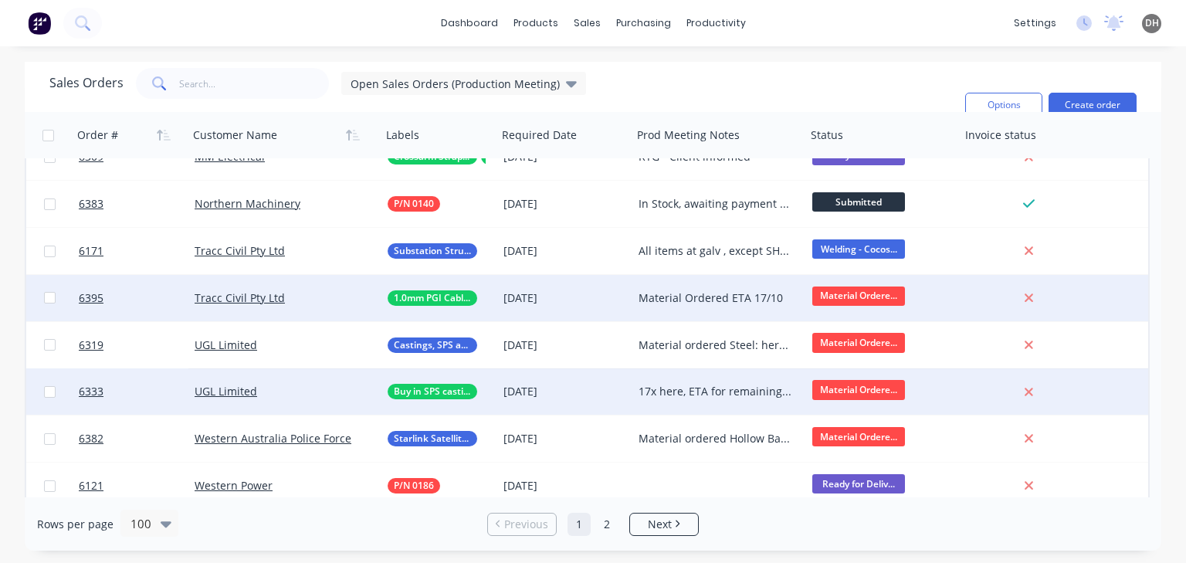
click at [715, 390] on div "17x here, ETA for remaining? UGL happy to wait" at bounding box center [716, 391] width 154 height 15
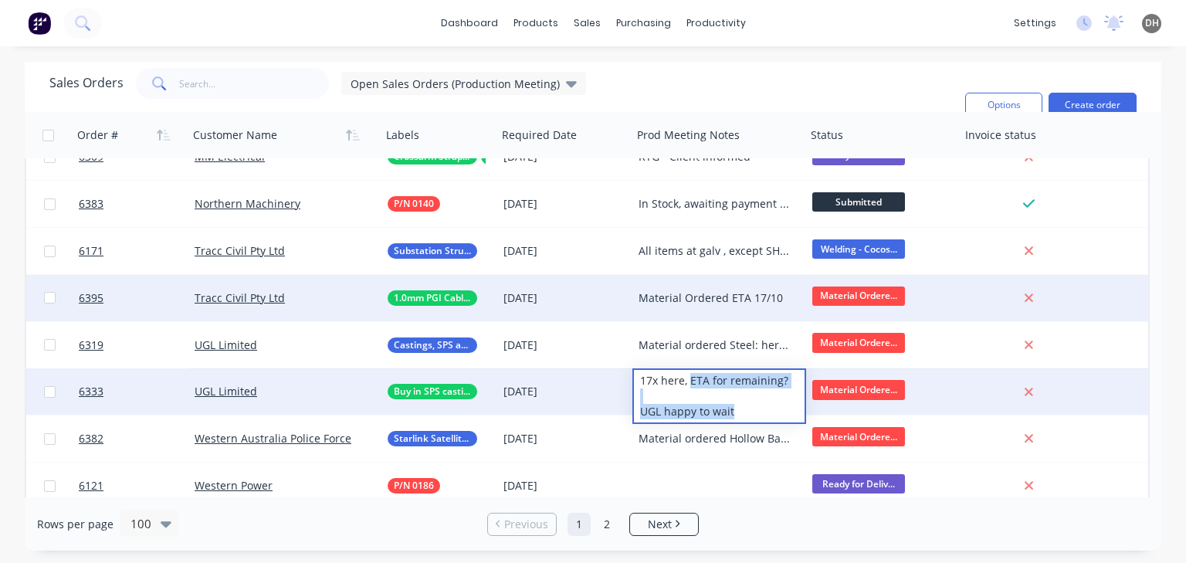
drag, startPoint x: 738, startPoint y: 410, endPoint x: 689, endPoint y: 381, distance: 57.5
click at [689, 381] on div "17x here, ETA for remaining? UGL happy to wait" at bounding box center [719, 396] width 171 height 53
click at [689, 389] on div "17x here, ETA for remaining? UGL happy to wait" at bounding box center [719, 396] width 171 height 53
drag, startPoint x: 787, startPoint y: 383, endPoint x: 737, endPoint y: 377, distance: 50.6
click at [737, 377] on div "17x here, ETA for remaining? UGL happy to wait" at bounding box center [719, 396] width 171 height 53
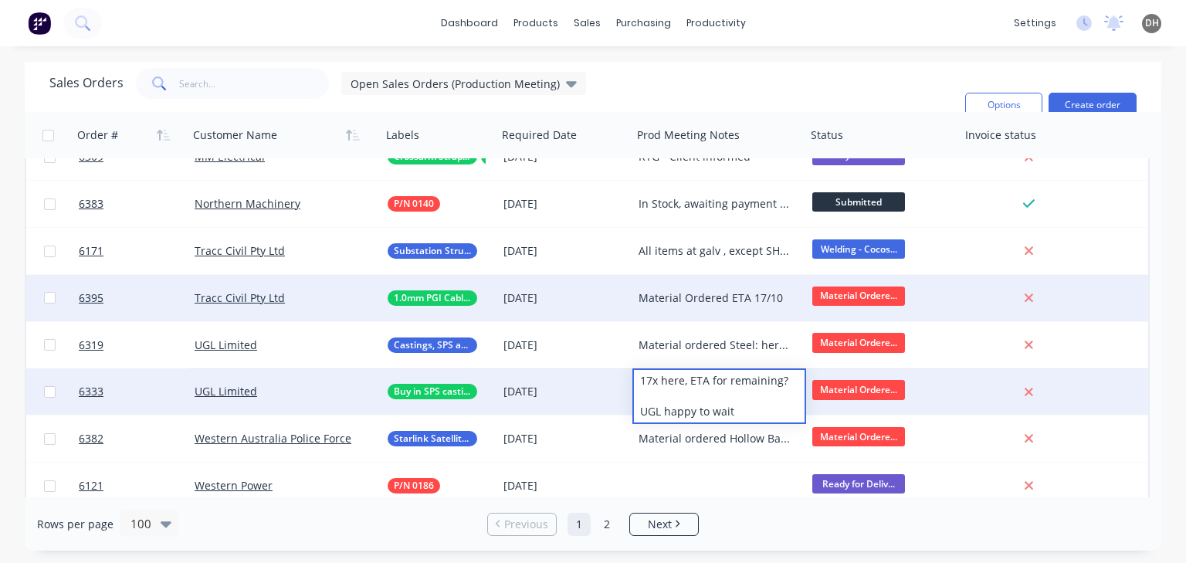
click at [751, 411] on div "17x here, ETA for remaining? UGL happy to wait" at bounding box center [719, 396] width 171 height 53
click at [789, 383] on div "17x here, ETA for remaining? UGL happy to wait" at bounding box center [719, 396] width 171 height 53
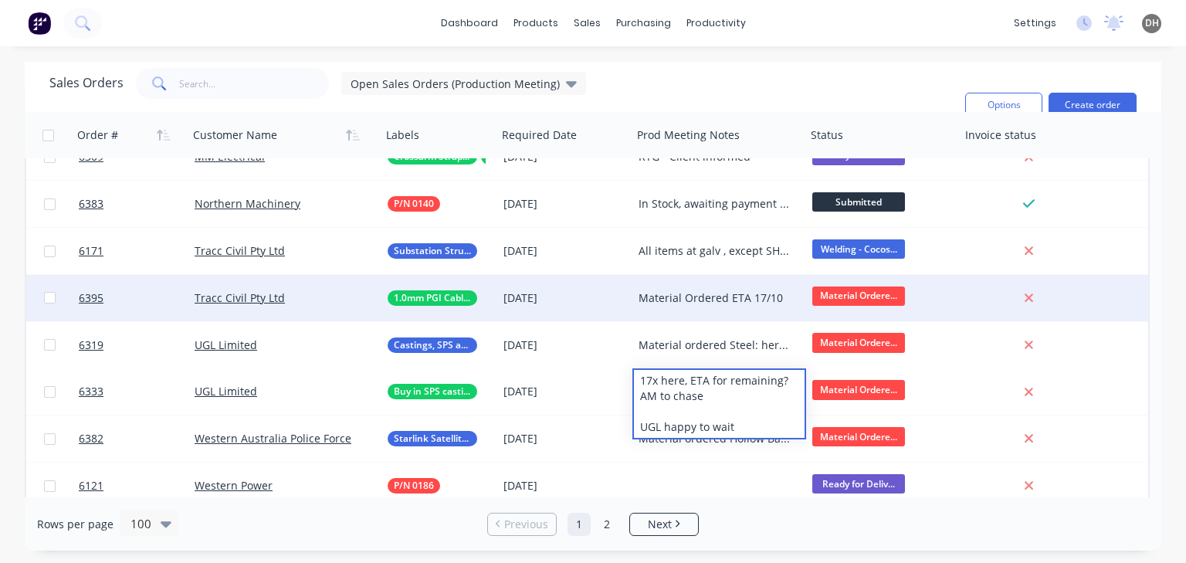
click at [761, 66] on div "Sales Orders Open Sales Orders (Production Meeting) Filters: Status Sorting: Cu…" at bounding box center [593, 87] width 1137 height 50
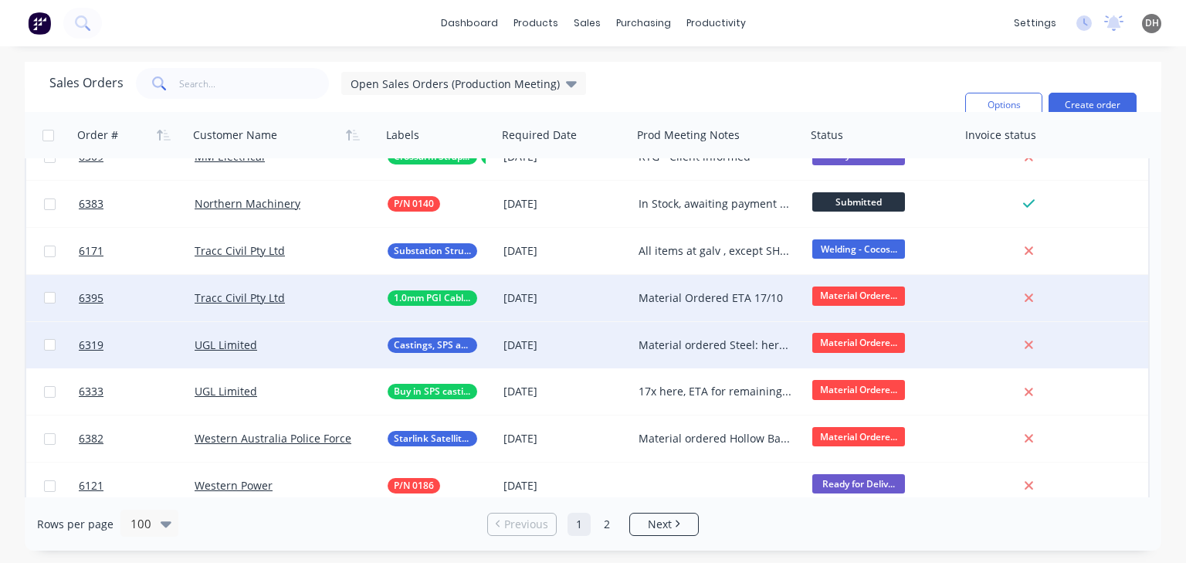
scroll to position [1638, 0]
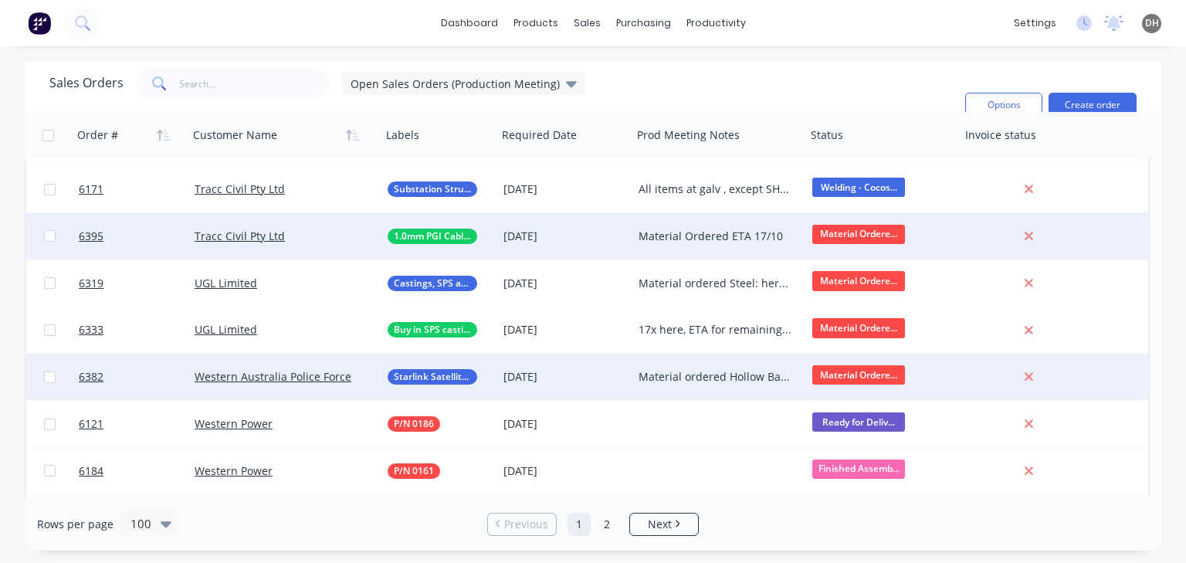
click at [670, 378] on div "Material ordered Hollow Bar: Here Plates: 13/10 Fasteners: Here" at bounding box center [716, 376] width 154 height 15
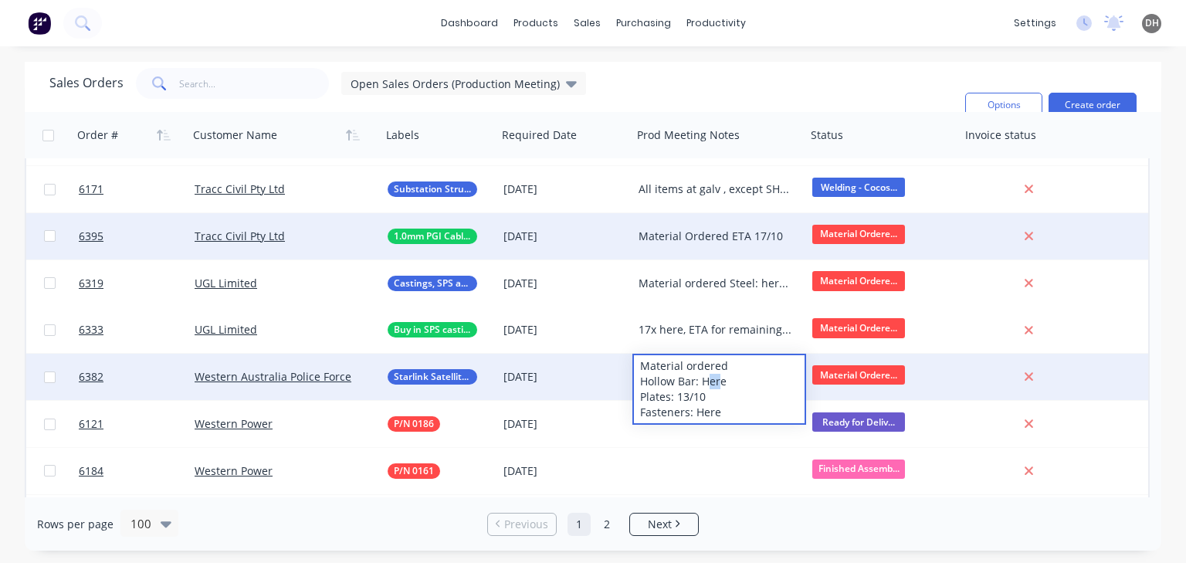
drag, startPoint x: 721, startPoint y: 380, endPoint x: 708, endPoint y: 380, distance: 13.1
click at [708, 380] on div "Material ordered Hollow Bar: Here Plates: 13/10 Fasteners: Here" at bounding box center [719, 389] width 171 height 68
click at [708, 397] on div "Material ordered Hollow Bar: Here Plates: 13/10 Fasteners: Here" at bounding box center [719, 389] width 171 height 68
drag, startPoint x: 706, startPoint y: 398, endPoint x: 685, endPoint y: 398, distance: 20.9
click at [685, 398] on div "Material ordered Hollow Bar: Here Plates: 13/10 Fasteners: Here" at bounding box center [719, 389] width 171 height 68
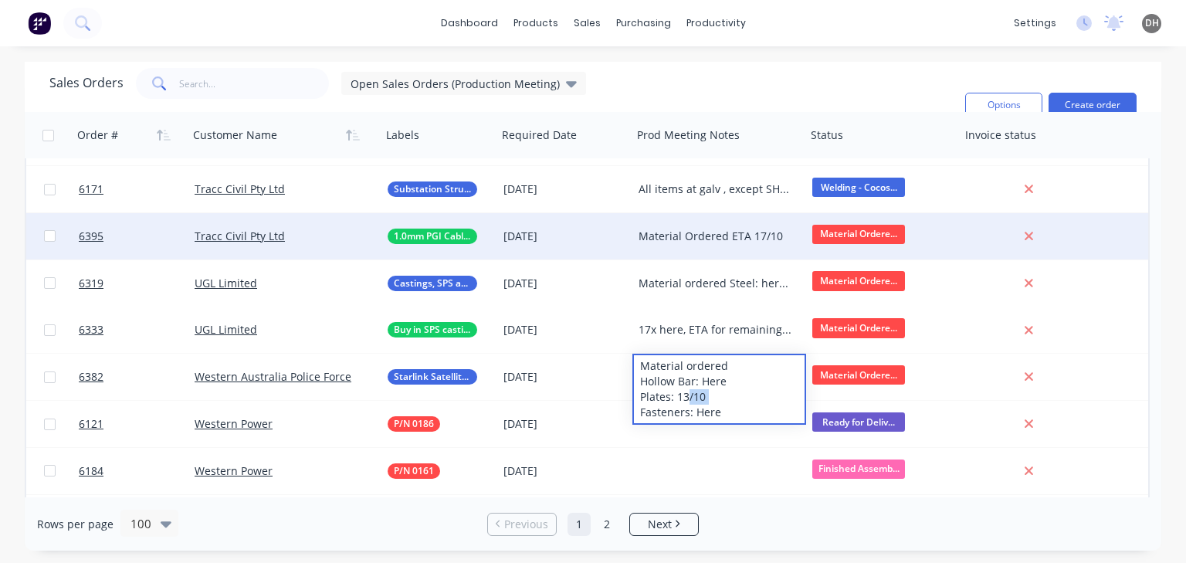
click at [717, 93] on div "Sales Orders Open Sales Orders (Production Meeting) Filters: Status Sorting: Cu…" at bounding box center [501, 105] width 904 height 74
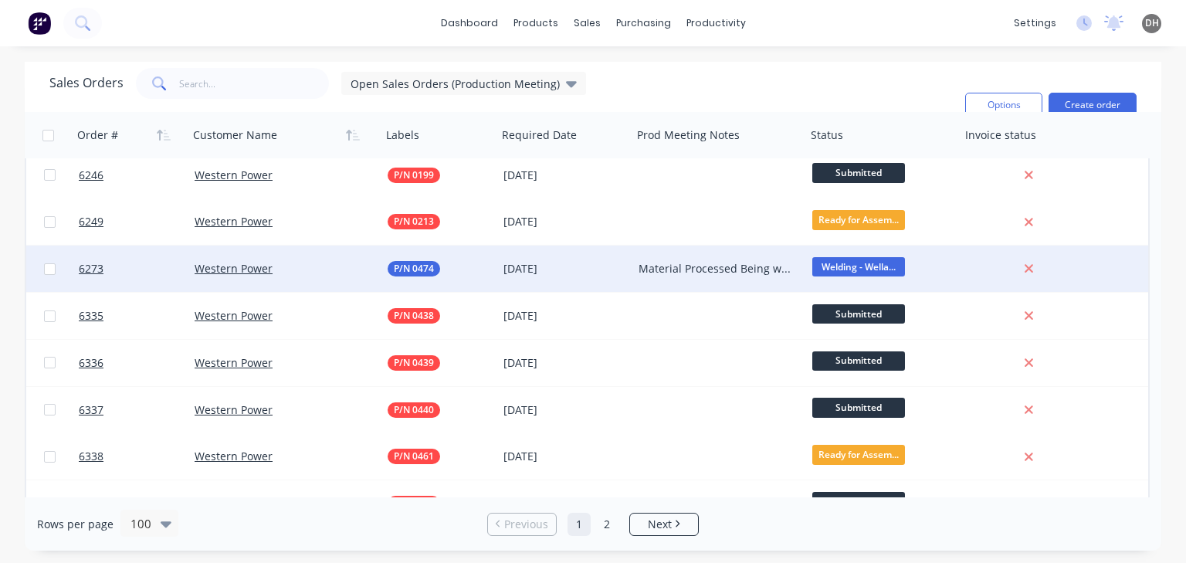
scroll to position [2456, 0]
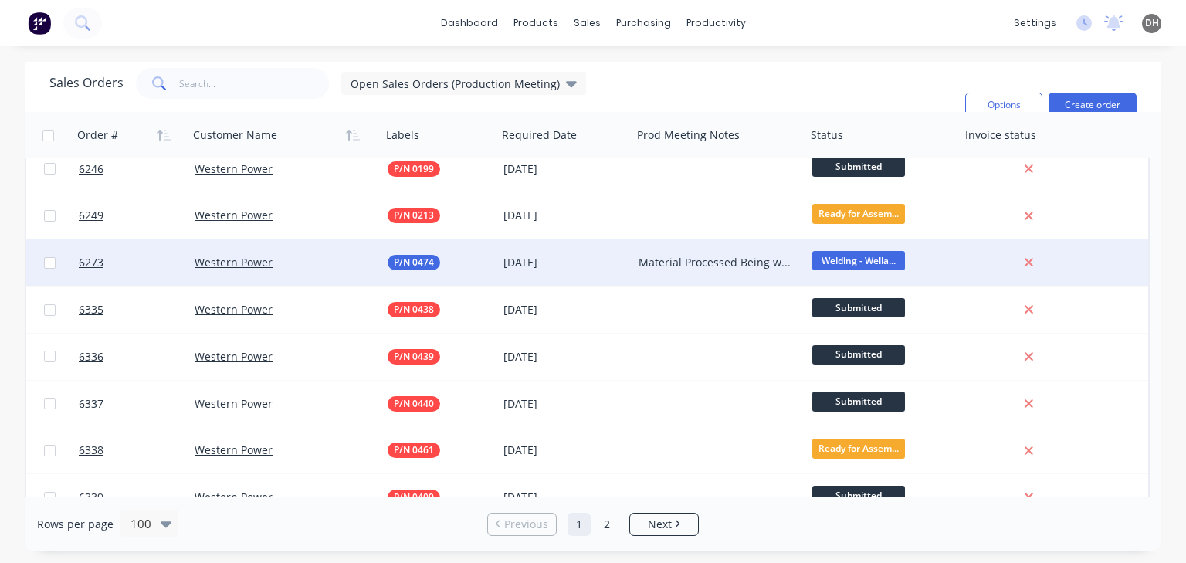
click at [710, 269] on div "Material Processed Being welded. Raise a PO to Novotec" at bounding box center [716, 262] width 154 height 15
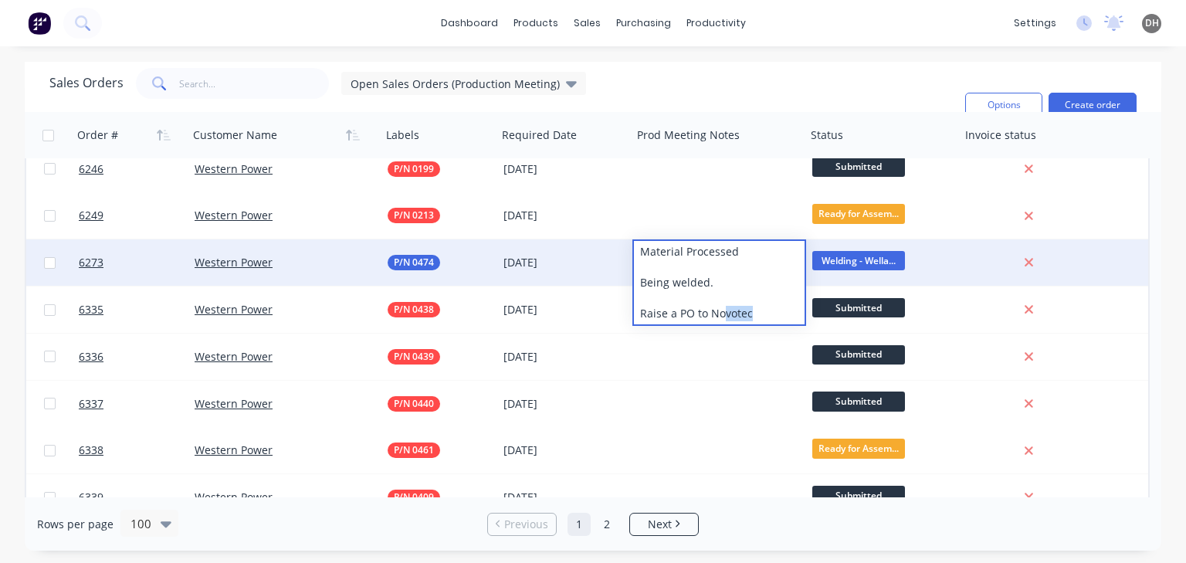
drag, startPoint x: 766, startPoint y: 312, endPoint x: 726, endPoint y: 310, distance: 40.2
click at [726, 310] on div "Material Processed Being welded. Raise a PO to Novotec" at bounding box center [719, 282] width 171 height 83
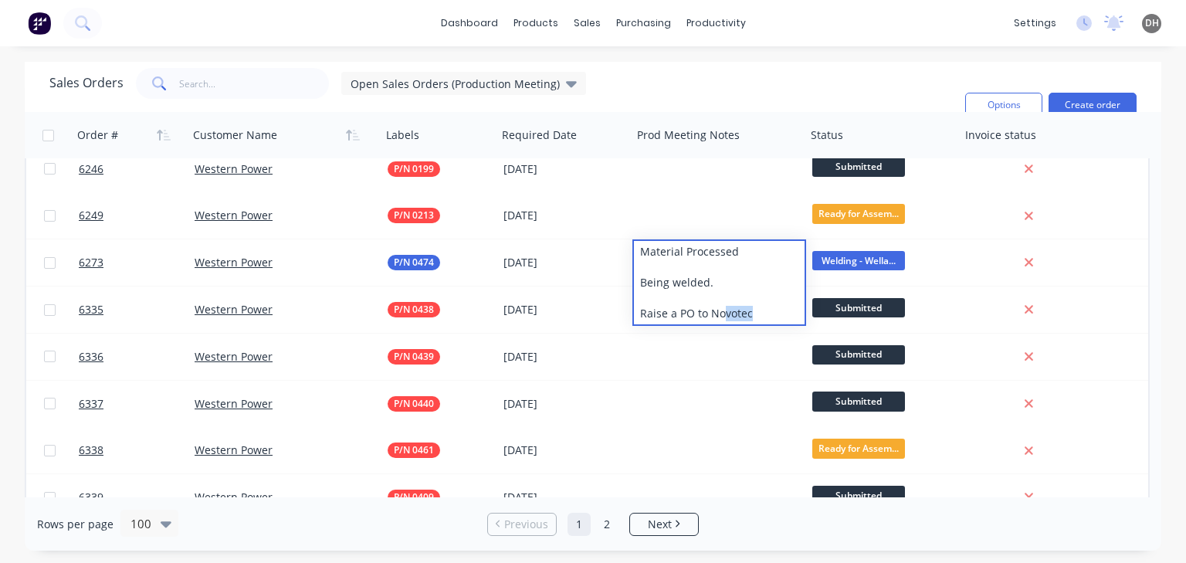
click at [677, 88] on div "Sales Orders Open Sales Orders (Production Meeting) Filters: Status Sorting: Cu…" at bounding box center [501, 105] width 904 height 74
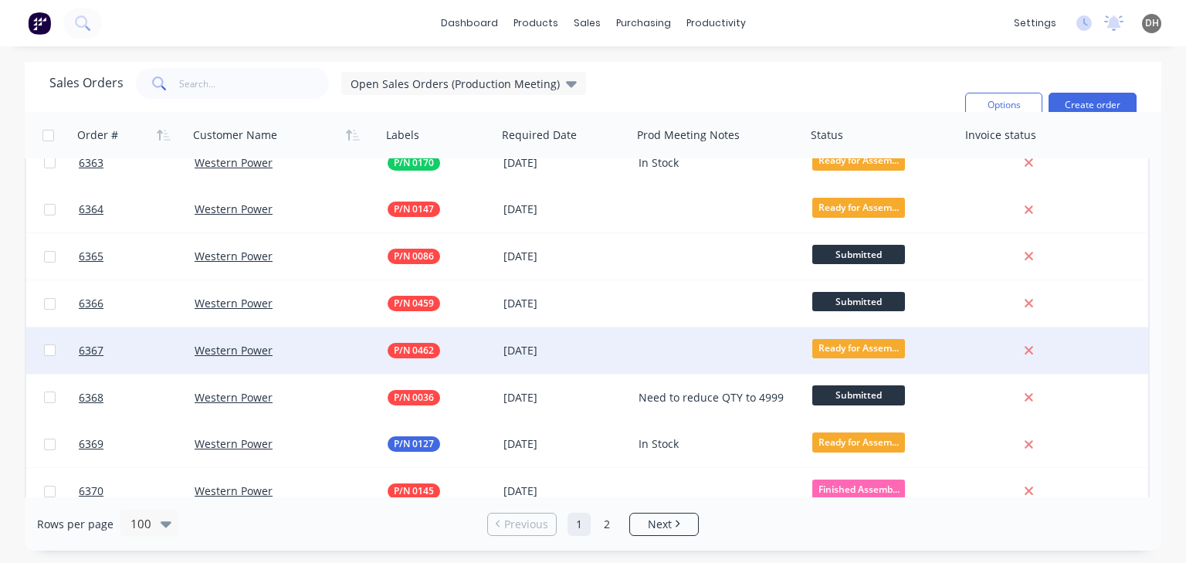
scroll to position [3877, 0]
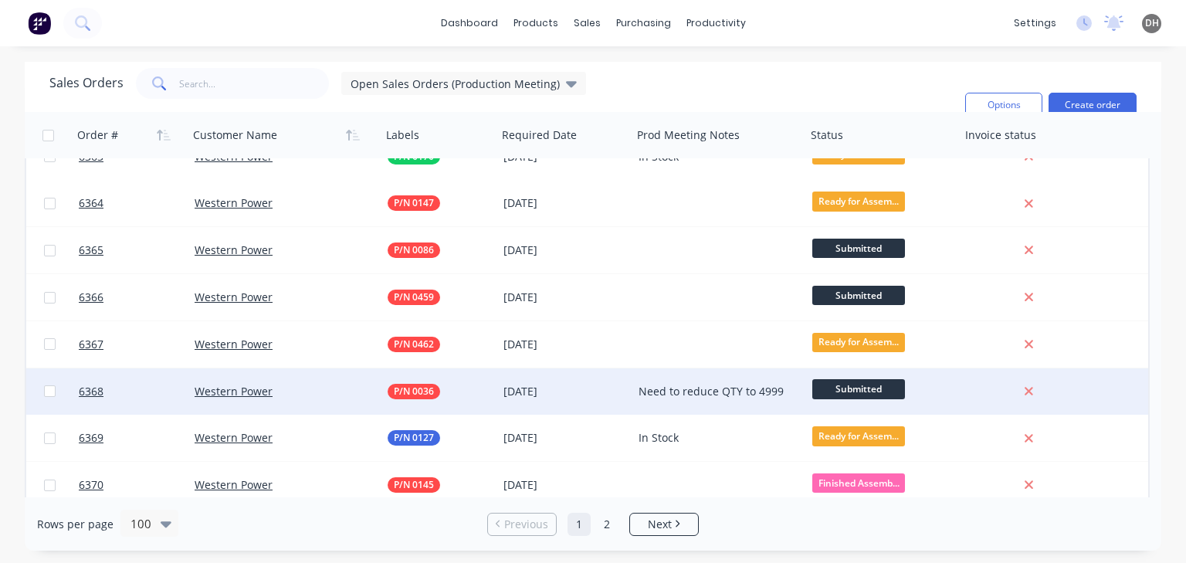
click at [784, 390] on div "Need to reduce QTY to 4999" at bounding box center [716, 391] width 154 height 15
drag, startPoint x: 783, startPoint y: 389, endPoint x: 763, endPoint y: 387, distance: 20.1
click at [763, 387] on div "Need to reduce QTY to 4999" at bounding box center [719, 381] width 171 height 22
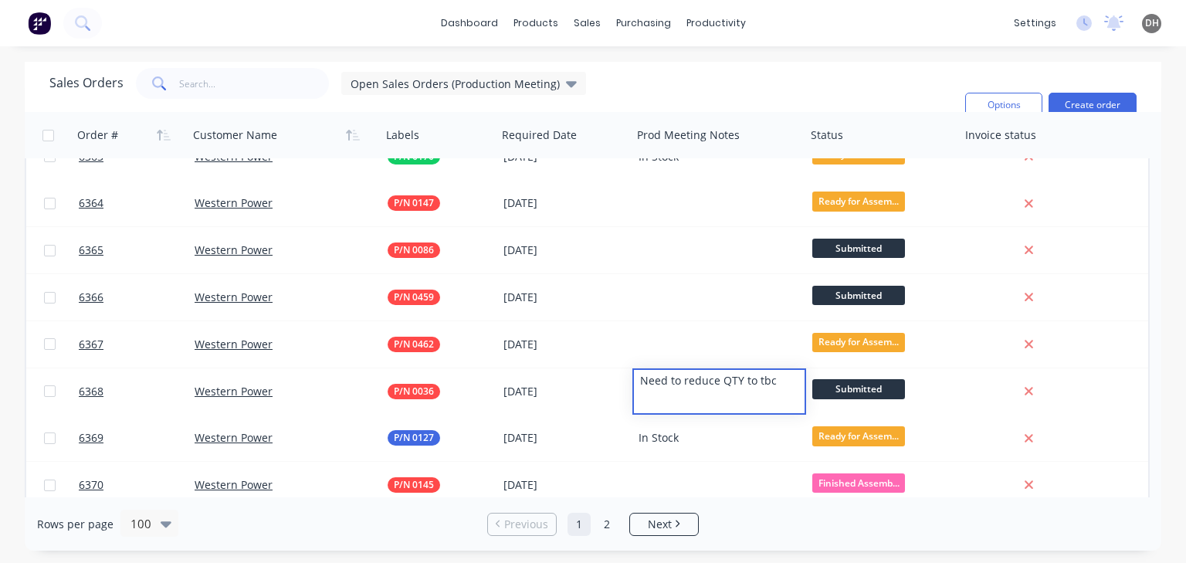
click at [769, 93] on div "Sales Orders Open Sales Orders (Production Meeting) Filters: Status Sorting: Cu…" at bounding box center [501, 105] width 904 height 74
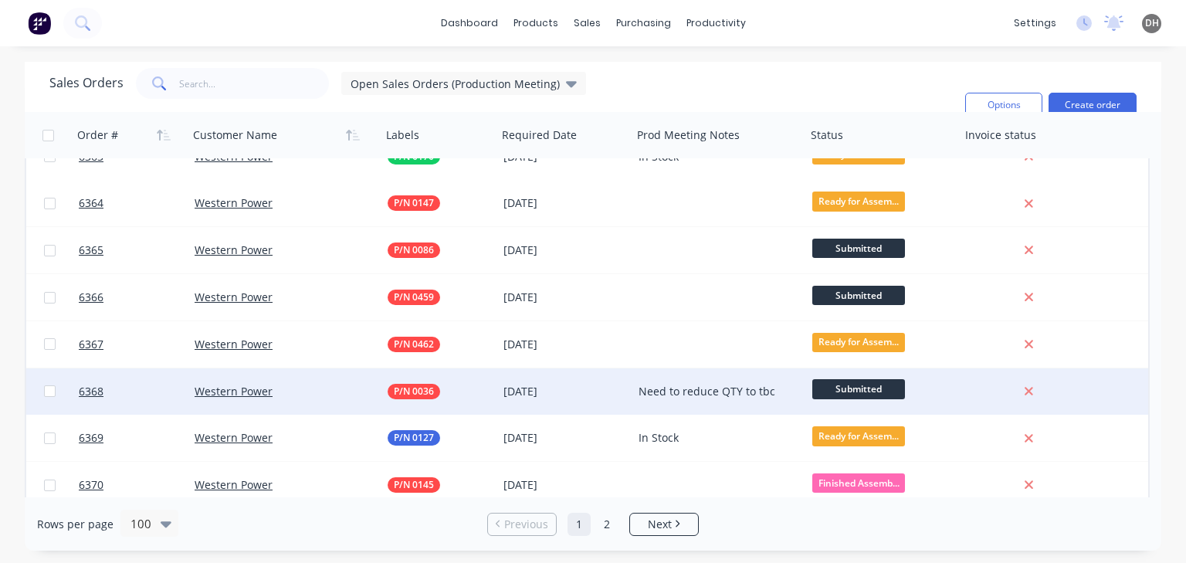
click at [689, 396] on div "Need to reduce QTY to tbc" at bounding box center [716, 391] width 154 height 15
click at [709, 82] on div "Sales Orders Open Sales Orders (Production Meeting) Filters: Status Sorting: Cu…" at bounding box center [501, 105] width 904 height 74
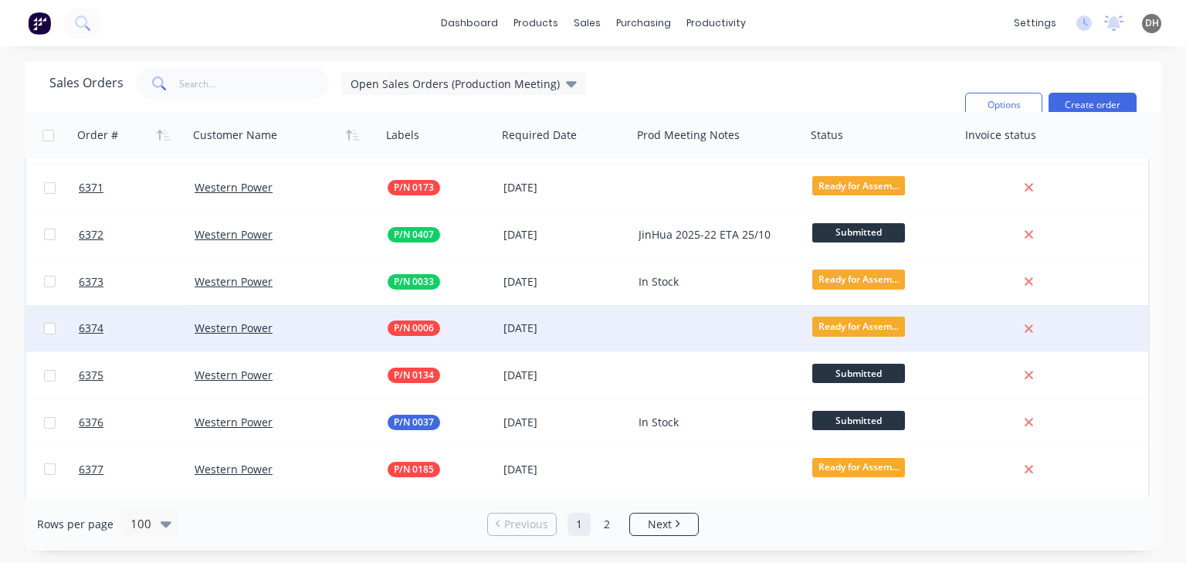
scroll to position [4233, 0]
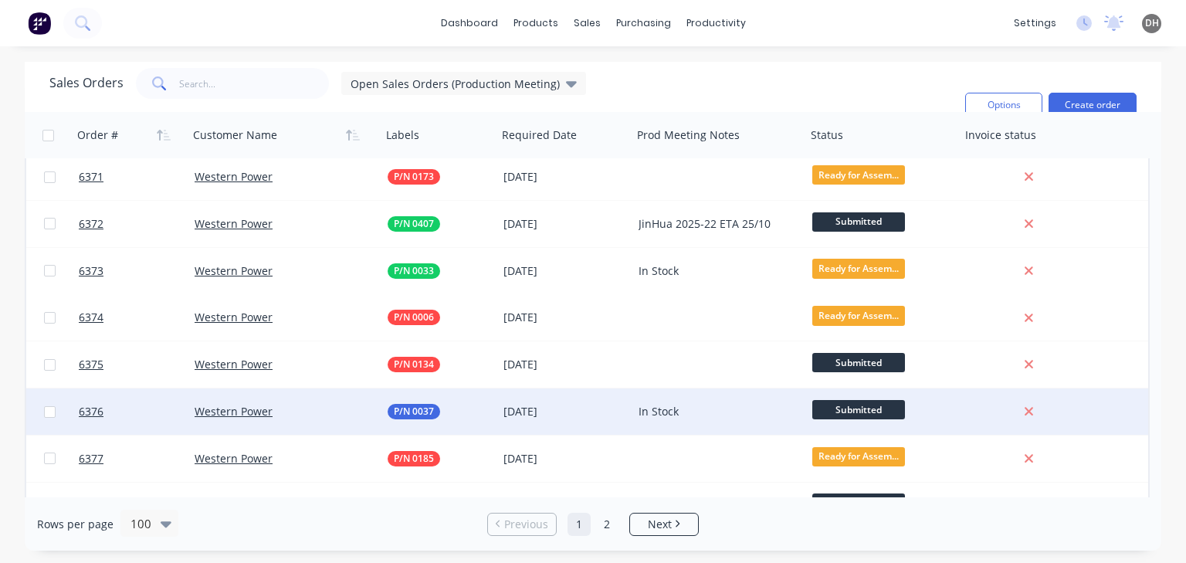
click at [680, 408] on div "In Stock" at bounding box center [716, 411] width 154 height 15
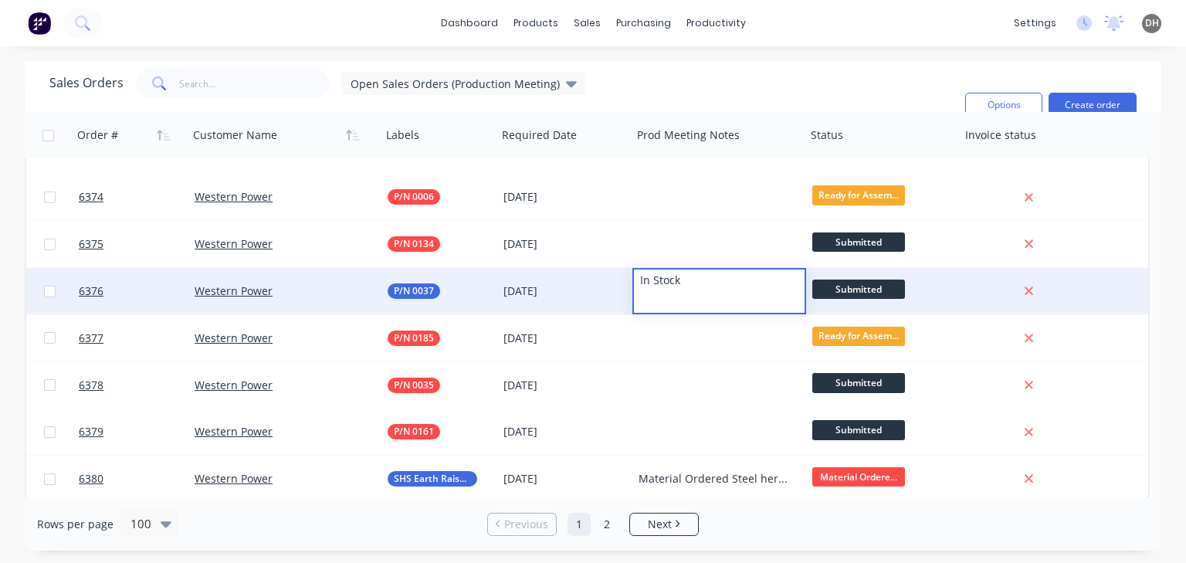
scroll to position [4356, 0]
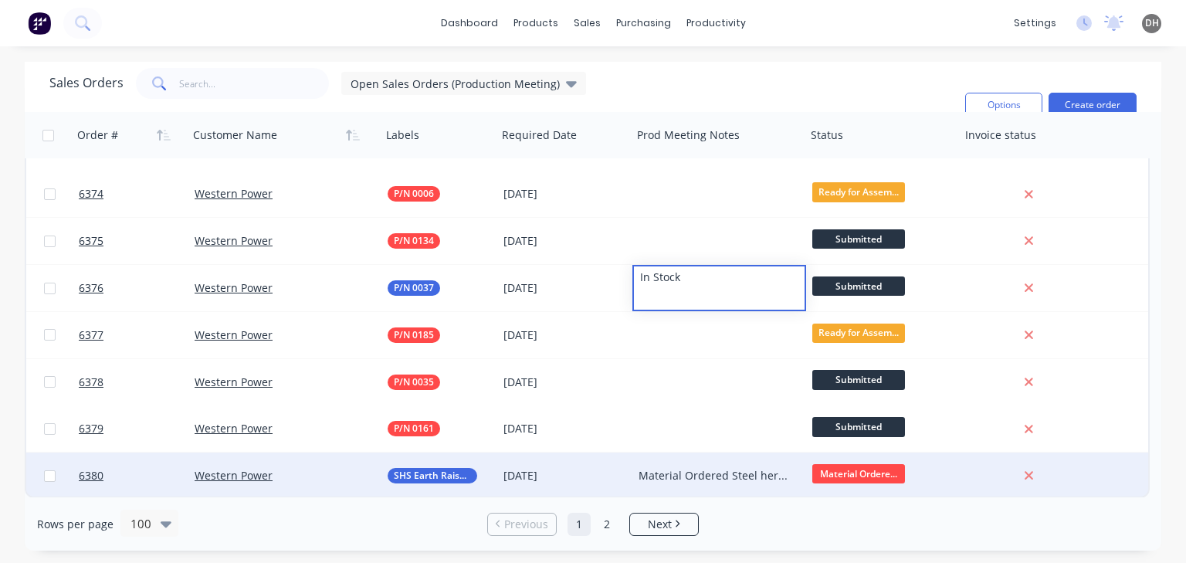
click at [683, 476] on div "Material Ordered Steel here Fasteners here Being cut/welded [DATE]" at bounding box center [716, 475] width 154 height 15
click at [698, 476] on div "Material Ordered Steel here Fasteners here Being cut/welded [DATE]" at bounding box center [716, 475] width 154 height 15
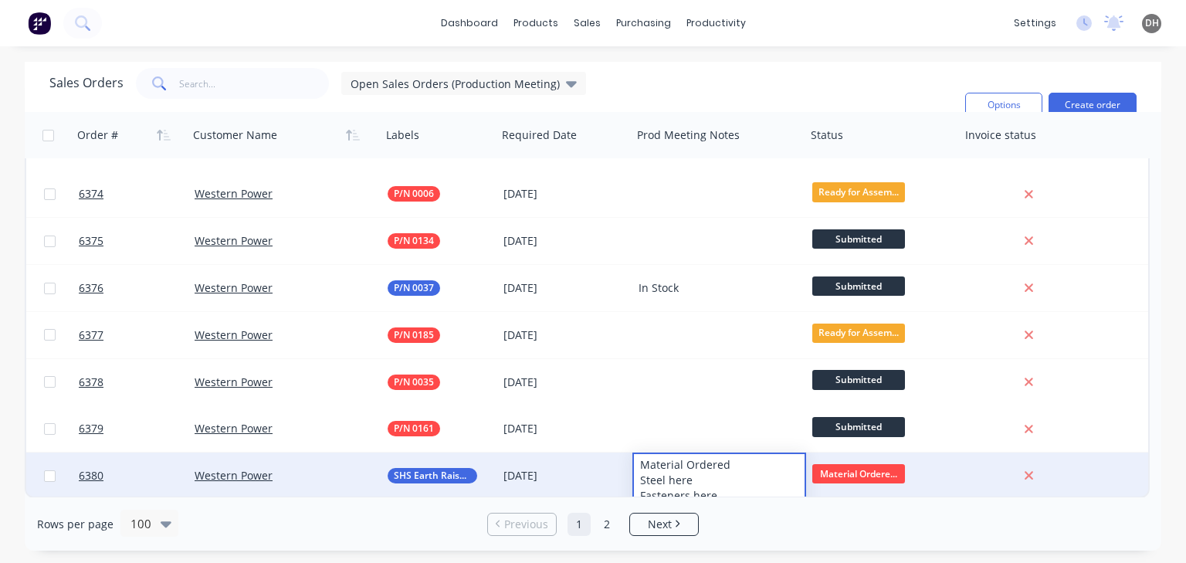
click at [883, 476] on span "Material Ordere..." at bounding box center [859, 473] width 93 height 19
click at [871, 473] on span "Material Ordere..." at bounding box center [859, 473] width 93 height 19
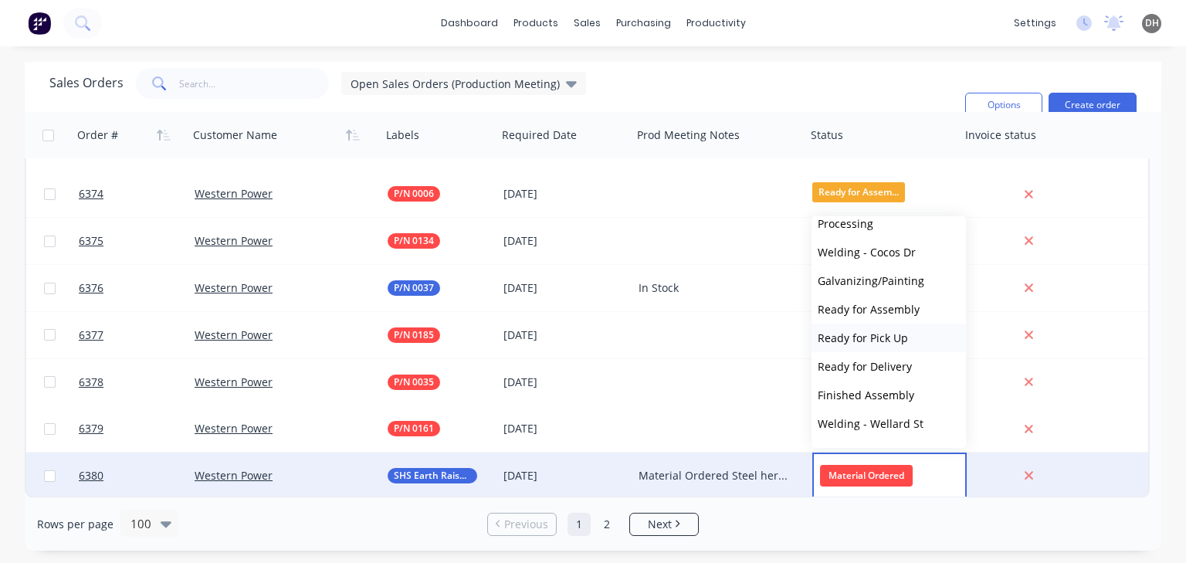
scroll to position [77, 0]
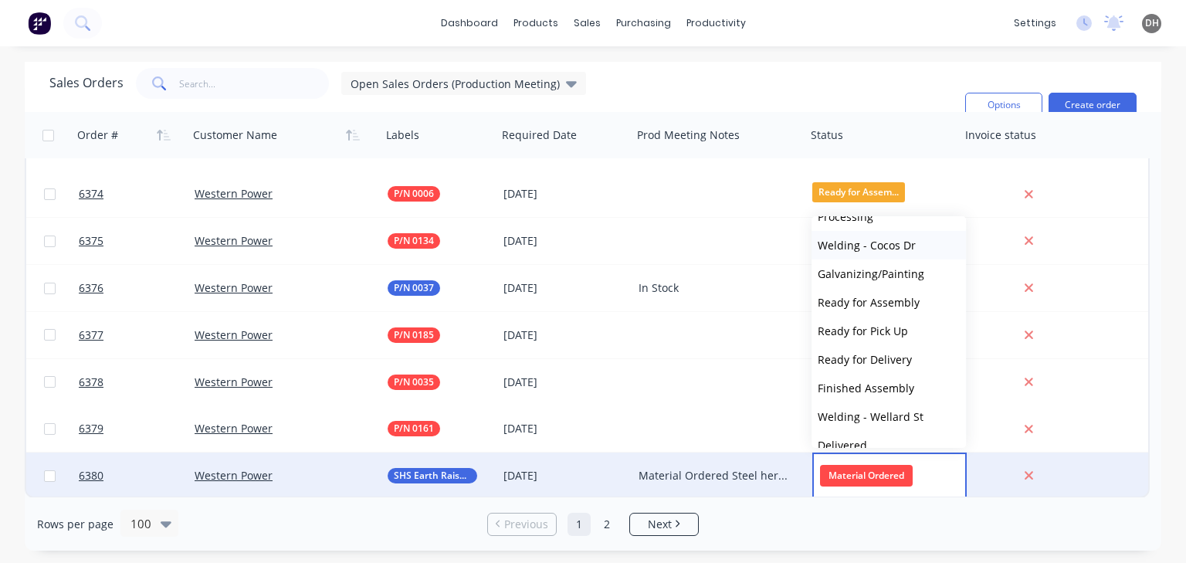
click at [864, 251] on span "Welding - Cocos Dr" at bounding box center [867, 245] width 98 height 15
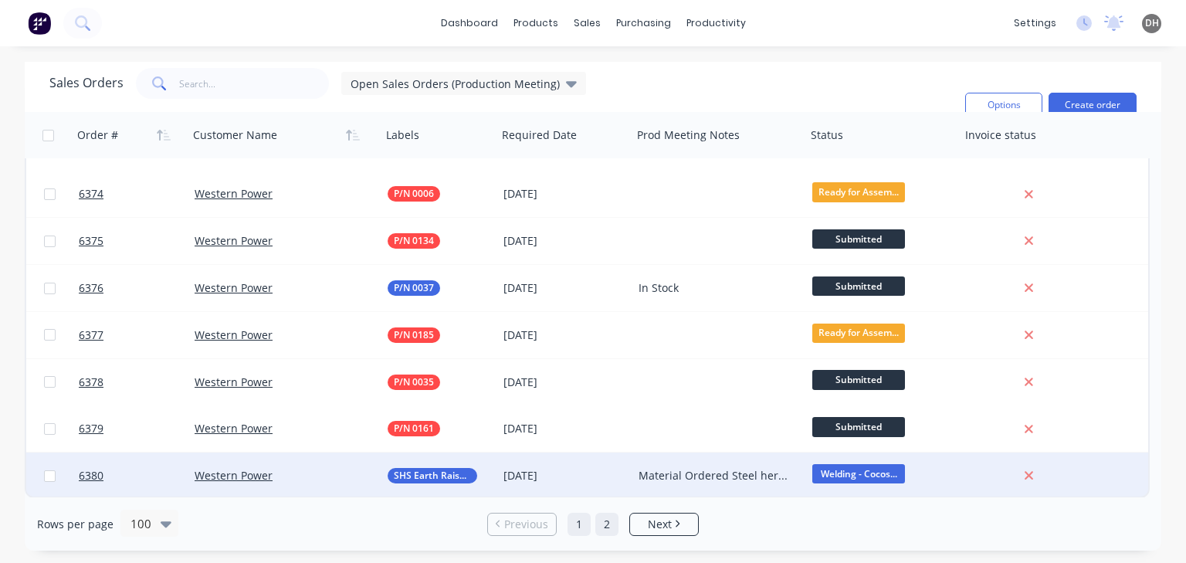
click at [613, 520] on link "2" at bounding box center [607, 524] width 23 height 23
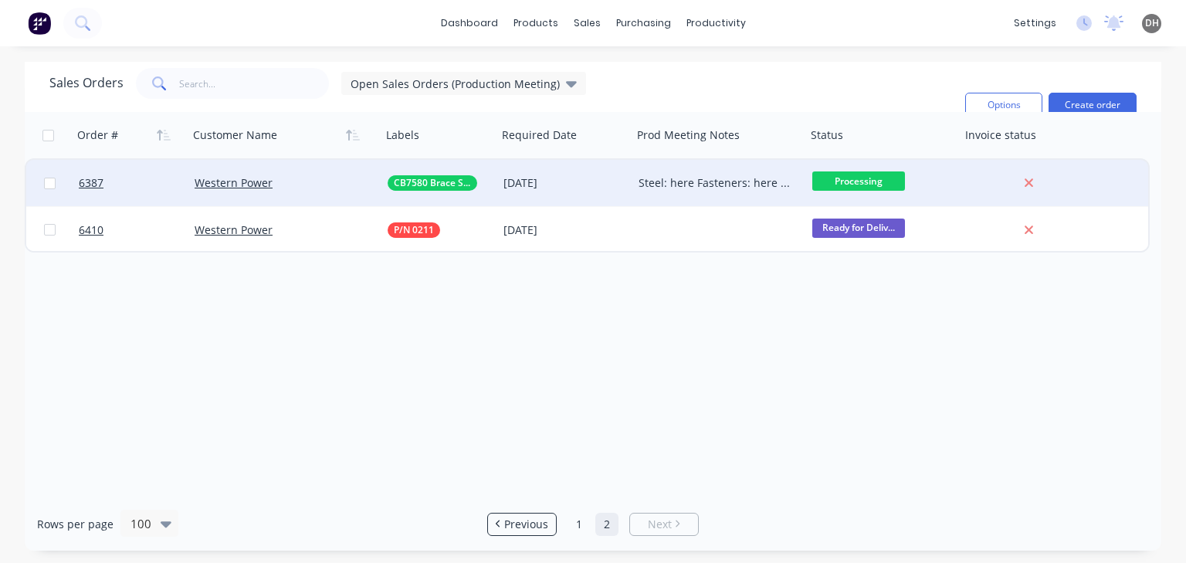
click at [714, 178] on div "Steel: here Fasteners: here Being Drilled/Plasma Cut" at bounding box center [716, 182] width 154 height 15
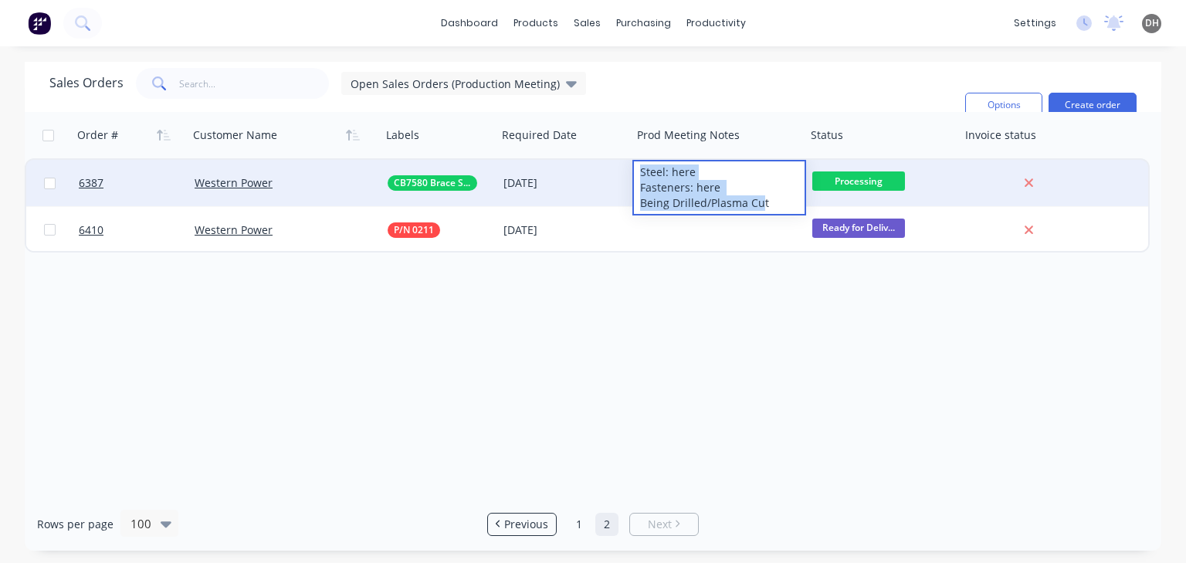
drag, startPoint x: 762, startPoint y: 208, endPoint x: 640, endPoint y: 174, distance: 127.4
click at [641, 175] on div "Steel: here Fasteners: here Being Drilled/Plasma Cut" at bounding box center [719, 187] width 171 height 53
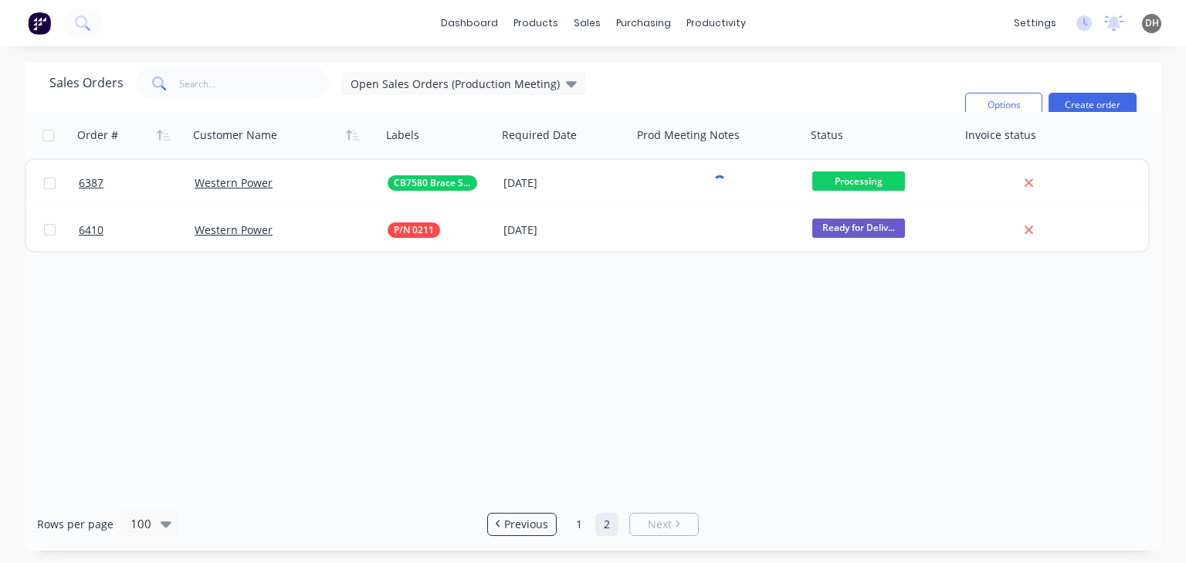
click at [648, 90] on div "Sales Orders Open Sales Orders (Production Meeting) Filters: Status Sorting: Cu…" at bounding box center [501, 105] width 904 height 74
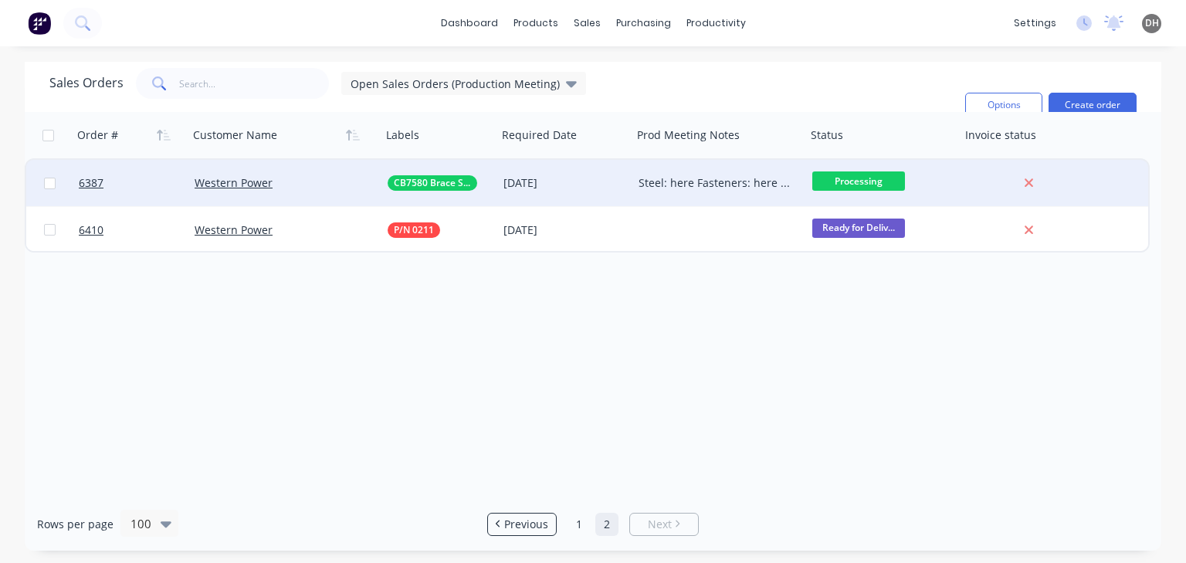
click at [650, 174] on div "Steel: here Fasteners: here Being Drilled/Plasma Cut" at bounding box center [720, 183] width 174 height 46
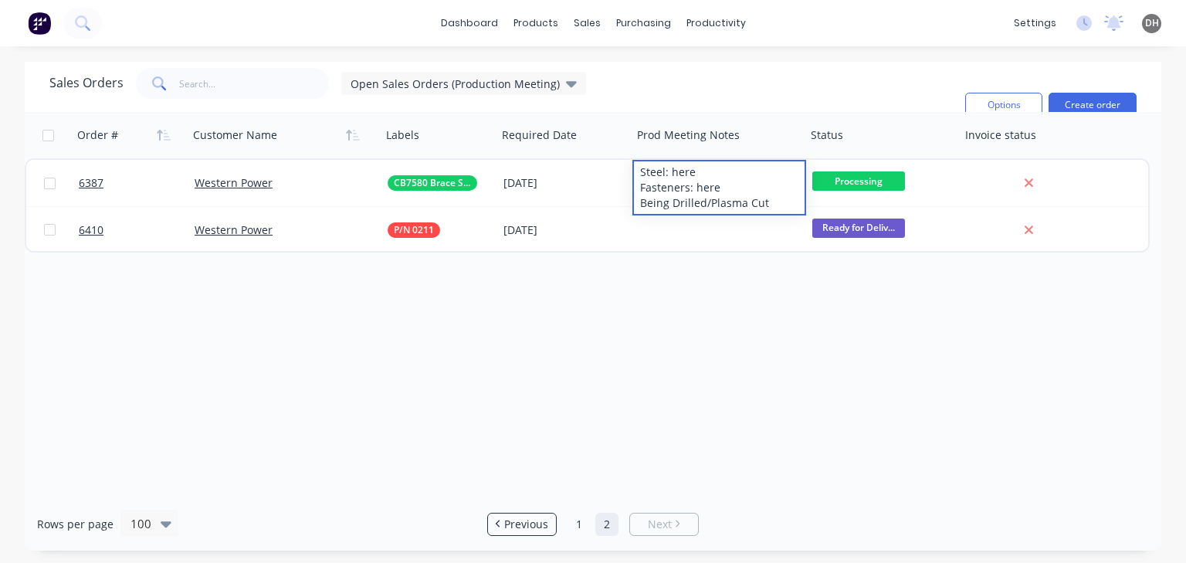
click at [626, 345] on div "Order # Customer Name Labels Required Date Prod Meeting Notes Status Invoice st…" at bounding box center [593, 304] width 1137 height 385
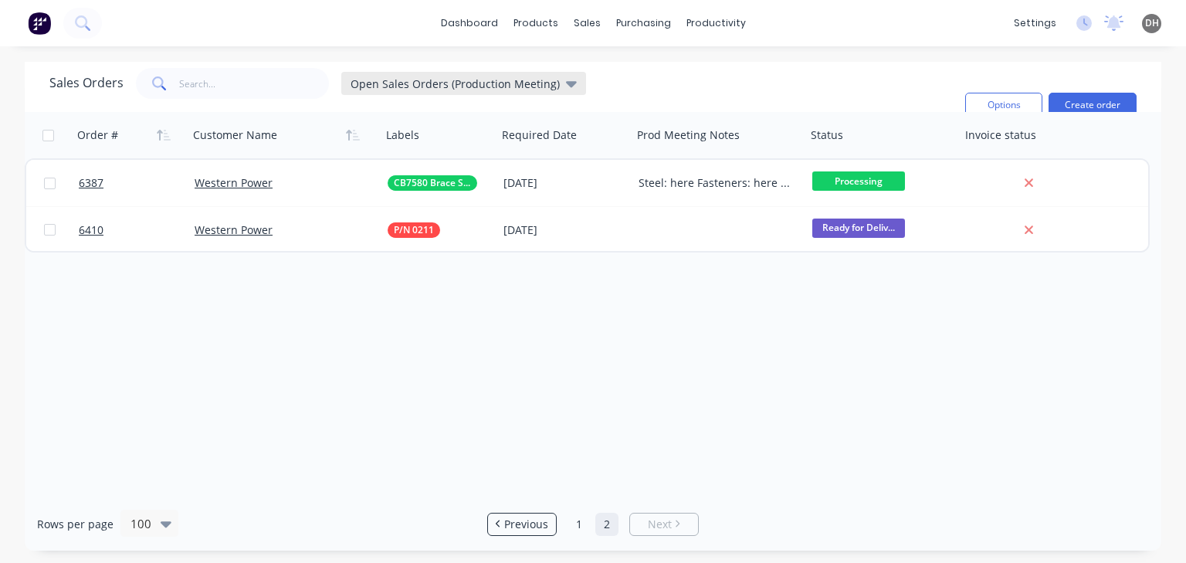
click at [439, 89] on span "Open Sales Orders (Production Meeting)" at bounding box center [455, 84] width 209 height 16
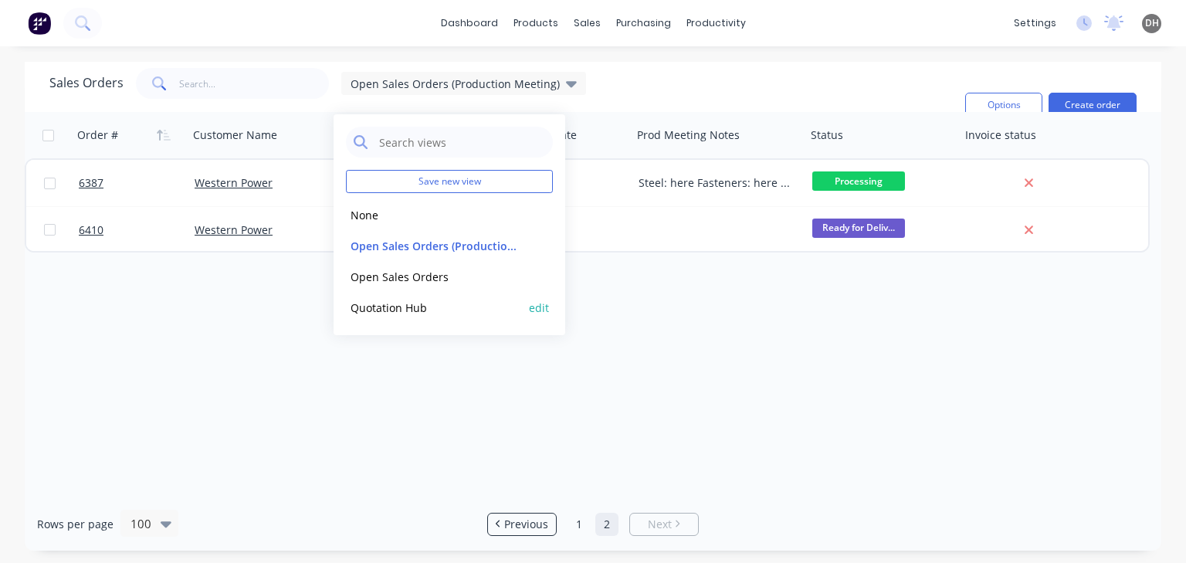
click at [416, 312] on button "Quotation Hub" at bounding box center [434, 308] width 176 height 18
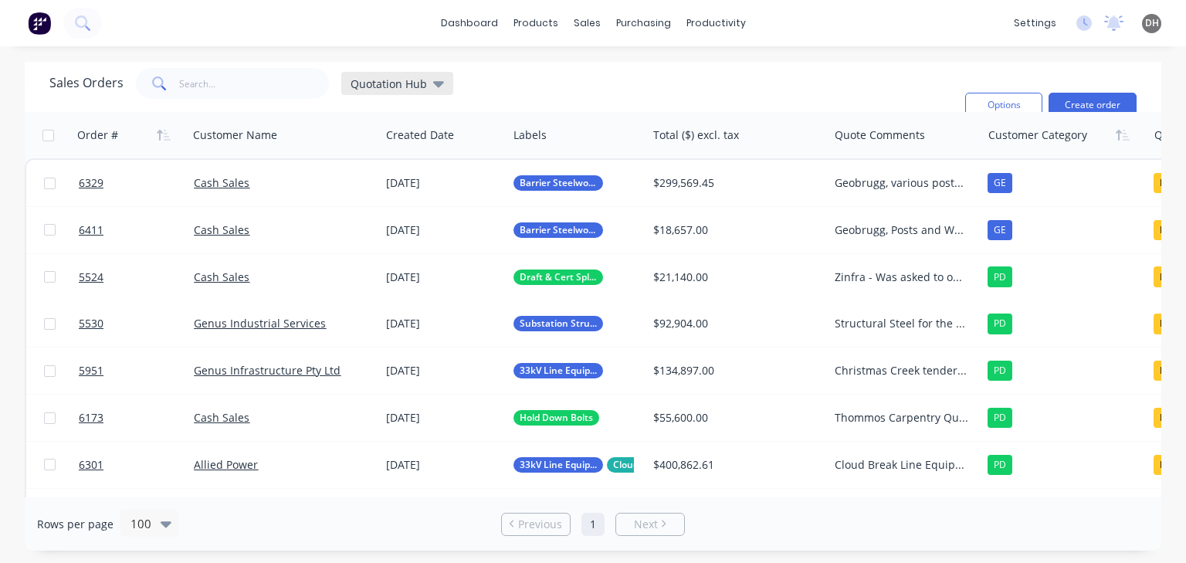
click at [434, 90] on div "Quotation Hub" at bounding box center [397, 83] width 112 height 23
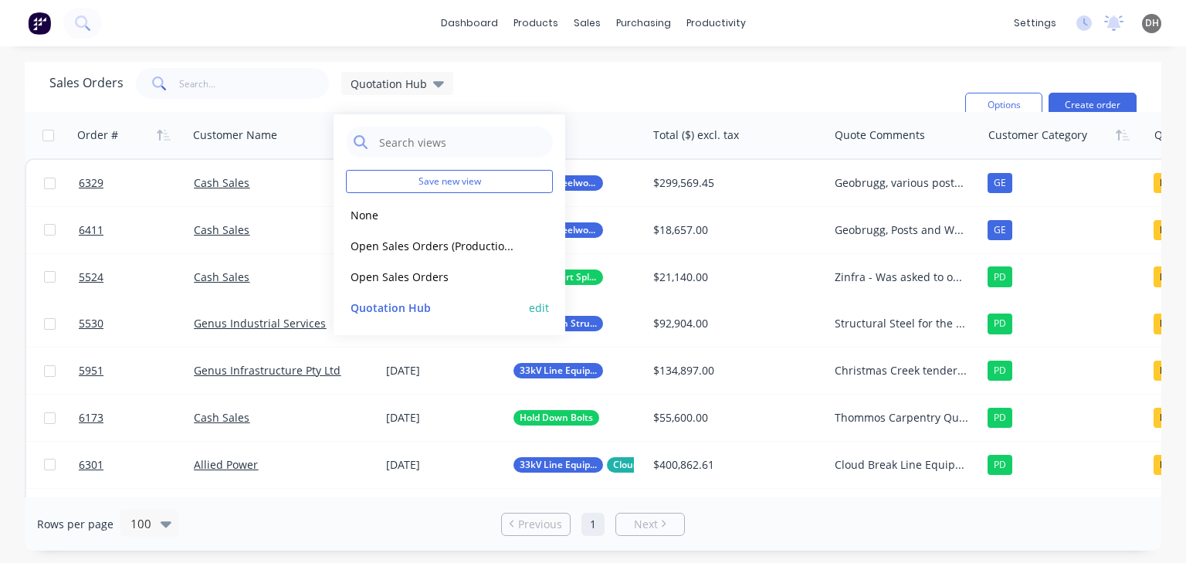
click at [537, 309] on button "edit" at bounding box center [539, 308] width 20 height 16
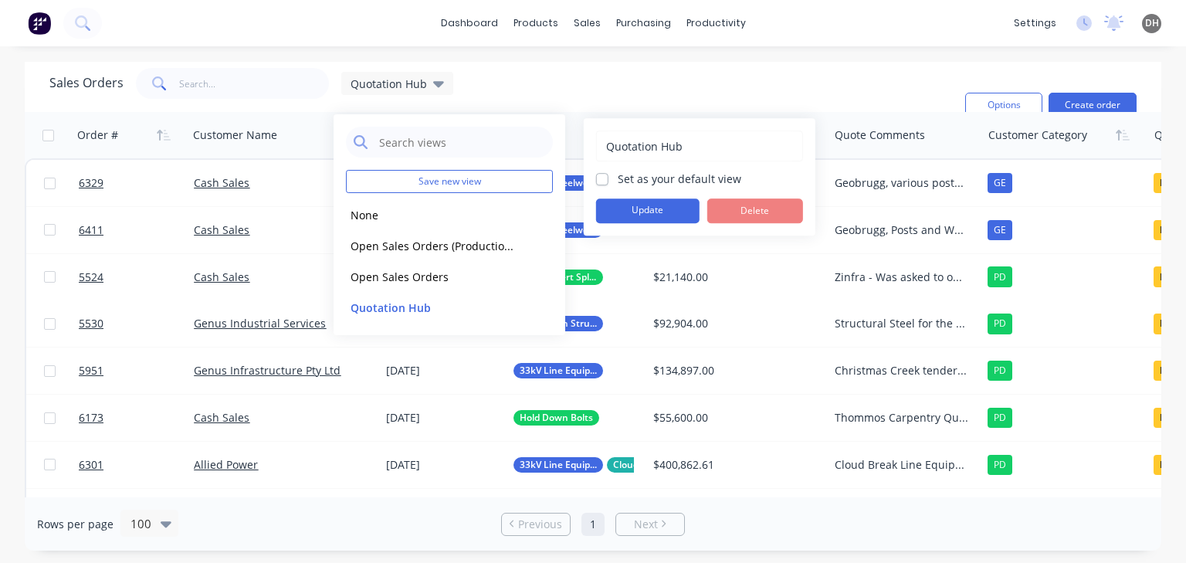
click at [618, 178] on label "Set as your default view" at bounding box center [680, 179] width 124 height 16
click at [598, 178] on input "Set as your default view" at bounding box center [602, 178] width 12 height 15
checkbox input "true"
click at [639, 216] on button "Update" at bounding box center [648, 211] width 104 height 25
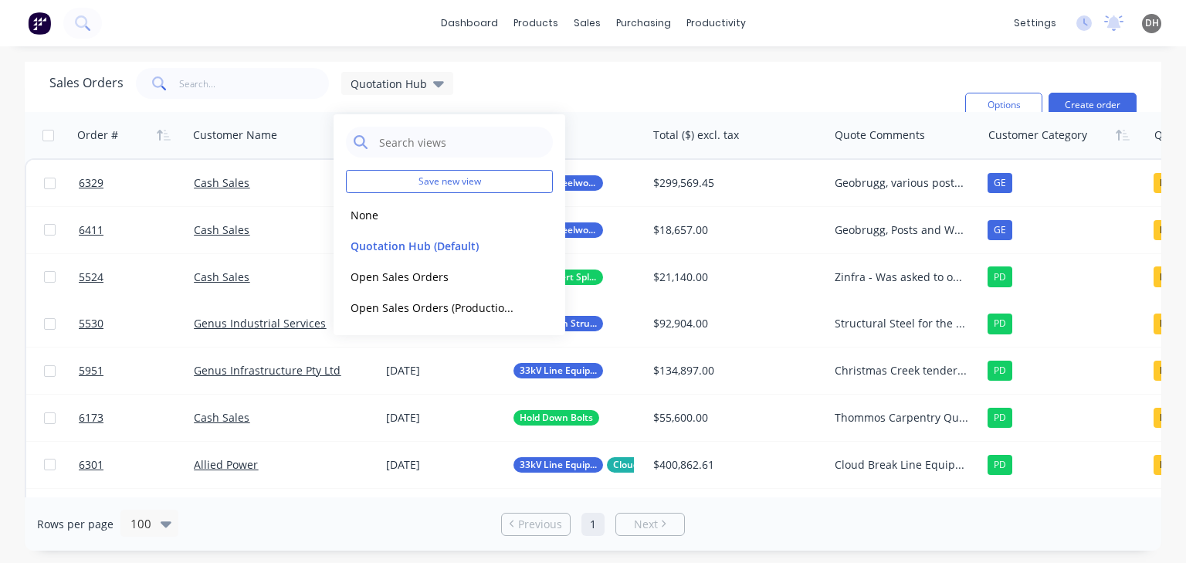
click at [625, 95] on div "Sales Orders Quotation Hub Filters: Quote Type, Quote Status Sorting: Customer …" at bounding box center [501, 105] width 904 height 74
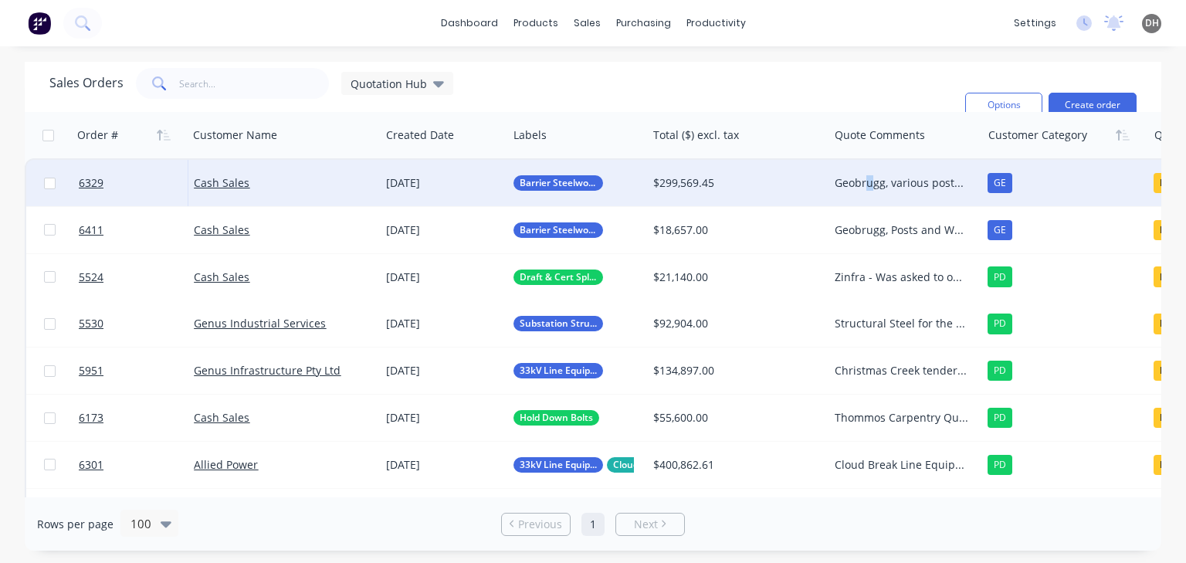
click at [871, 170] on div "Geobrugg, various posts and plates AM to follow up 30/09 as this is urgent Have…" at bounding box center [905, 183] width 153 height 46
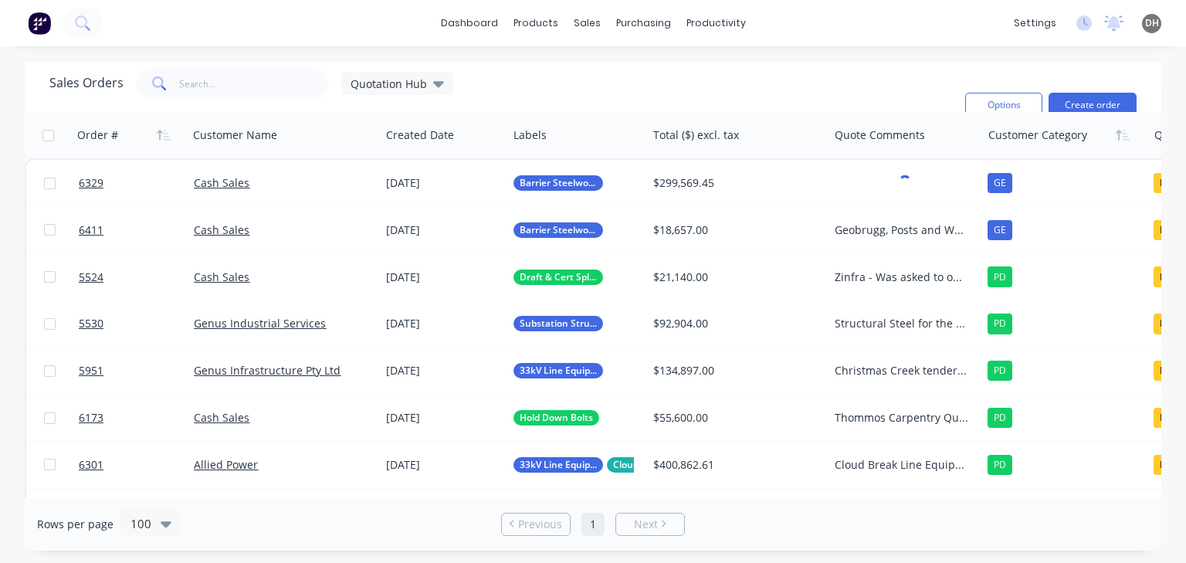
click at [815, 87] on div "Sales Orders Quotation Hub Filters: Quote Type, Quote Status Sorting: Customer …" at bounding box center [501, 105] width 904 height 74
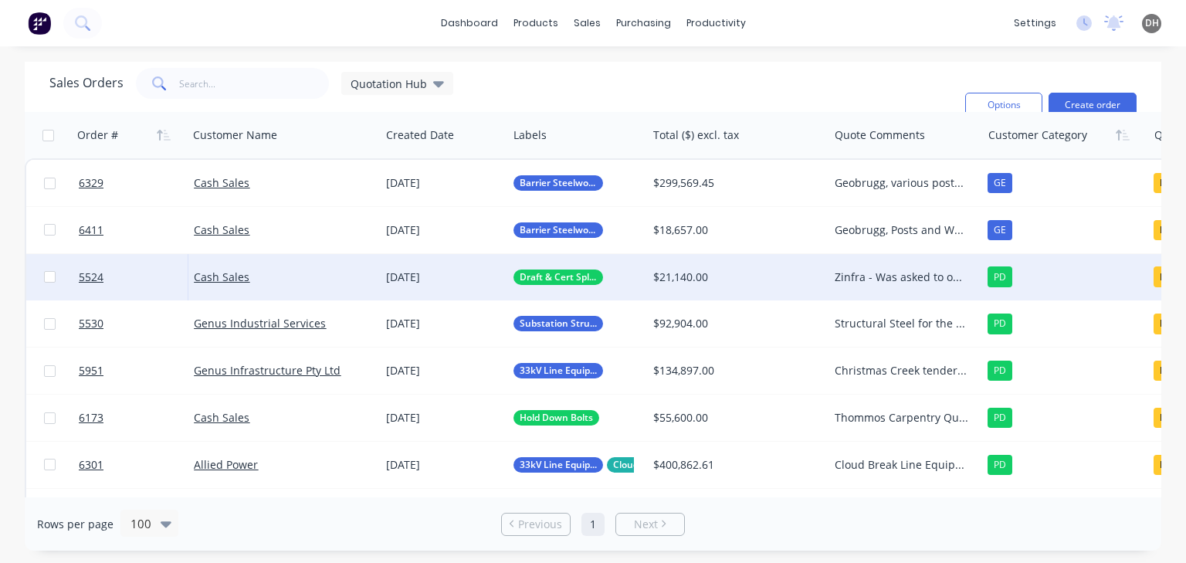
click at [897, 280] on div "Zinfra - Was asked to offer best pricing, start is drafting and cert for cable …" at bounding box center [902, 277] width 134 height 15
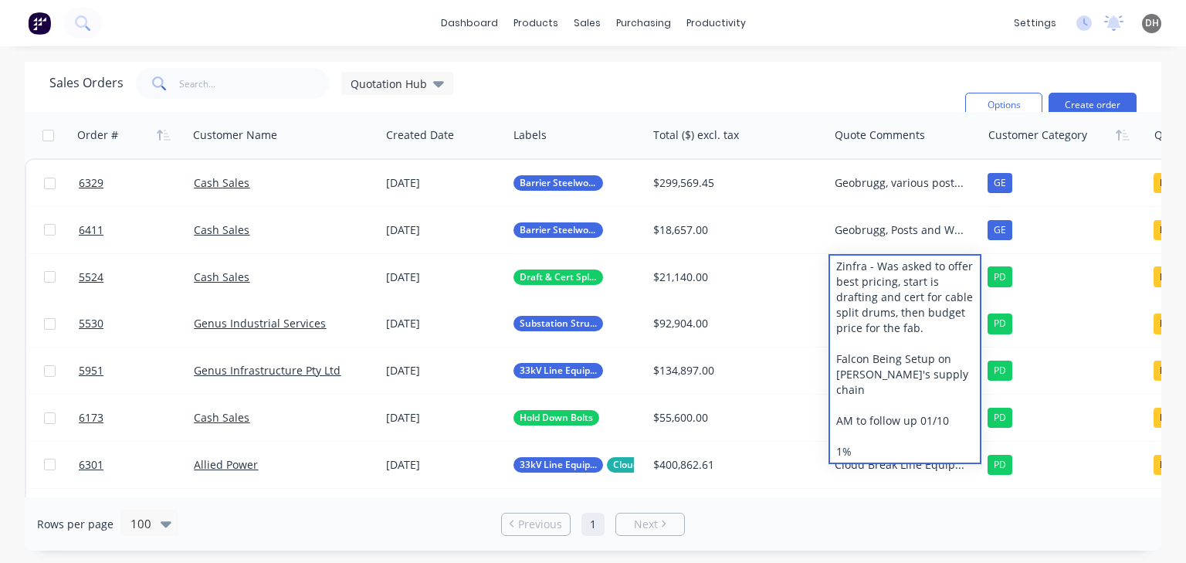
click at [810, 94] on div "Sales Orders Quotation Hub Filters: Quote Type, Quote Status Sorting: Customer …" at bounding box center [501, 105] width 904 height 74
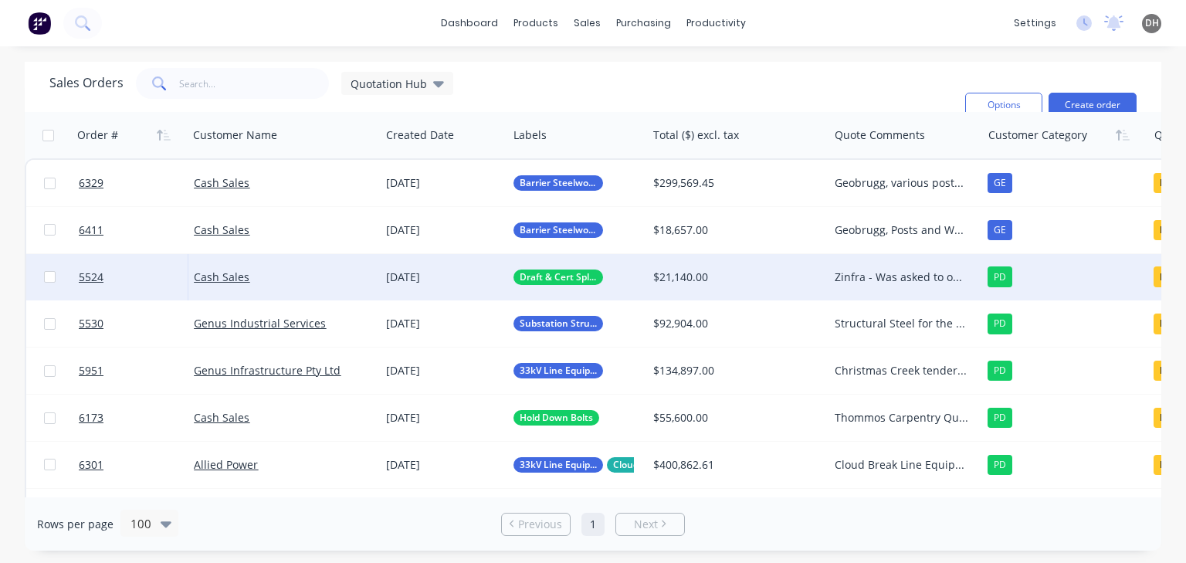
click at [915, 266] on div "Zinfra - Was asked to offer best pricing, start is drafting and cert for cable …" at bounding box center [905, 277] width 153 height 46
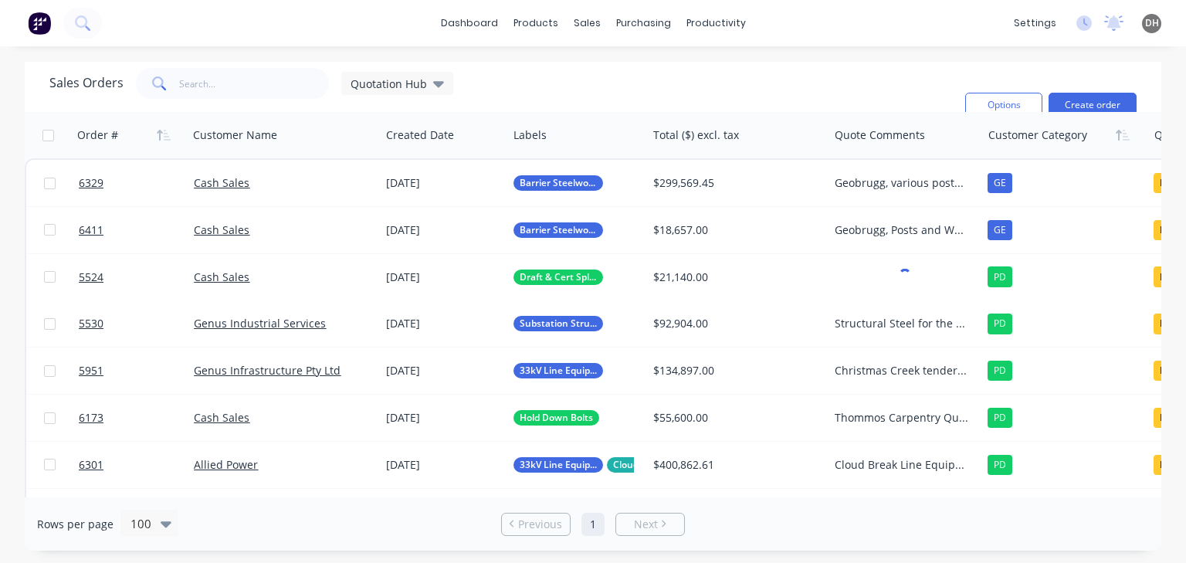
click at [816, 83] on div "Sales Orders Quotation Hub Filters: Quote Type, Quote Status Sorting: Customer …" at bounding box center [501, 105] width 904 height 74
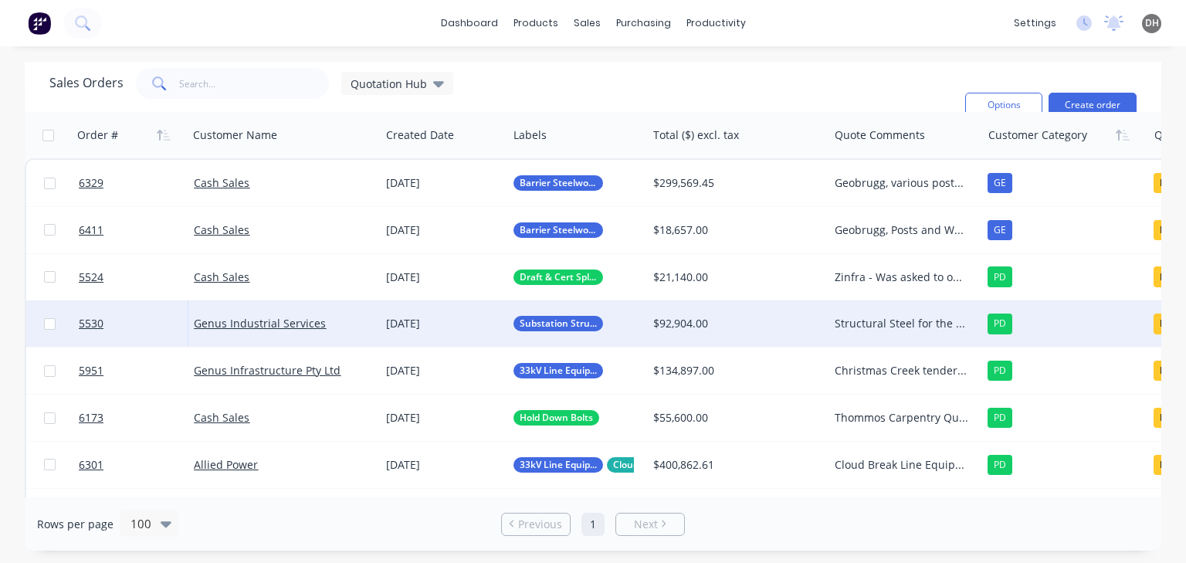
click at [881, 321] on div "Structural Steel for the Merriden [PERSON_NAME]. Pricing revalidated 10/09 30/0…" at bounding box center [902, 323] width 134 height 15
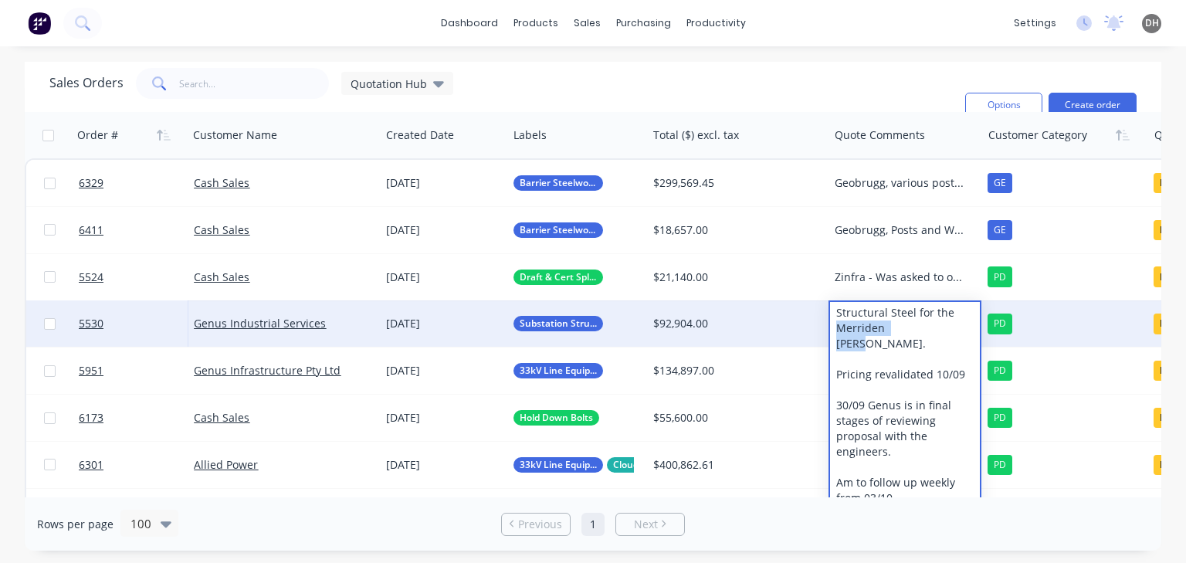
drag, startPoint x: 921, startPoint y: 331, endPoint x: 837, endPoint y: 329, distance: 84.2
click at [837, 329] on div "Structural Steel for the Merriden [PERSON_NAME]. Pricing revalidated 10/09 30/0…" at bounding box center [905, 405] width 150 height 207
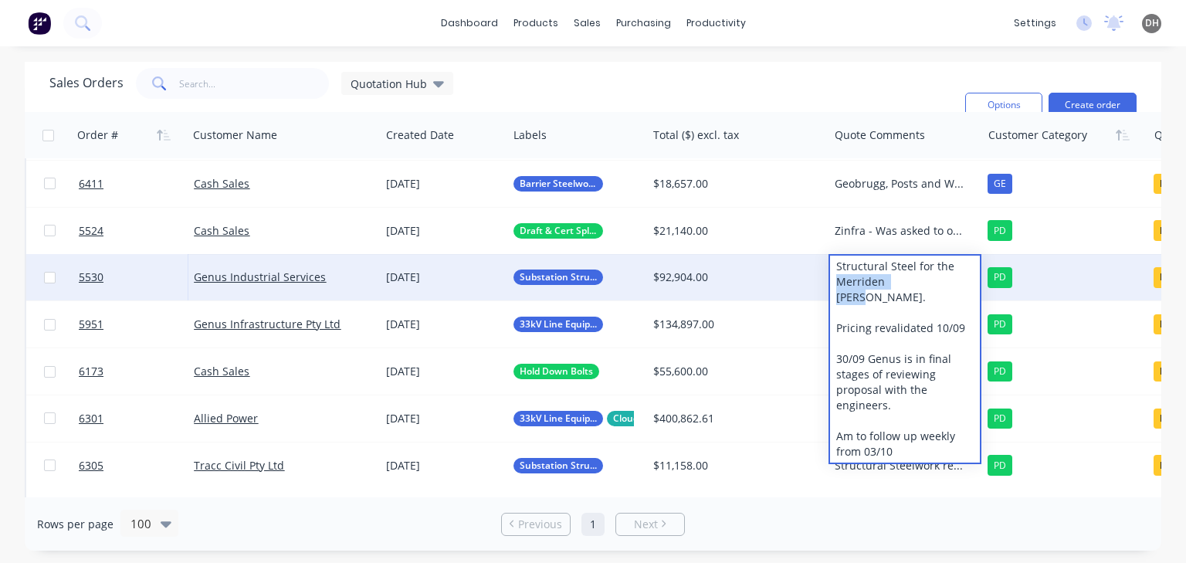
scroll to position [46, 0]
click at [904, 433] on div "Structural Steel for the Merriden [PERSON_NAME]. Pricing revalidated 10/09 30/0…" at bounding box center [905, 359] width 150 height 207
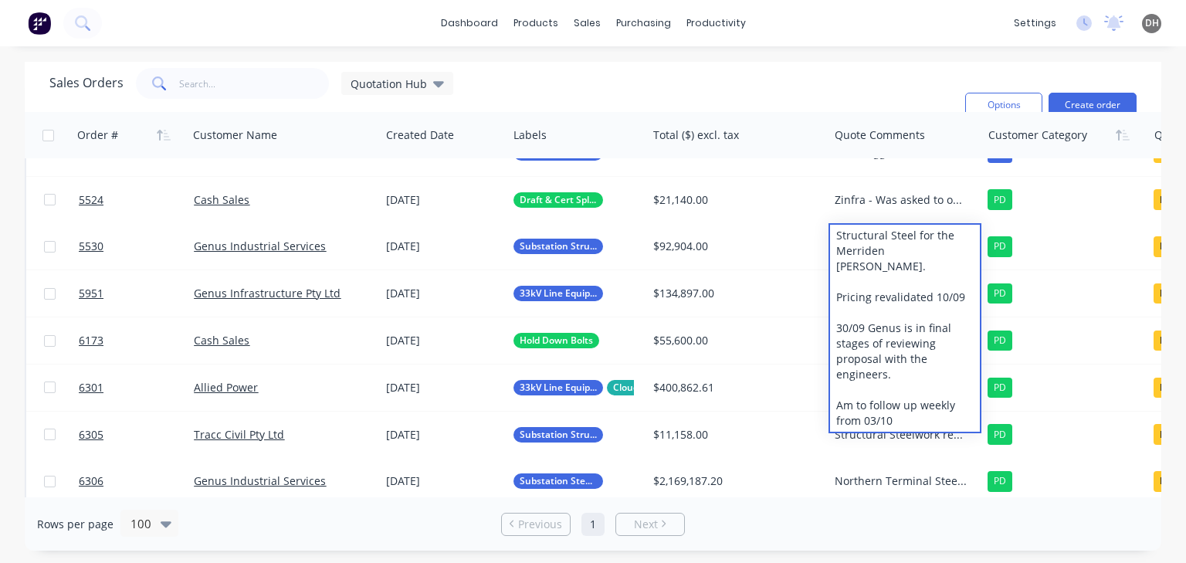
click at [773, 93] on div "Sales Orders Quotation Hub Filters: Quote Type, Quote Status Sorting: Customer …" at bounding box center [501, 105] width 904 height 74
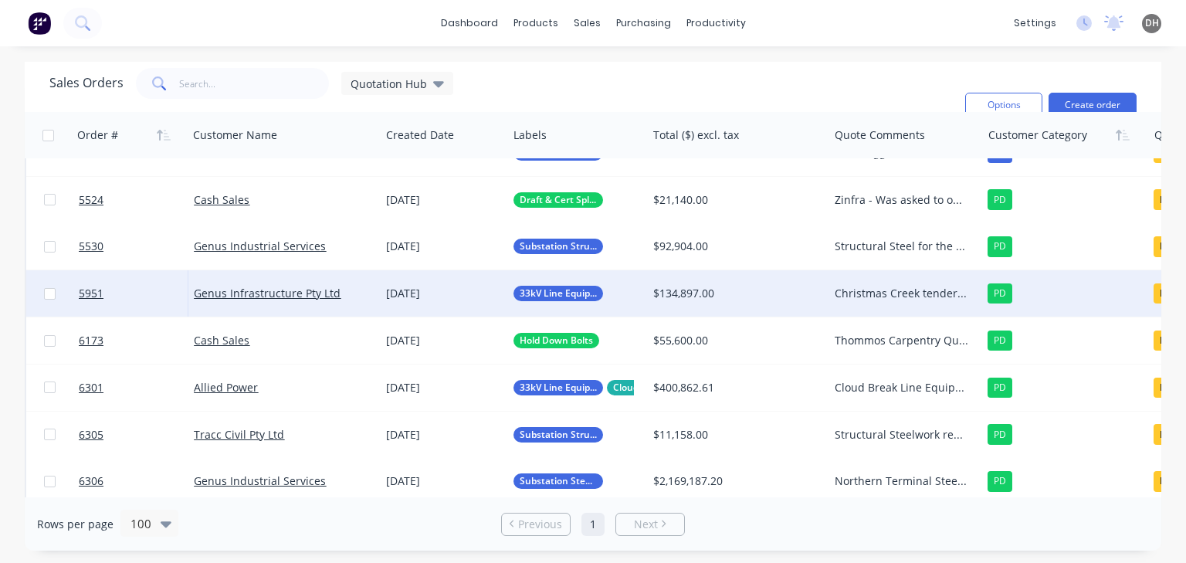
click at [871, 288] on div "Christmas Creek tendered items. Feedback received that the pricing was competit…" at bounding box center [902, 293] width 134 height 15
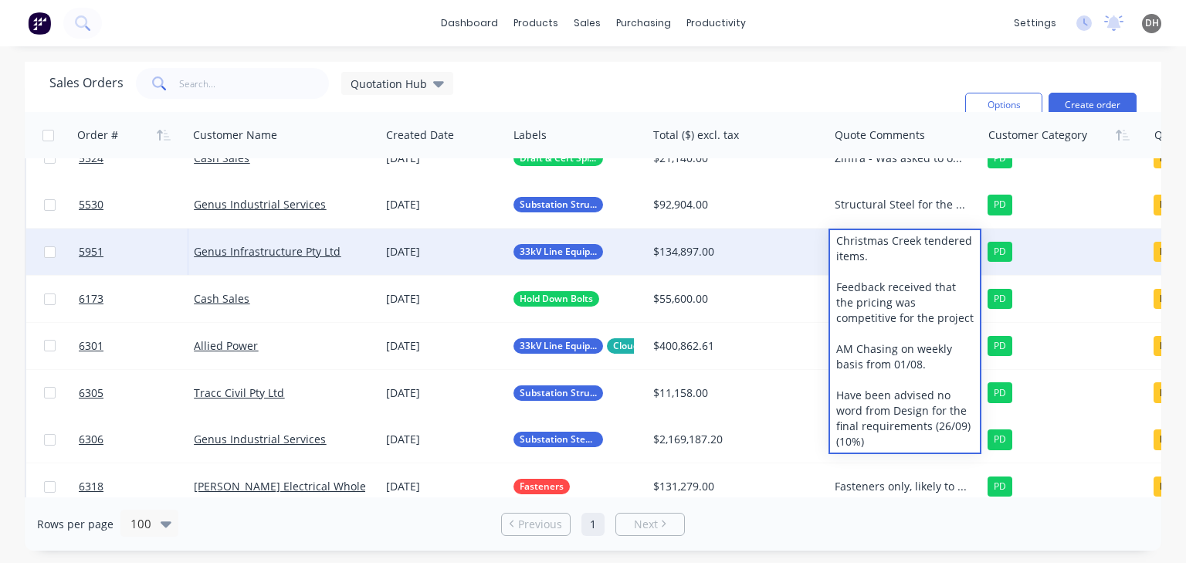
scroll to position [124, 0]
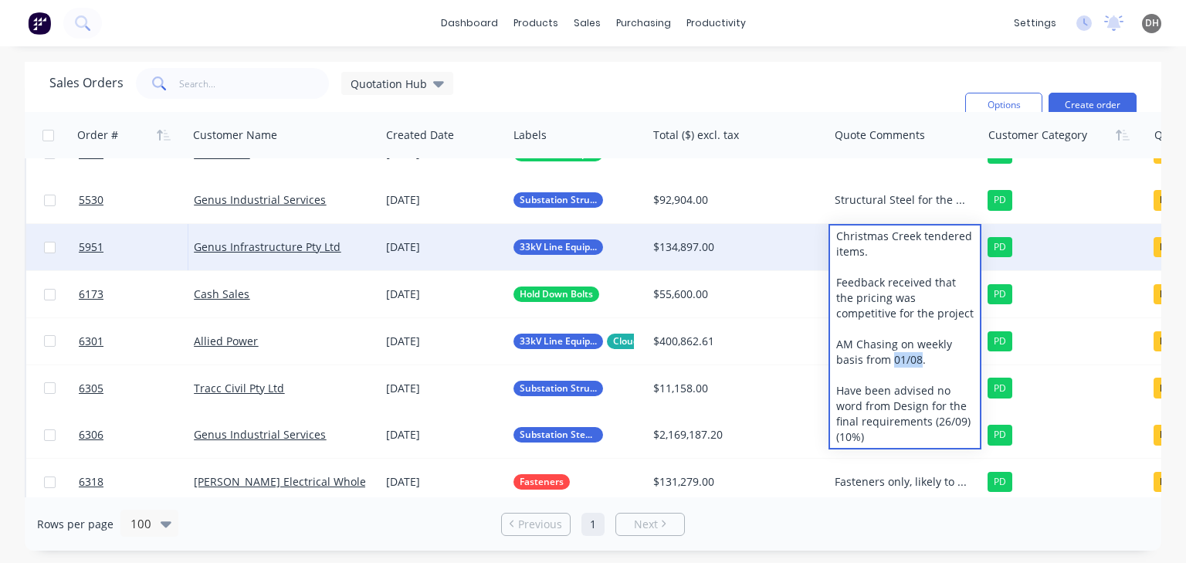
drag, startPoint x: 921, startPoint y: 361, endPoint x: 891, endPoint y: 361, distance: 29.4
click at [891, 361] on div "Christmas Creek tendered items. Feedback received that the pricing was competit…" at bounding box center [905, 337] width 150 height 222
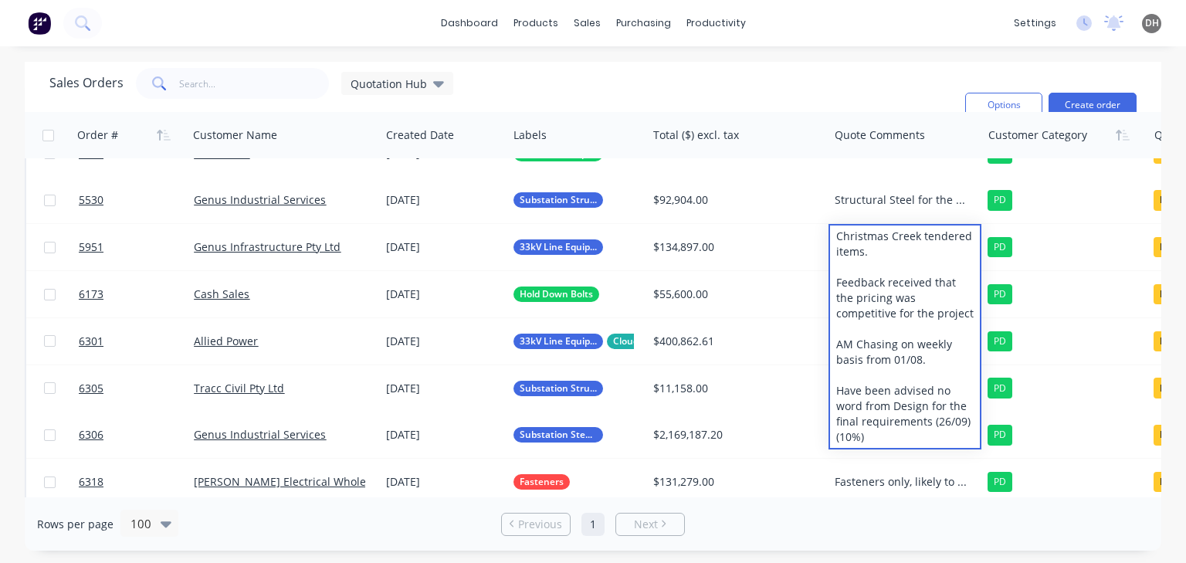
click at [865, 72] on div "Sales Orders Quotation Hub Filters: Quote Type, Quote Status Sorting: Customer …" at bounding box center [501, 105] width 904 height 74
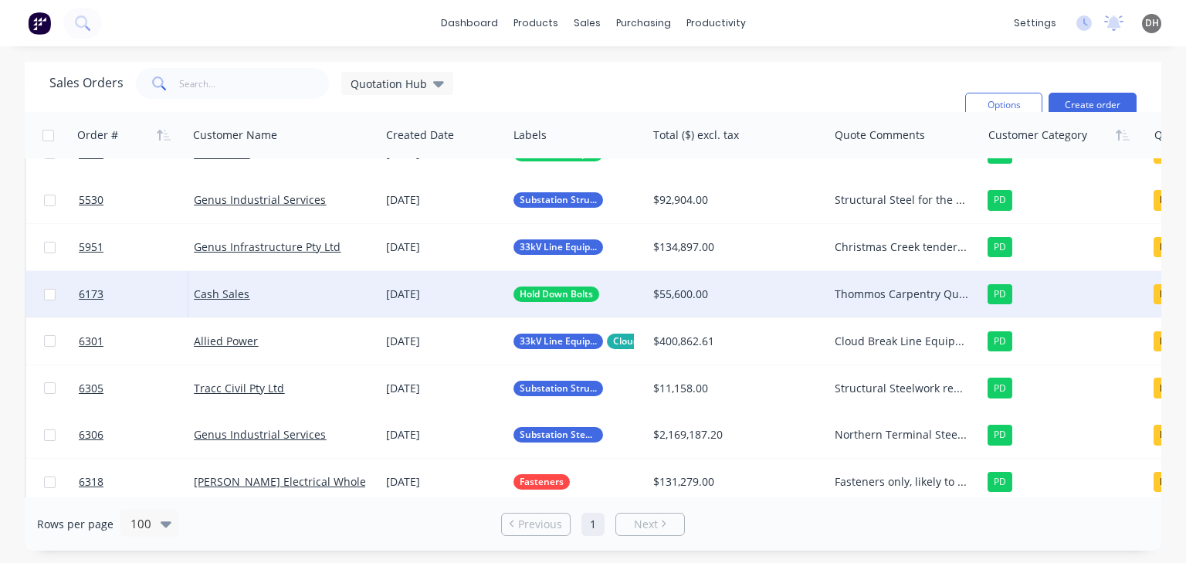
click at [857, 296] on div "Thommos Carpentry Quote submitted for 1000x U shaped hold down bolts. no reply …" at bounding box center [902, 294] width 134 height 15
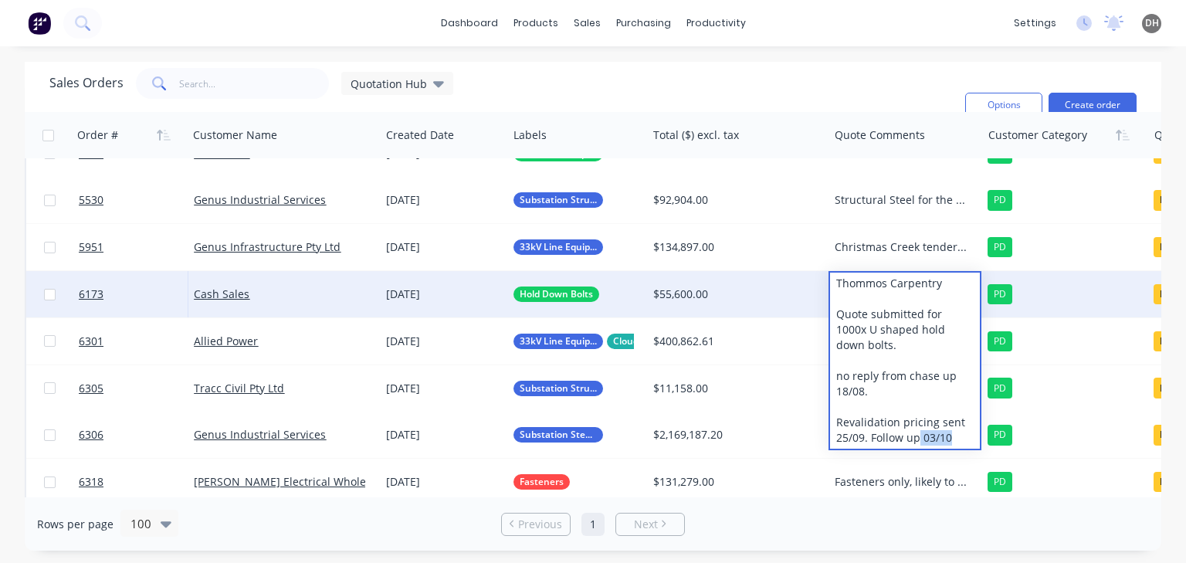
drag, startPoint x: 952, startPoint y: 418, endPoint x: 919, endPoint y: 420, distance: 32.5
click at [919, 420] on div "Thommos Carpentry Quote submitted for 1000x U shaped hold down bolts. no reply …" at bounding box center [905, 361] width 150 height 176
click at [902, 419] on div "Thommos Carpentry Quote submitted for 1000x U shaped hold down bolts. no reply …" at bounding box center [905, 361] width 150 height 176
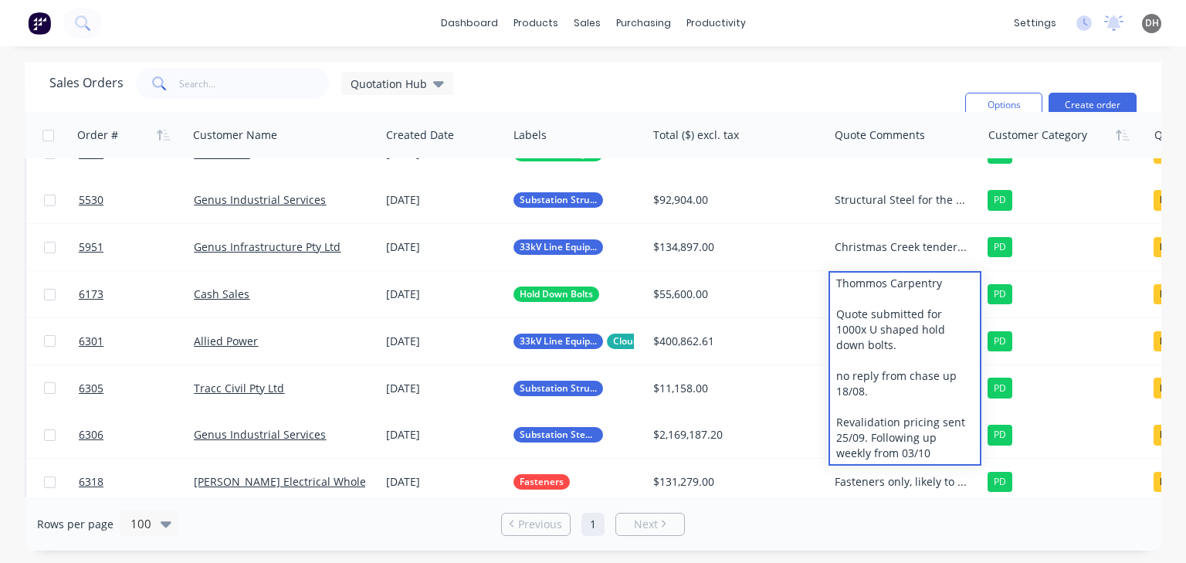
click at [871, 96] on div "Sales Orders Quotation Hub Filters: Quote Type, Quote Status Sorting: Customer …" at bounding box center [501, 105] width 904 height 74
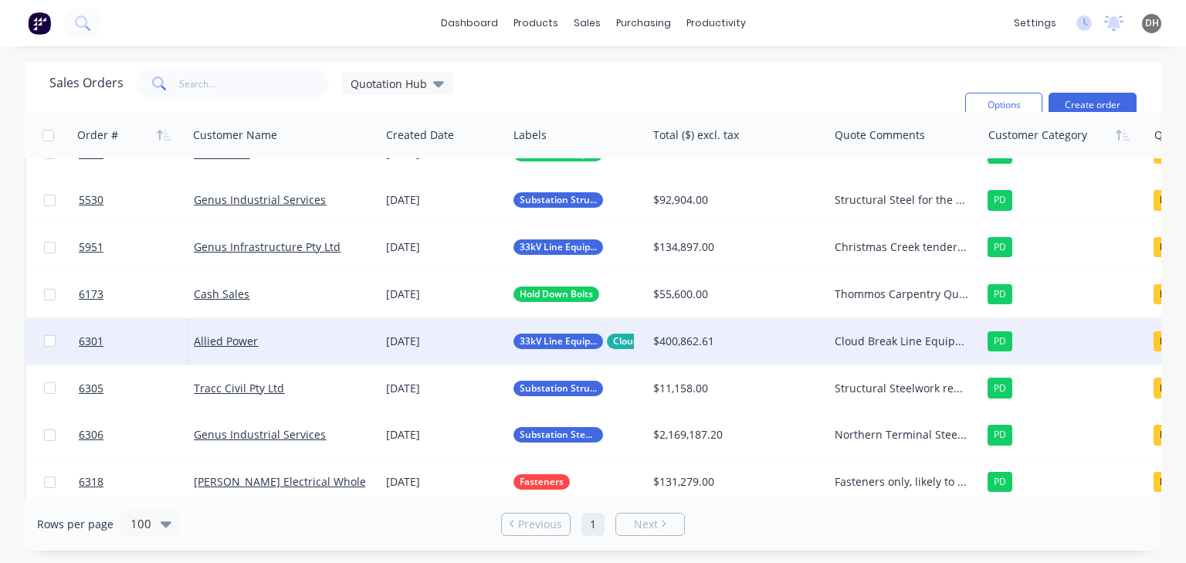
click at [878, 348] on div "Cloud Break Line Equipment crossarms AM to follow up 30/09, sitting with Engine…" at bounding box center [902, 341] width 134 height 15
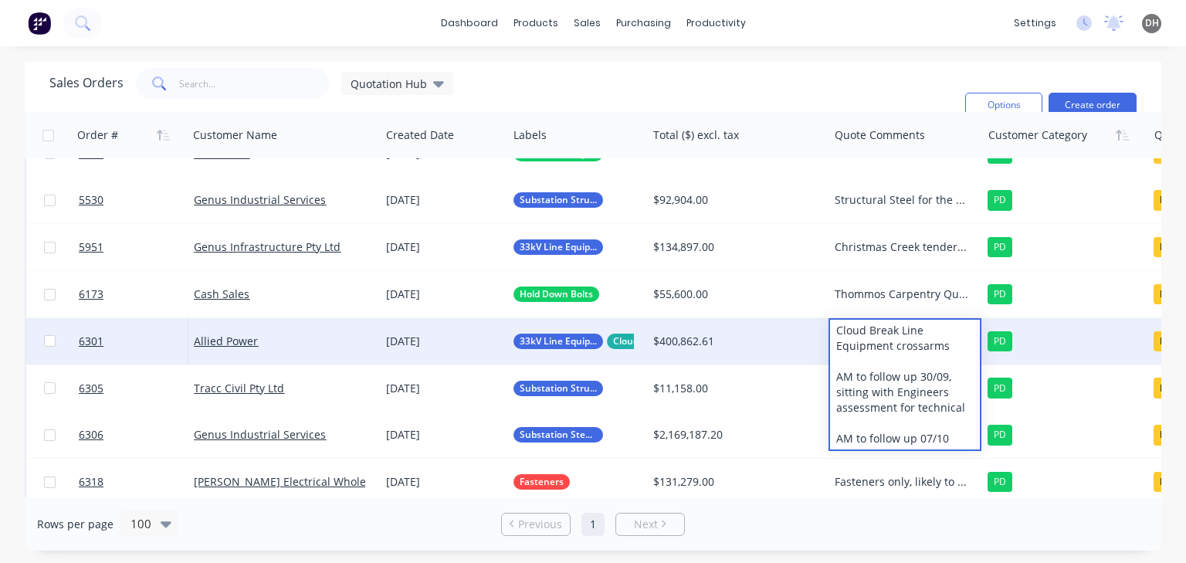
click at [949, 436] on div "Cloud Break Line Equipment crossarms AM to follow up 30/09, sitting with Engine…" at bounding box center [905, 385] width 150 height 130
drag, startPoint x: 959, startPoint y: 410, endPoint x: 837, endPoint y: 375, distance: 126.9
click at [837, 375] on div "Cloud Break Line Equipment crossarms AM to follow up 30/09, sitting with Engine…" at bounding box center [905, 385] width 150 height 130
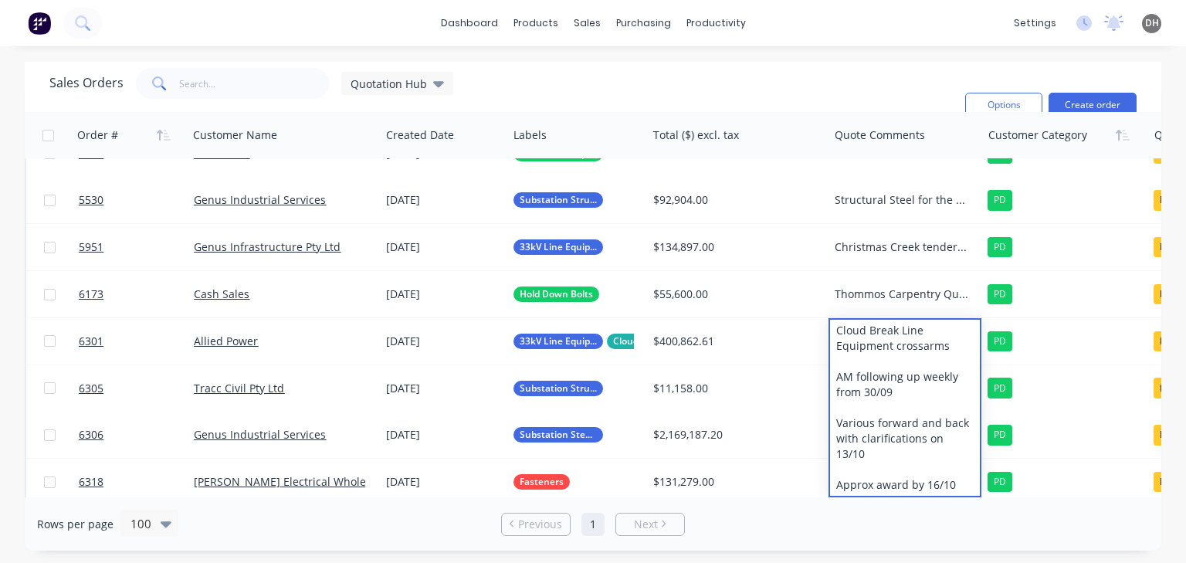
click at [899, 80] on div "Sales Orders Quotation Hub Filters: Quote Type, Quote Status Sorting: Customer …" at bounding box center [501, 105] width 904 height 74
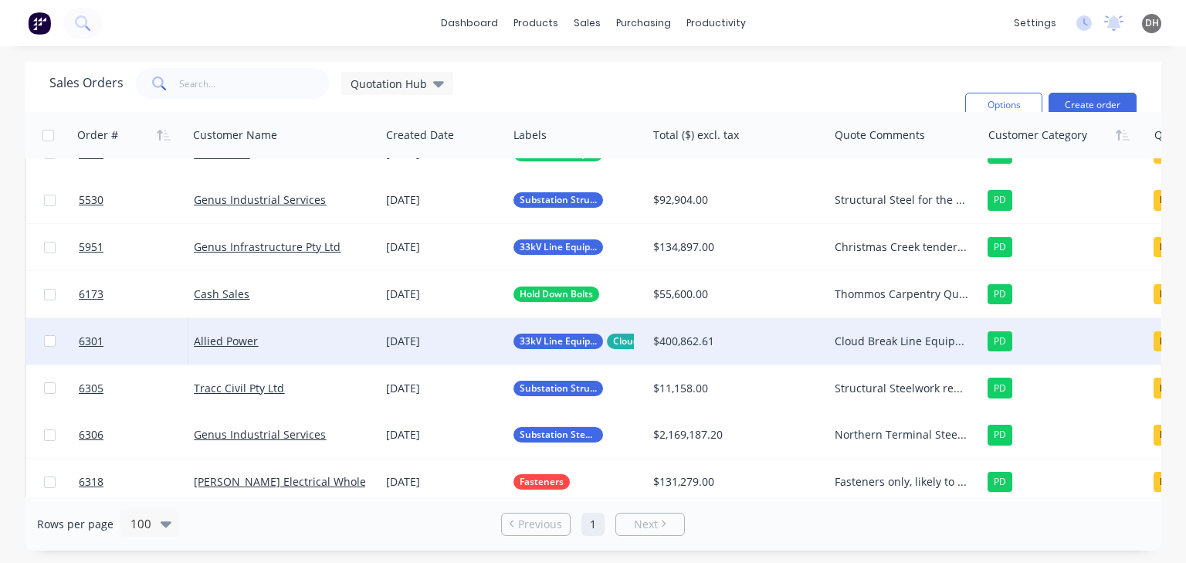
click at [870, 349] on div "Cloud Break Line Equipment crossarms AM following up weekly from 30/09 Various …" at bounding box center [905, 341] width 153 height 46
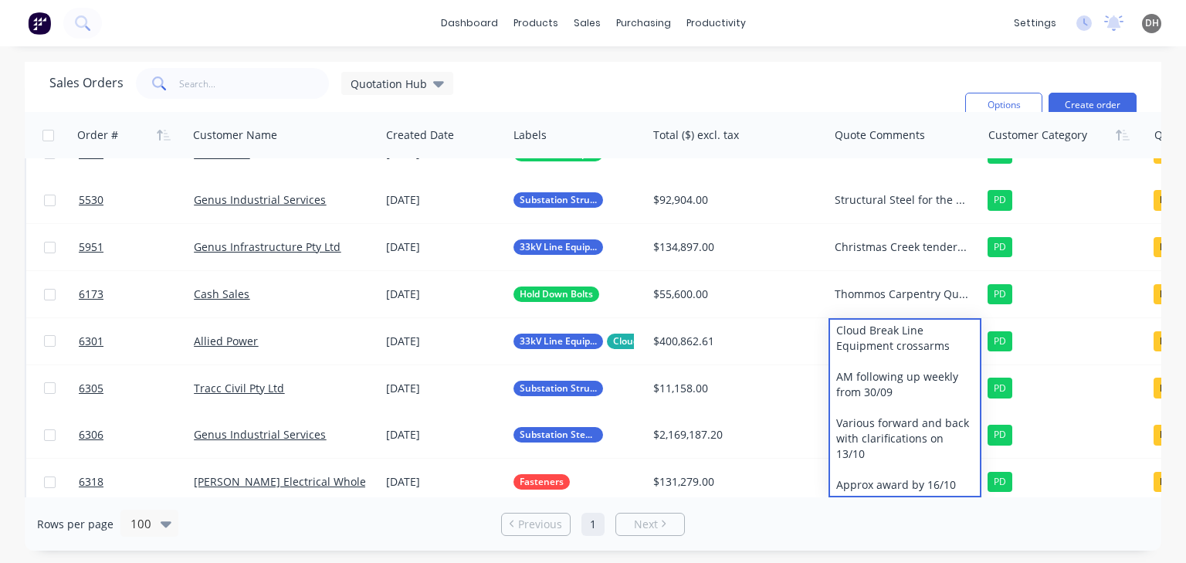
click at [883, 63] on div "Sales Orders Quotation Hub Filters: Quote Type, Quote Status Sorting: Customer …" at bounding box center [593, 87] width 1137 height 50
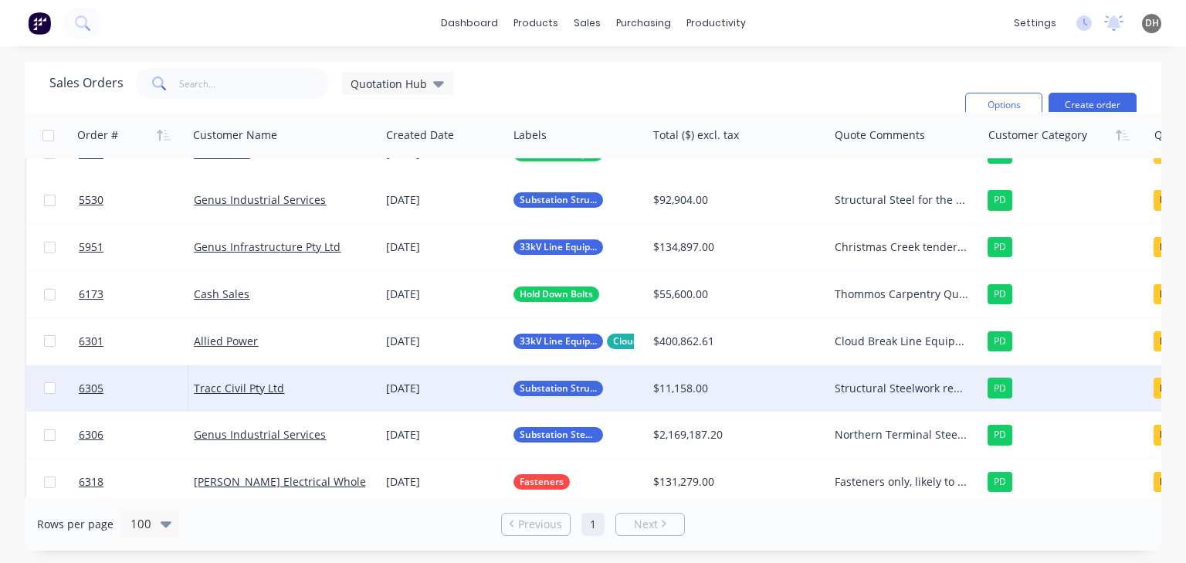
click at [905, 392] on div "Structural Steelwork required for [PERSON_NAME]. Award expected 27/10" at bounding box center [902, 388] width 134 height 15
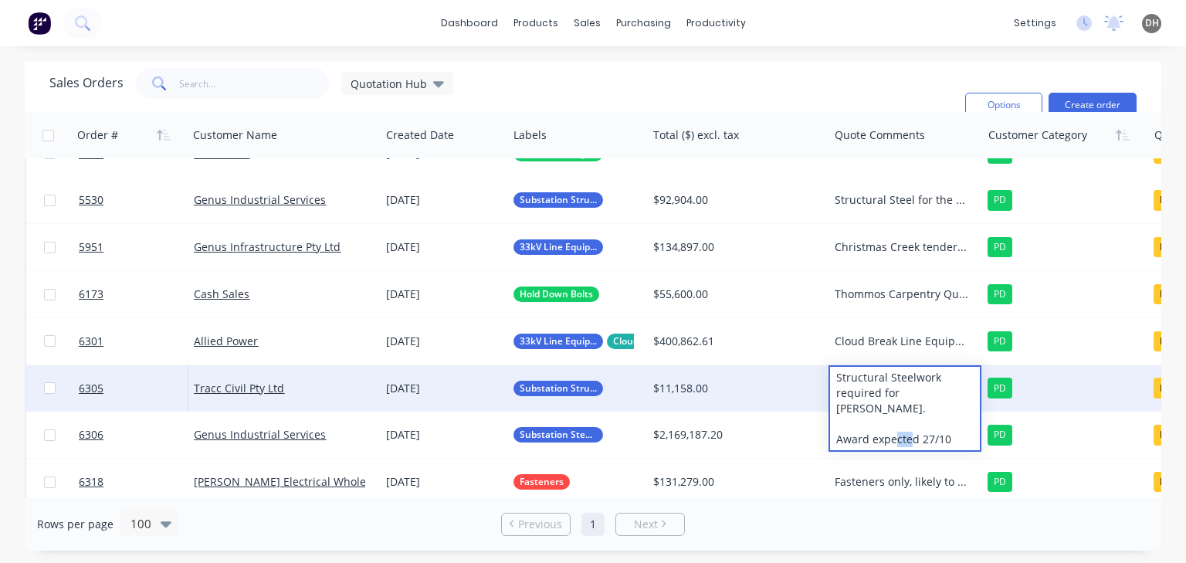
drag, startPoint x: 949, startPoint y: 423, endPoint x: 929, endPoint y: 423, distance: 19.3
click at [929, 423] on div "Structural Steelwork required for [PERSON_NAME]. Award expected 27/10" at bounding box center [905, 408] width 150 height 83
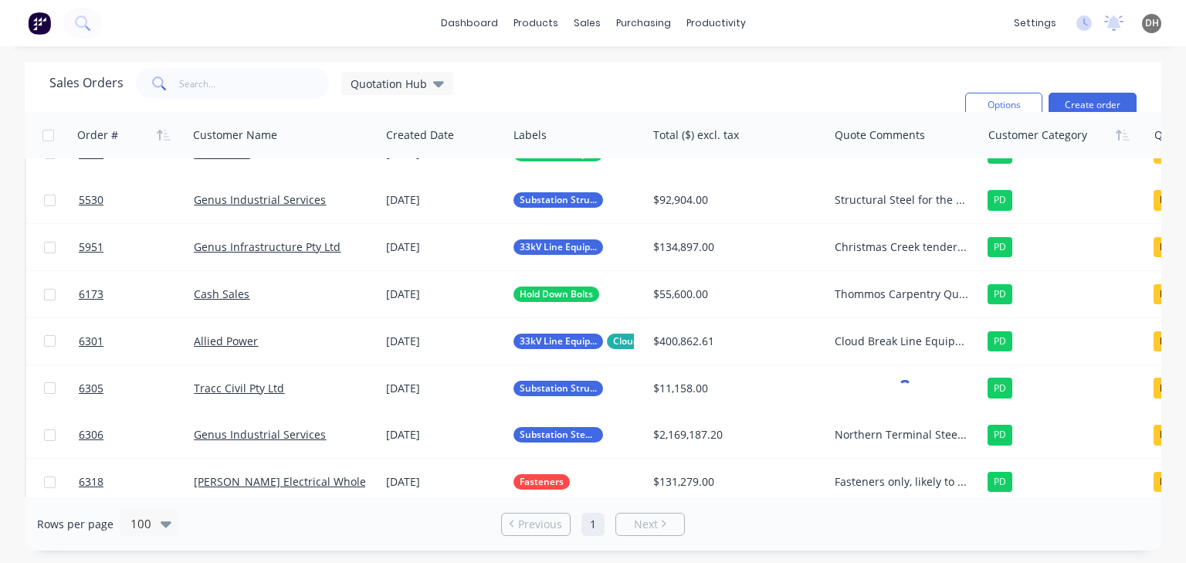
click at [800, 77] on div "Sales Orders Quotation Hub Filters: Quote Type, Quote Status Sorting: Customer …" at bounding box center [501, 105] width 904 height 74
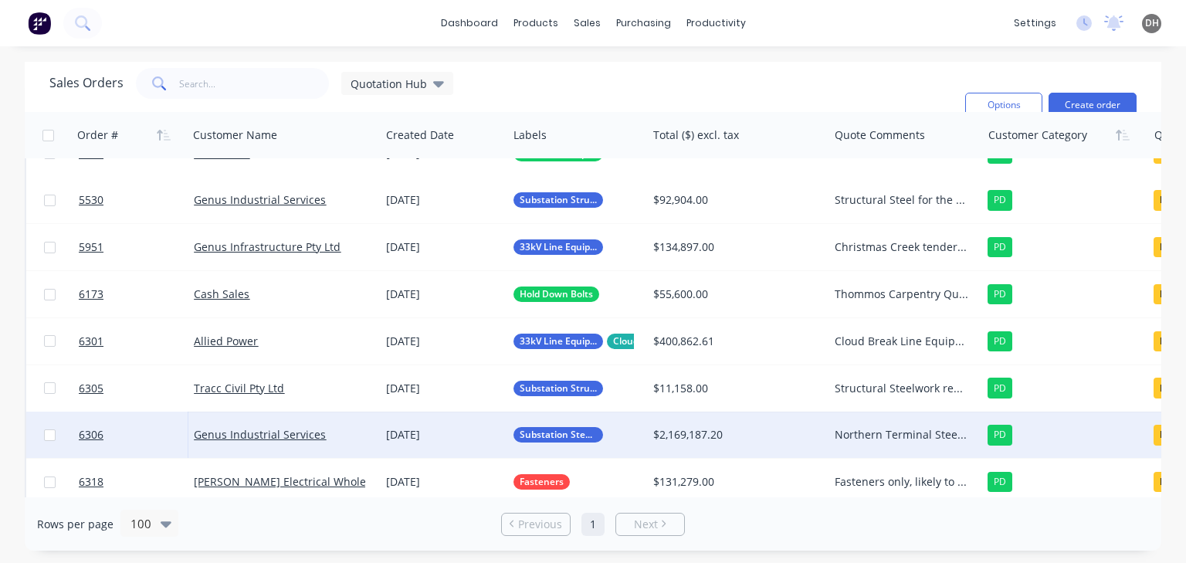
click at [892, 438] on div "Northern Terminal Steelwork Expected evaluation 2 weeks from 26/09 AM to follow…" at bounding box center [902, 434] width 134 height 15
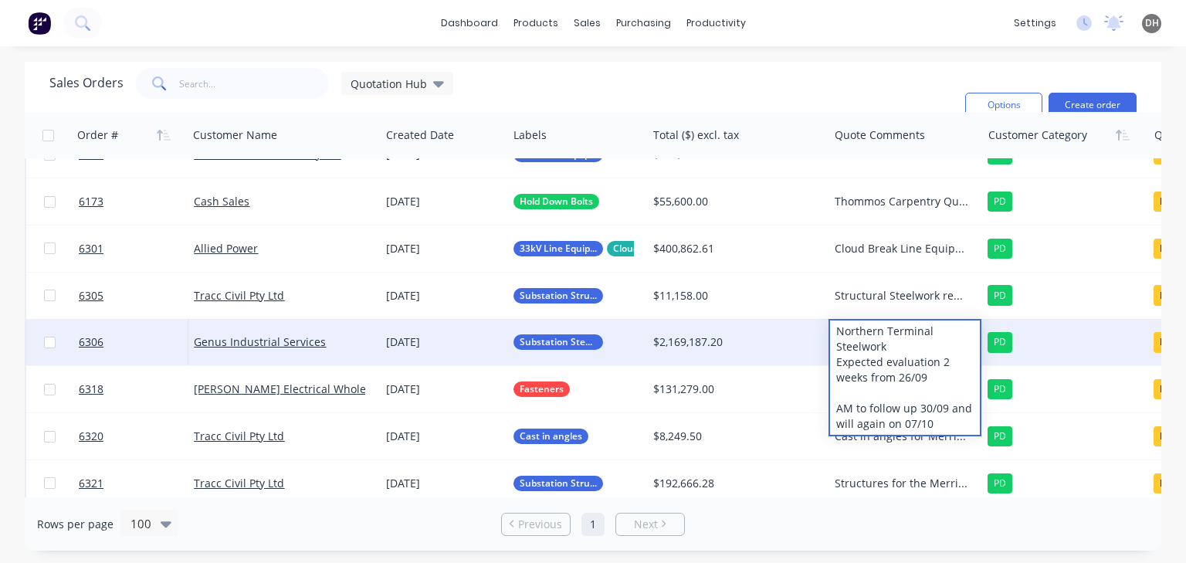
scroll to position [247, 0]
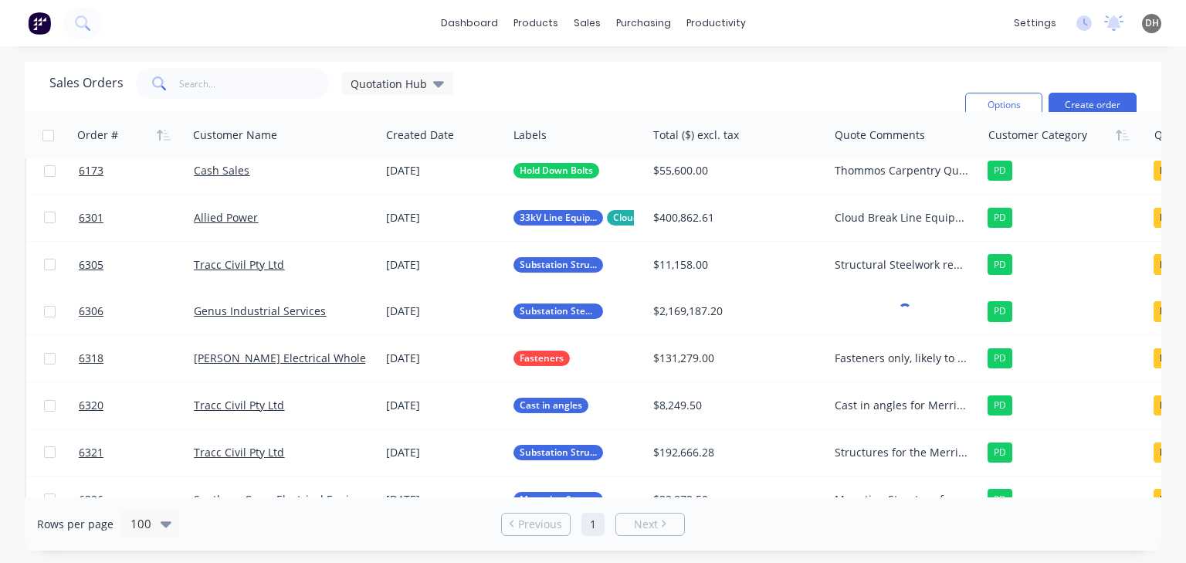
click at [818, 76] on div "Sales Orders Quotation Hub Filters: Quote Type, Quote Status Sorting: Customer …" at bounding box center [501, 105] width 904 height 74
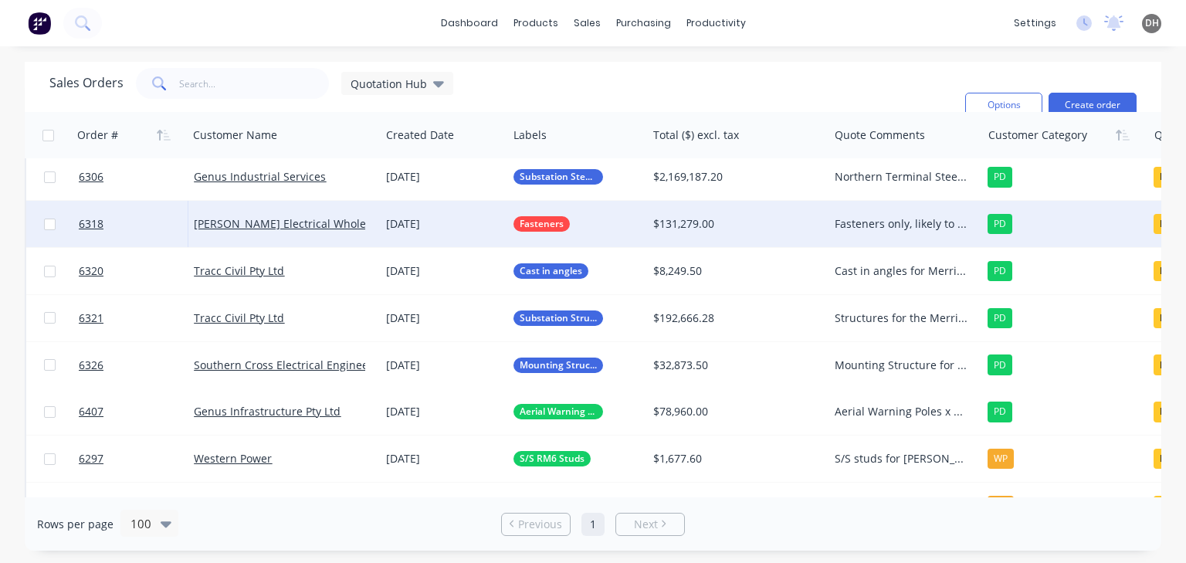
scroll to position [386, 0]
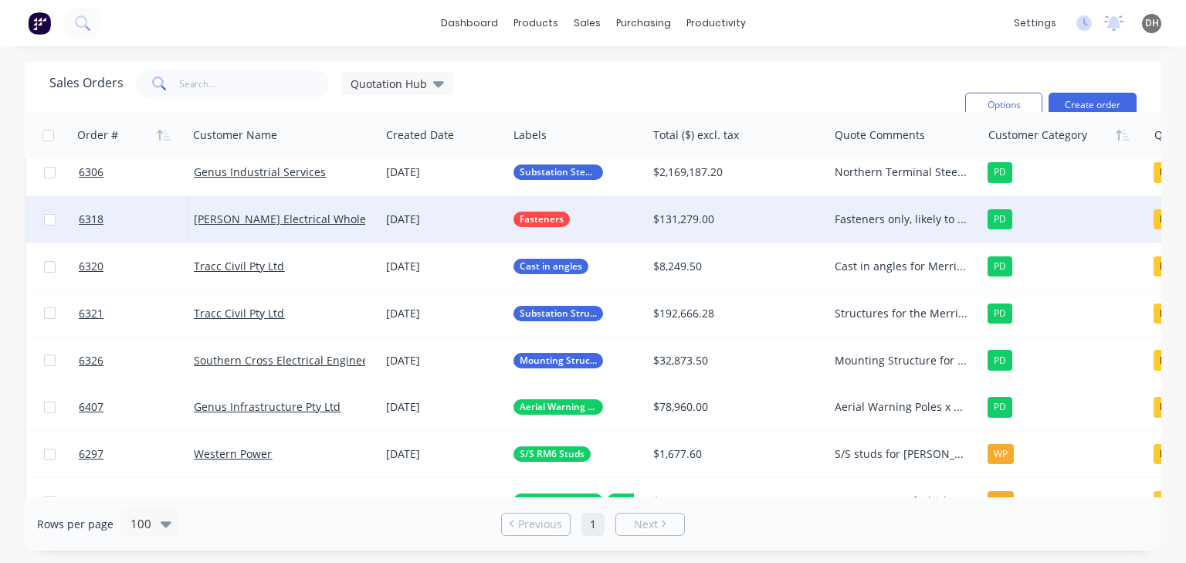
click at [870, 226] on div "Fasteners only, likely to be for RSGx. (Stock holding) Followed up 30/09, if no…" at bounding box center [905, 219] width 153 height 46
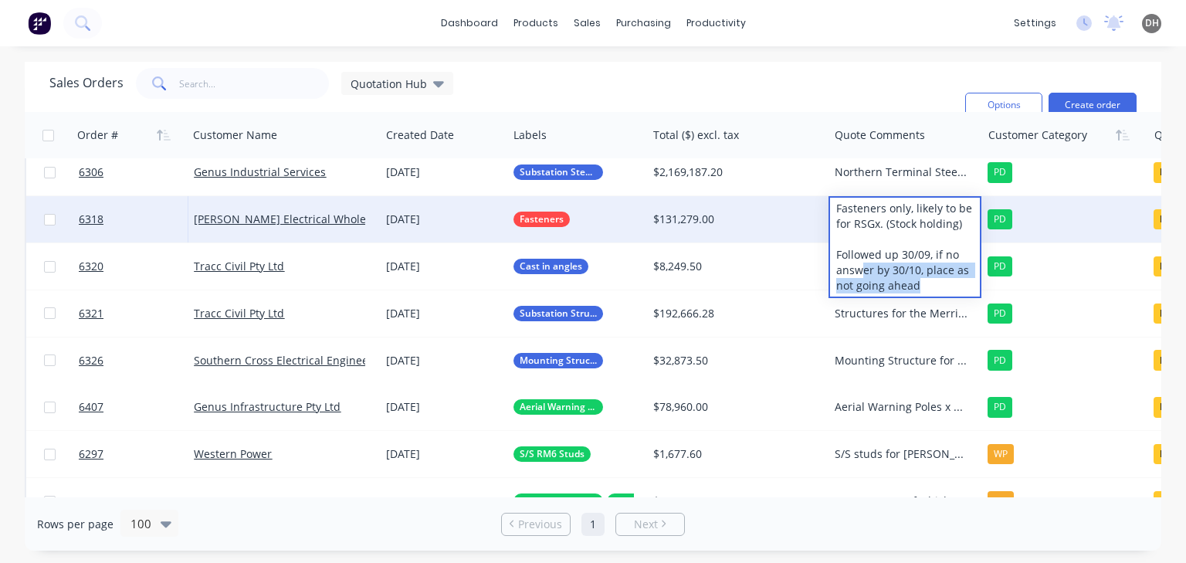
drag, startPoint x: 926, startPoint y: 284, endPoint x: 859, endPoint y: 274, distance: 67.9
click at [859, 274] on div "Fasteners only, likely to be for RSGx. (Stock holding) Followed up 30/09, if no…" at bounding box center [905, 247] width 150 height 99
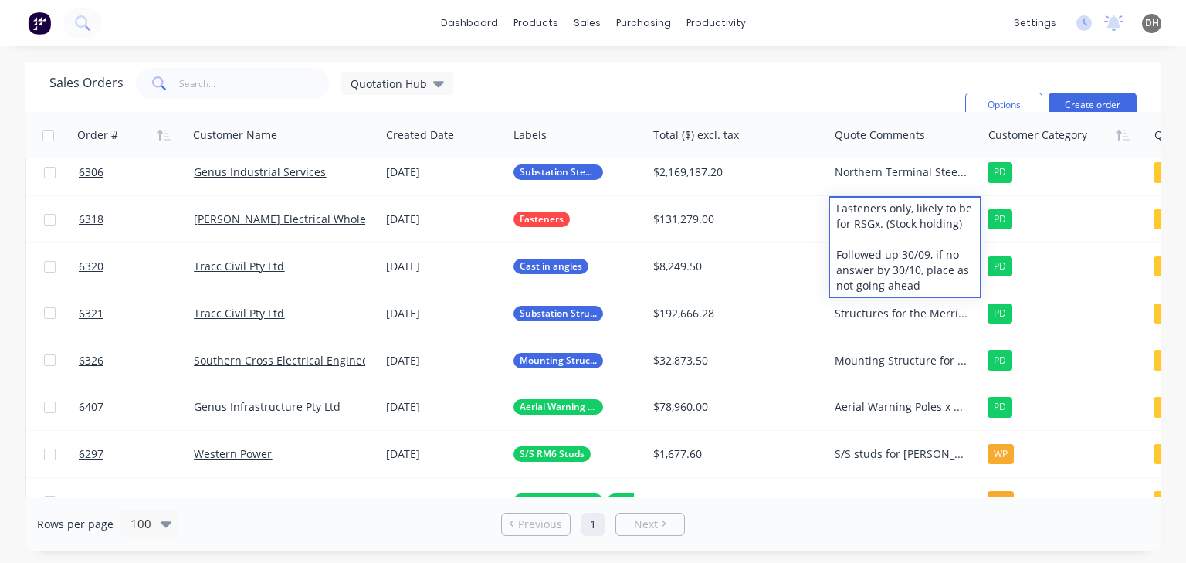
click at [840, 71] on div "Sales Orders Quotation Hub Filters: Quote Type, Quote Status Sorting: Customer …" at bounding box center [501, 105] width 904 height 74
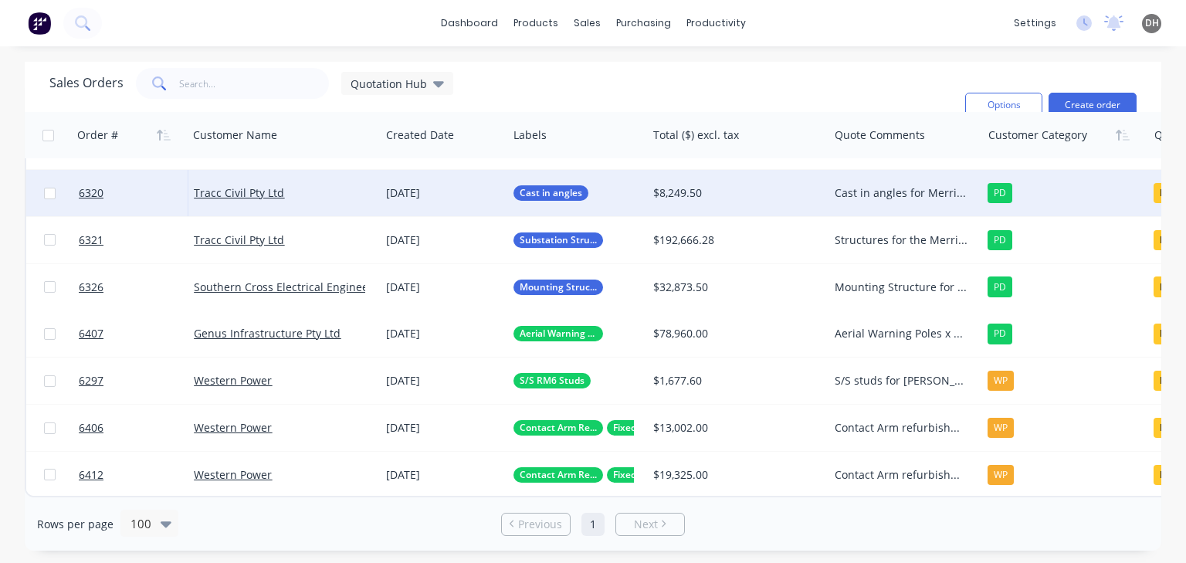
scroll to position [463, 0]
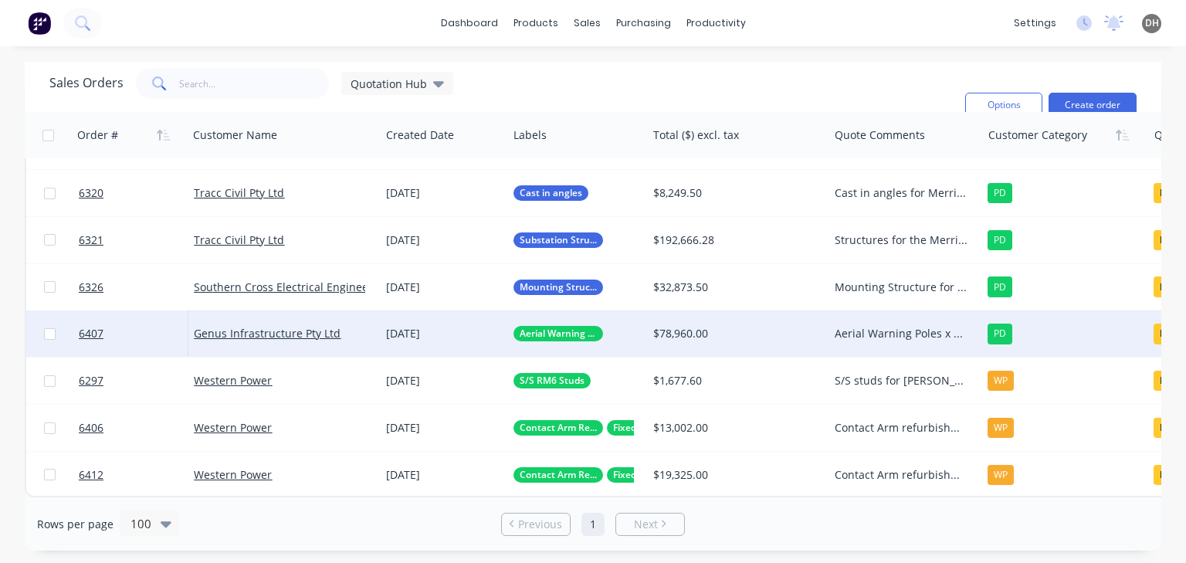
click at [881, 321] on div "Aerial Warning Poles x 40, required for [DATE]. Competitive pricing offered. Ma…" at bounding box center [905, 334] width 153 height 46
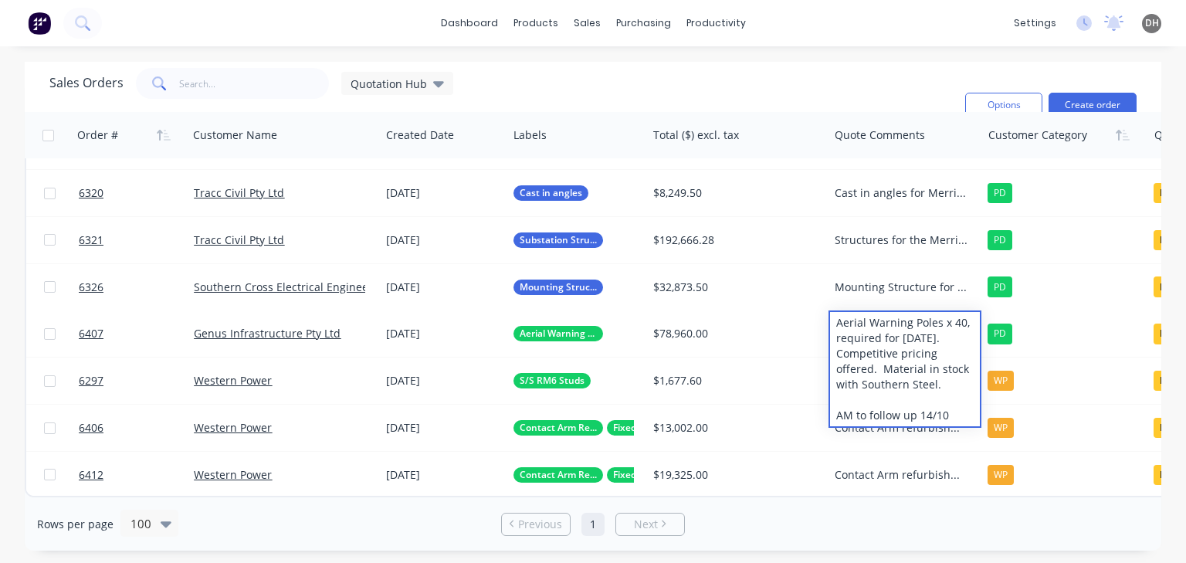
click at [888, 95] on div "Sales Orders Quotation Hub Filters: Quote Type, Quote Status Sorting: Customer …" at bounding box center [501, 105] width 904 height 74
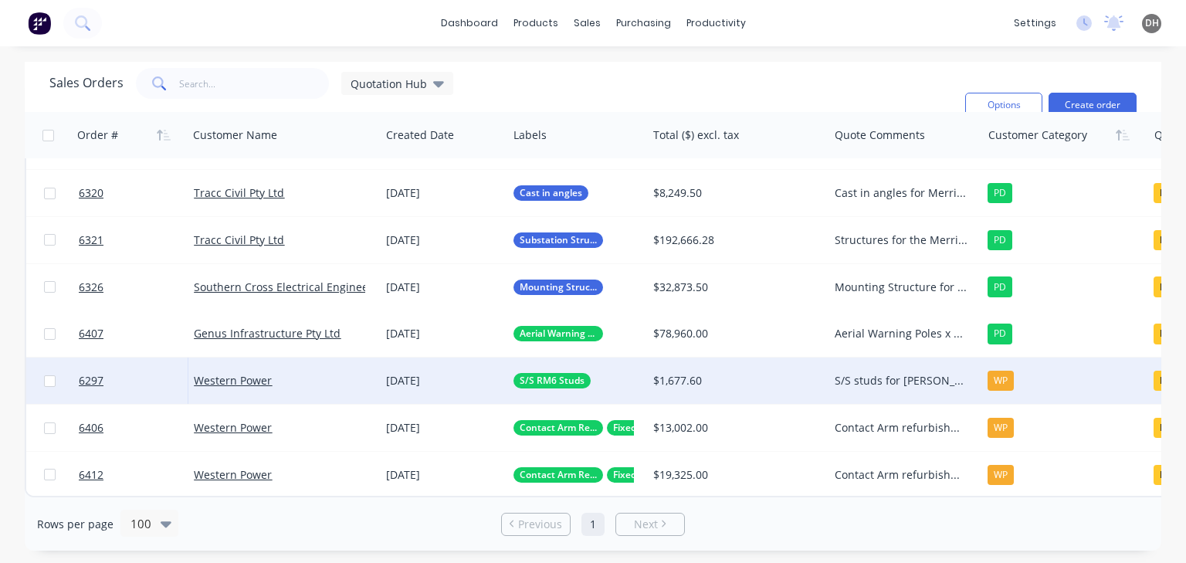
click at [898, 381] on div "S/S studs for [PERSON_NAME] Am to follow up 30/09 Vihanga on leave until 13/10" at bounding box center [902, 380] width 134 height 15
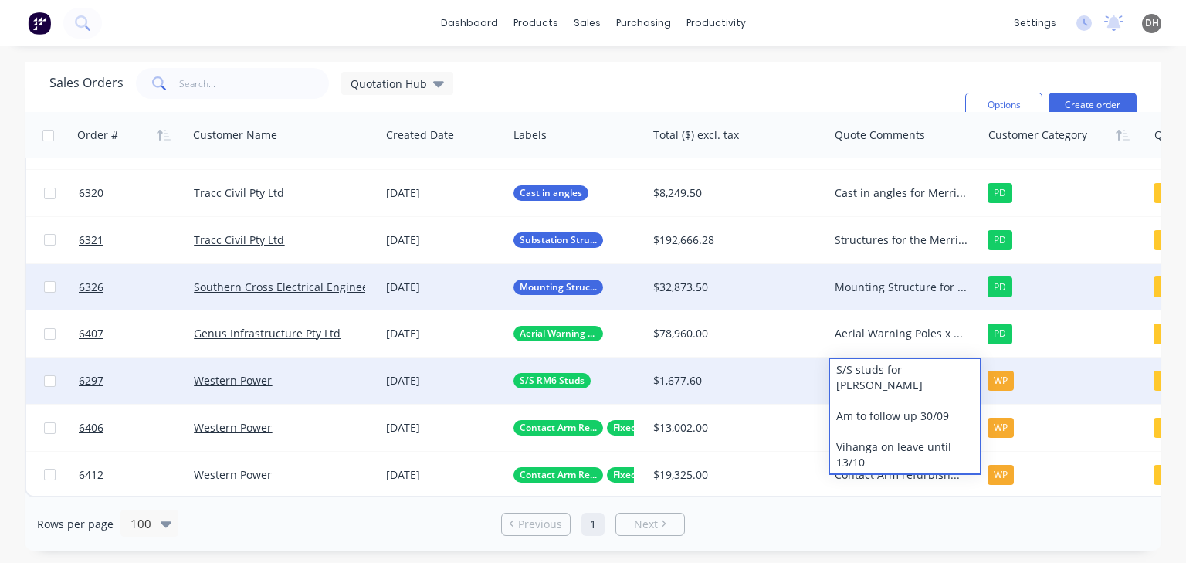
scroll to position [467, 0]
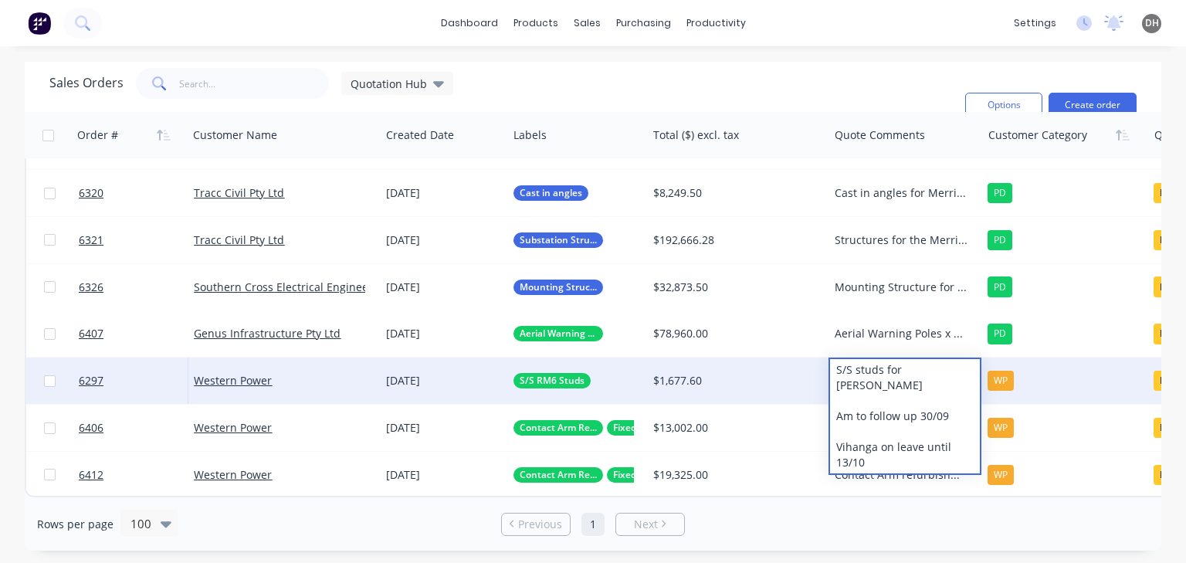
click at [731, 92] on div "Sales Orders Quotation Hub Filters: Quote Type, Quote Status Sorting: Customer …" at bounding box center [501, 105] width 904 height 74
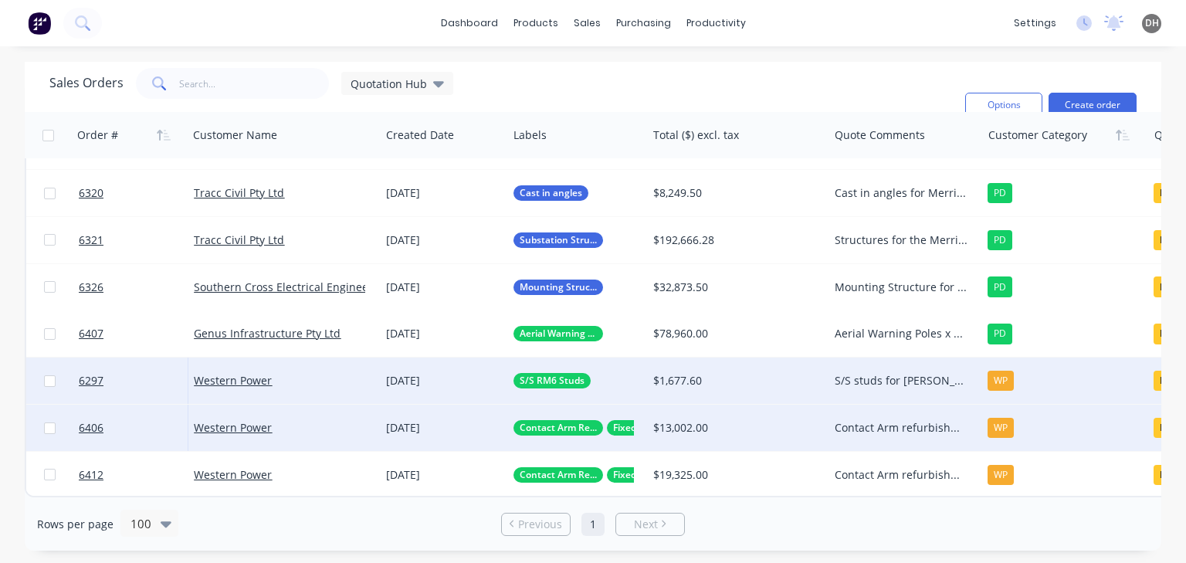
click at [712, 423] on div "$13,002.00" at bounding box center [733, 427] width 161 height 15
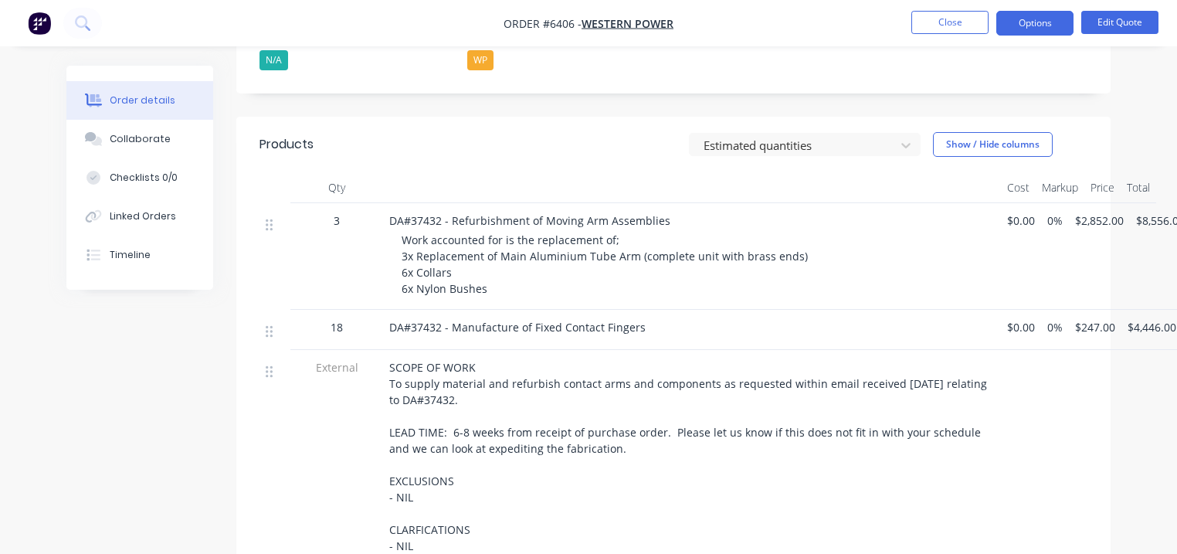
scroll to position [525, 0]
click at [935, 35] on li "Close" at bounding box center [949, 23] width 77 height 25
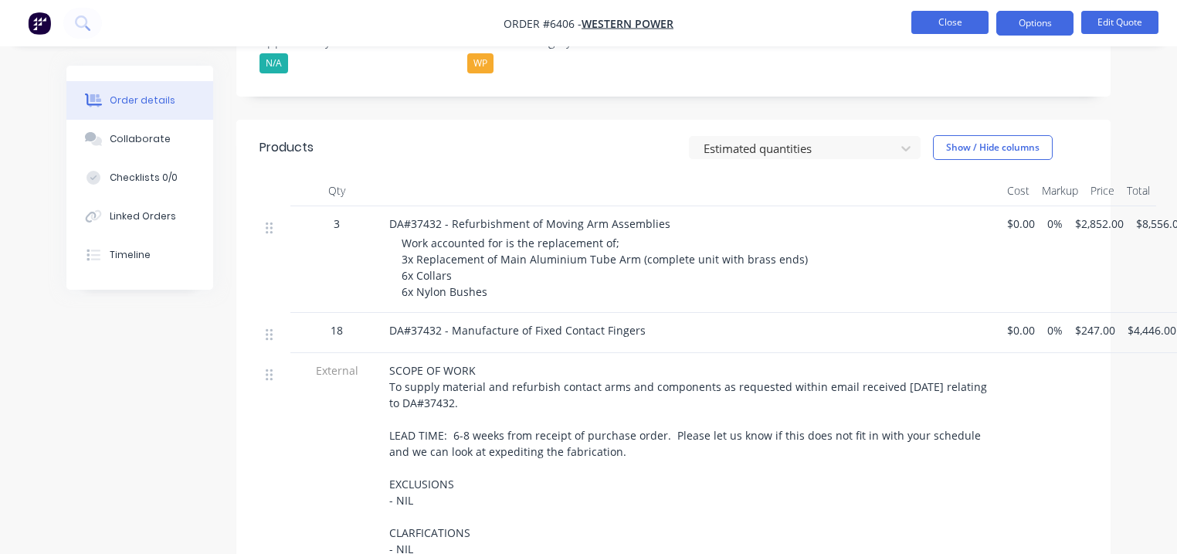
click at [933, 29] on button "Close" at bounding box center [949, 22] width 77 height 23
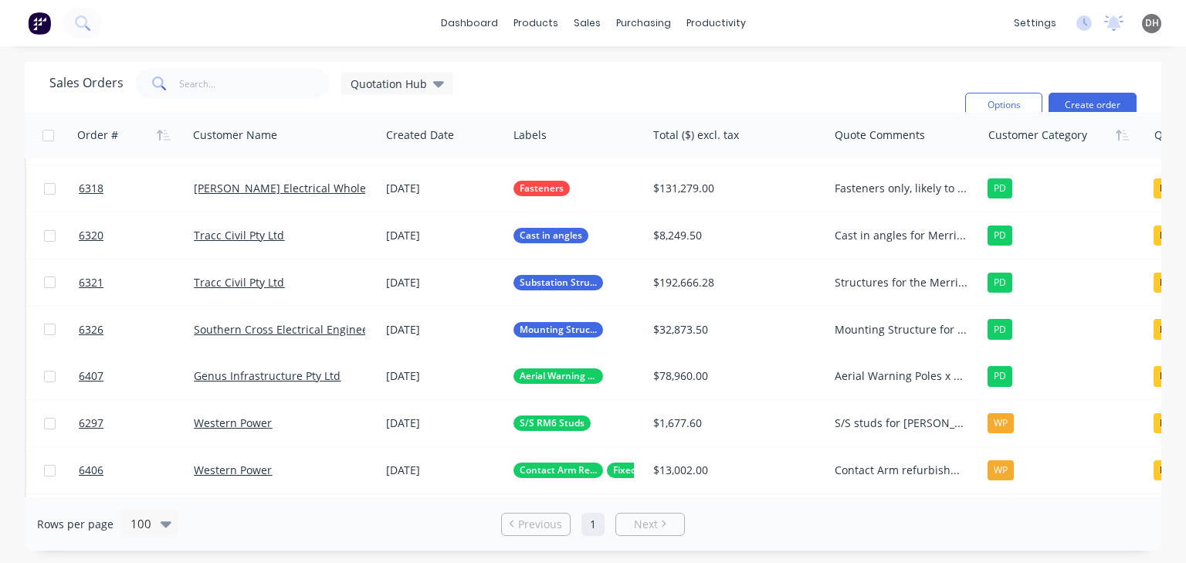
scroll to position [467, 0]
